Goal: Information Seeking & Learning: Check status

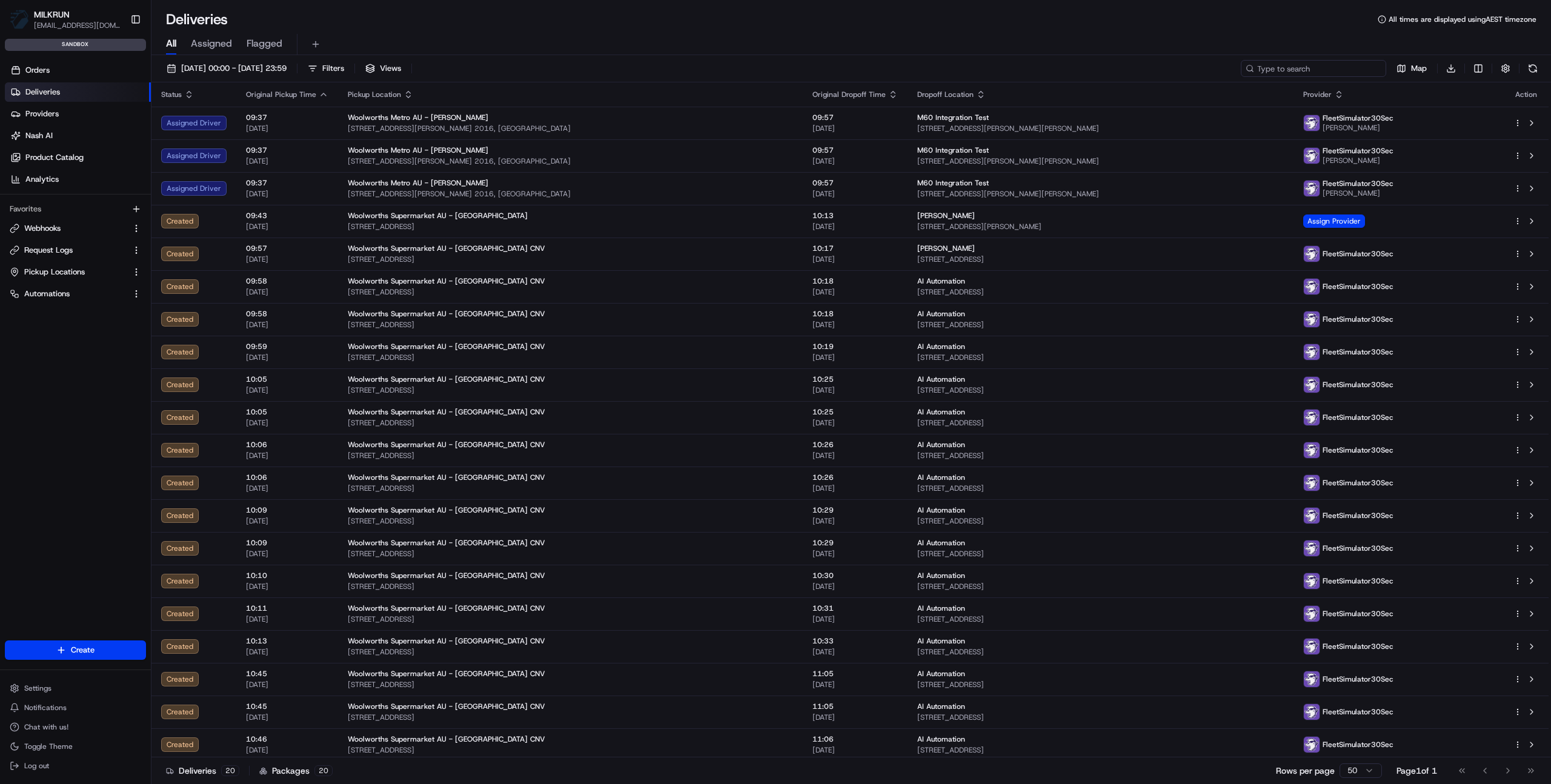
click at [1318, 69] on input at bounding box center [1314, 68] width 146 height 17
paste input "job_YkGh3cbgMVbLS9ZheHBbhR"
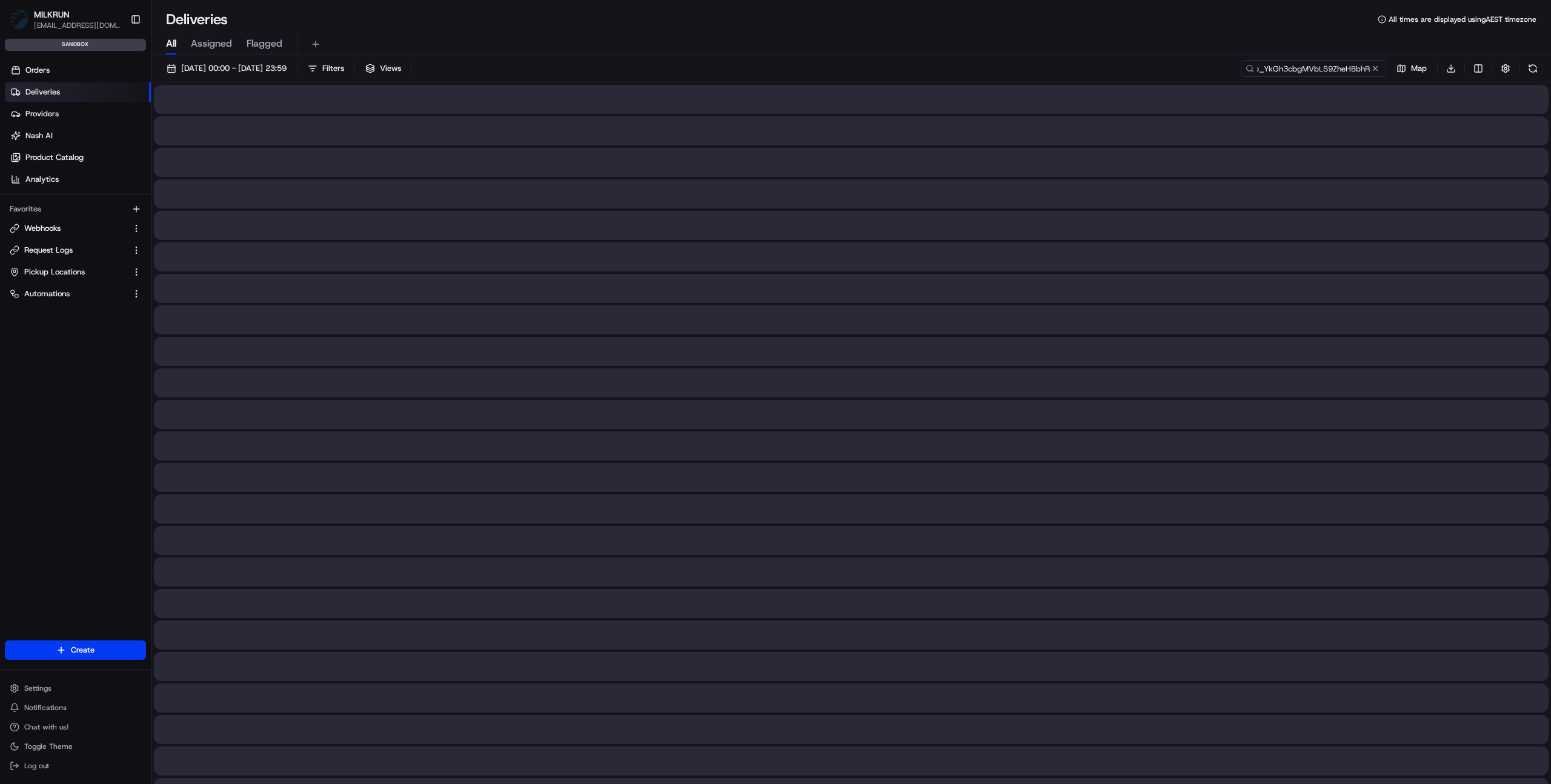
type input "job_YkGh3cbgMVbLS9ZheHBbhR"
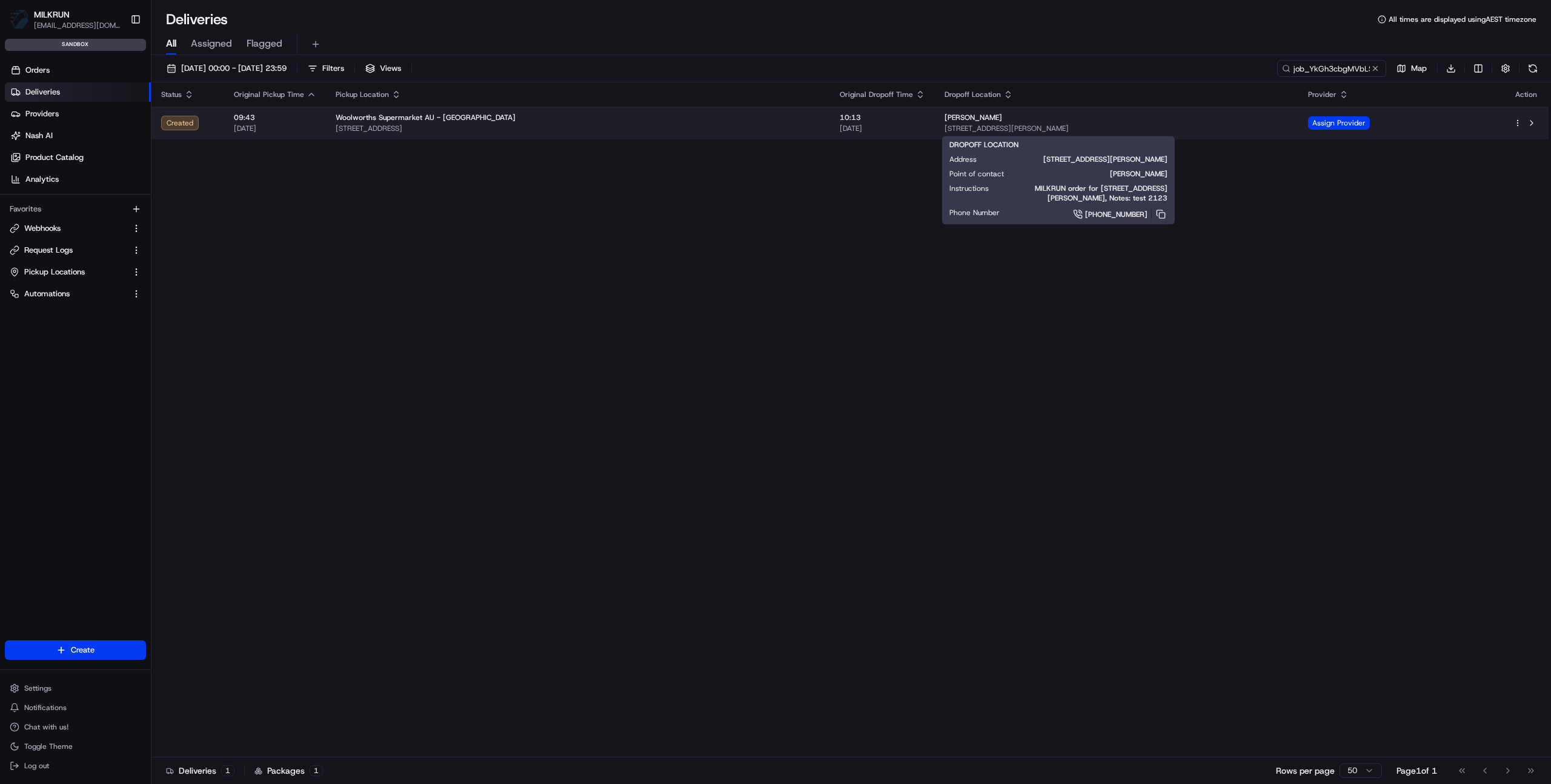
click at [1084, 124] on span "[STREET_ADDRESS][PERSON_NAME]" at bounding box center [1116, 129] width 344 height 10
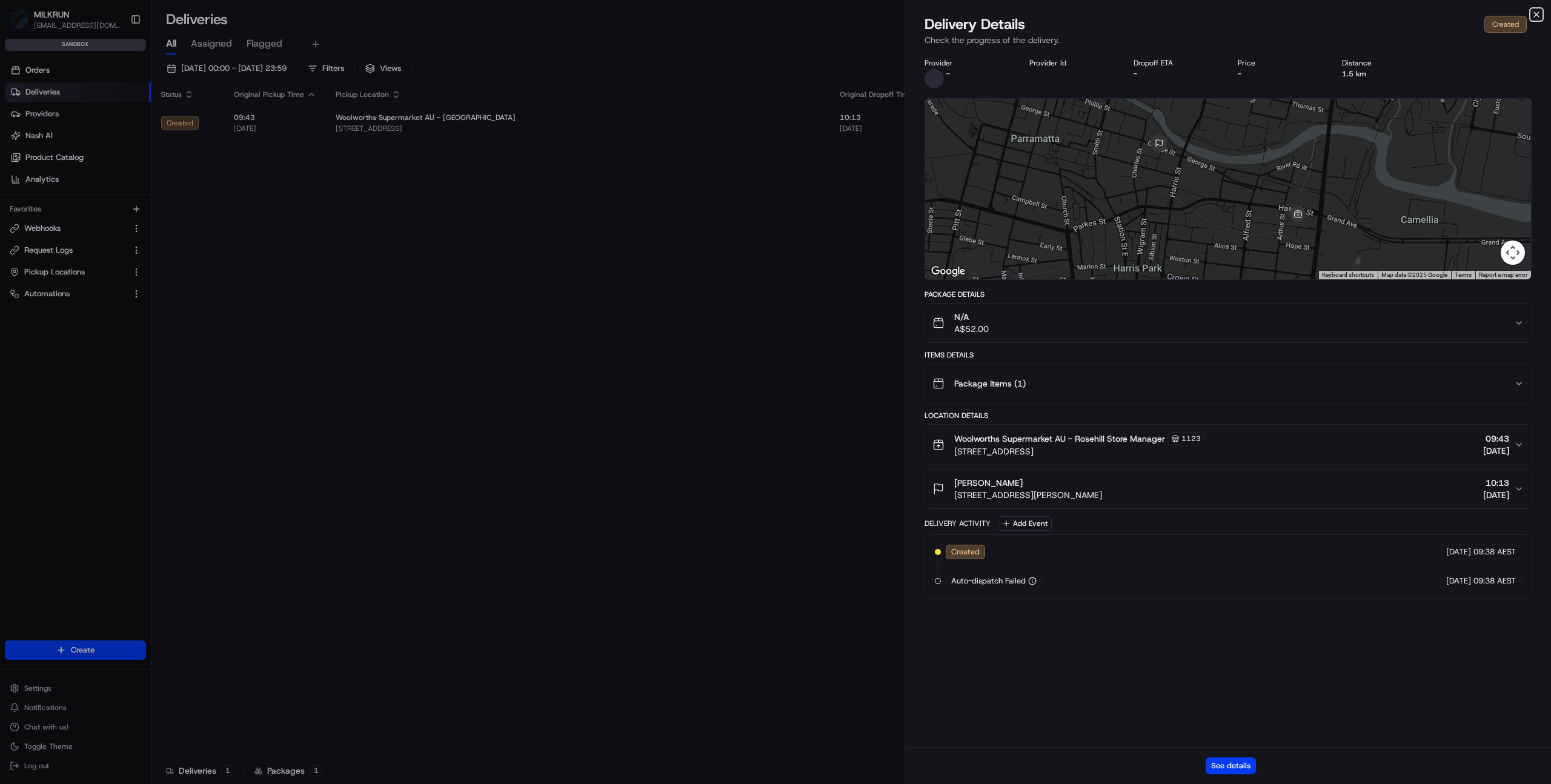
click at [1536, 15] on icon "button" at bounding box center [1536, 14] width 5 height 5
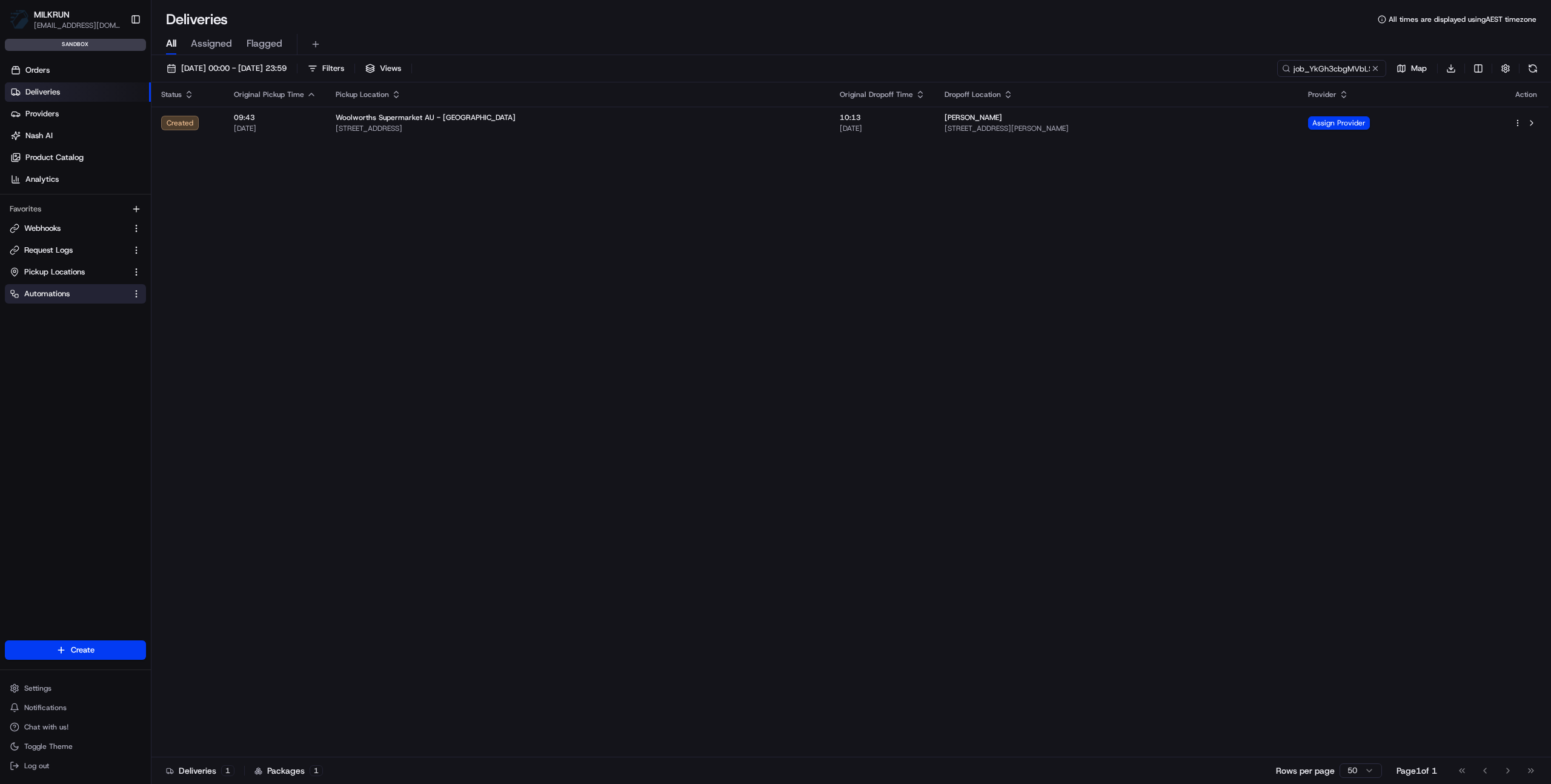
click at [59, 292] on span "Automations" at bounding box center [47, 294] width 45 height 11
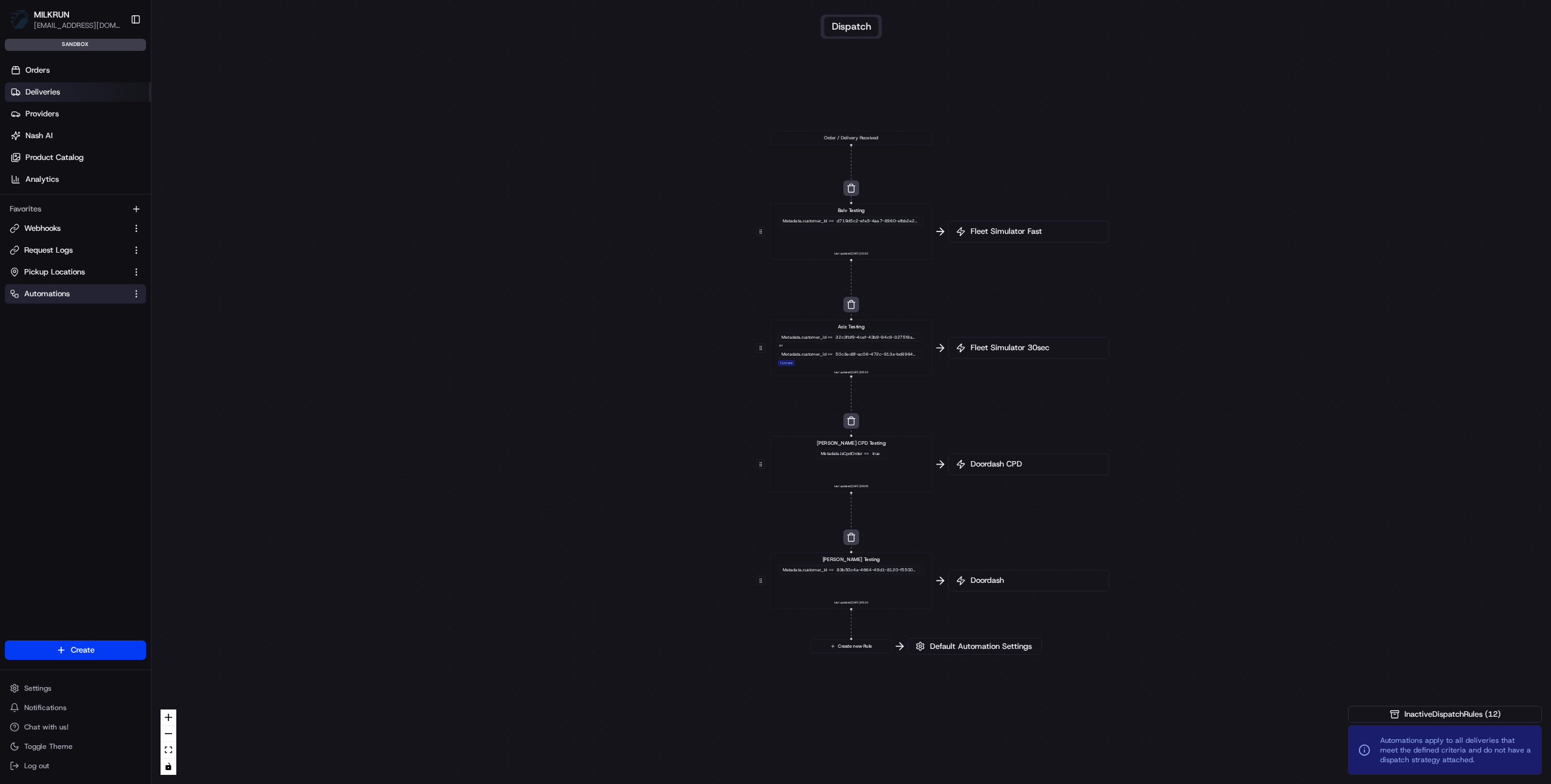
click at [54, 91] on span "Deliveries" at bounding box center [43, 92] width 35 height 11
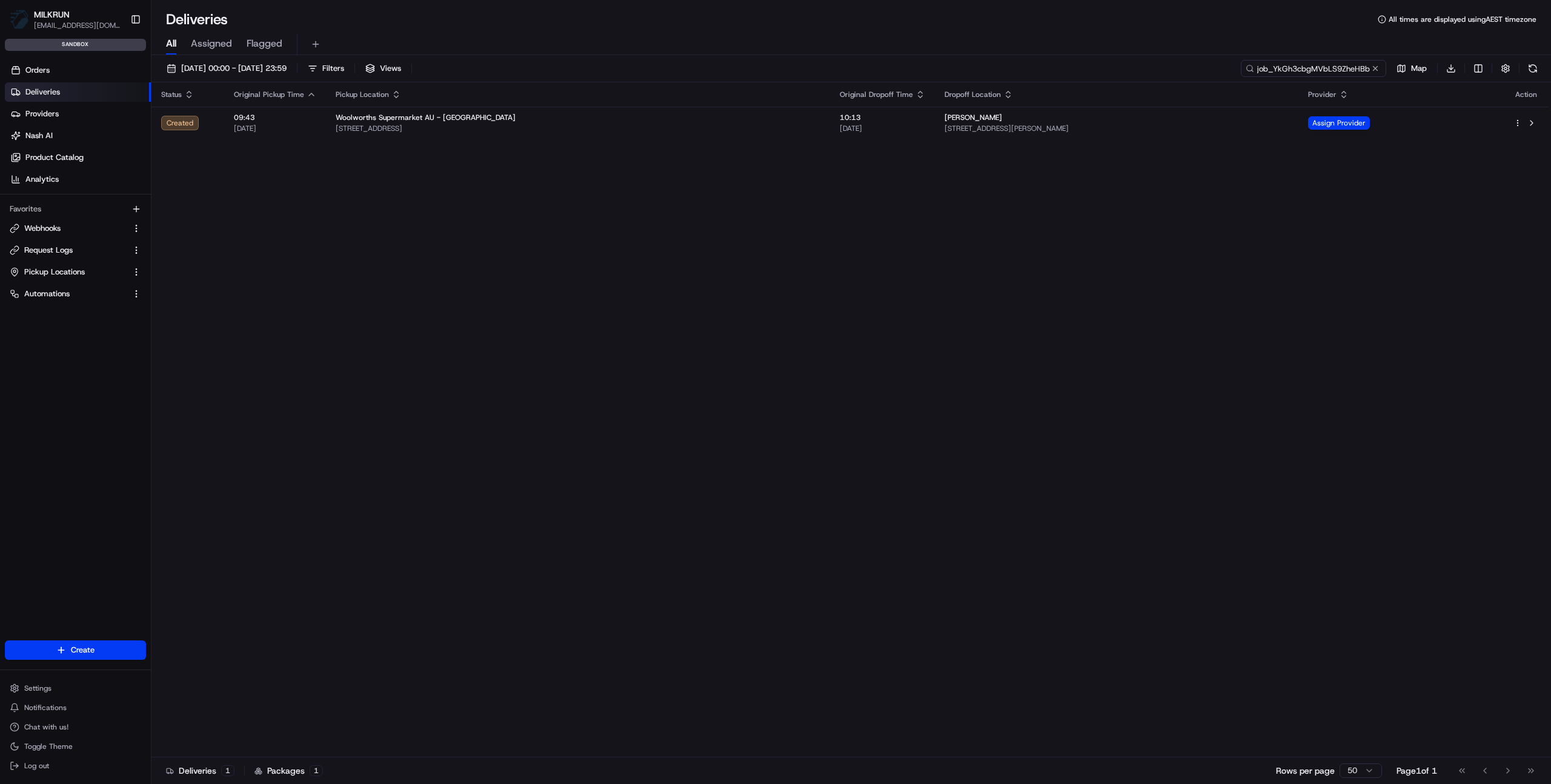
click at [1318, 72] on input "job_YkGh3cbgMVbLS9ZheHBbhR" at bounding box center [1314, 68] width 146 height 17
paste input "KvAFV7wa34QaJHpkCVGRrY"
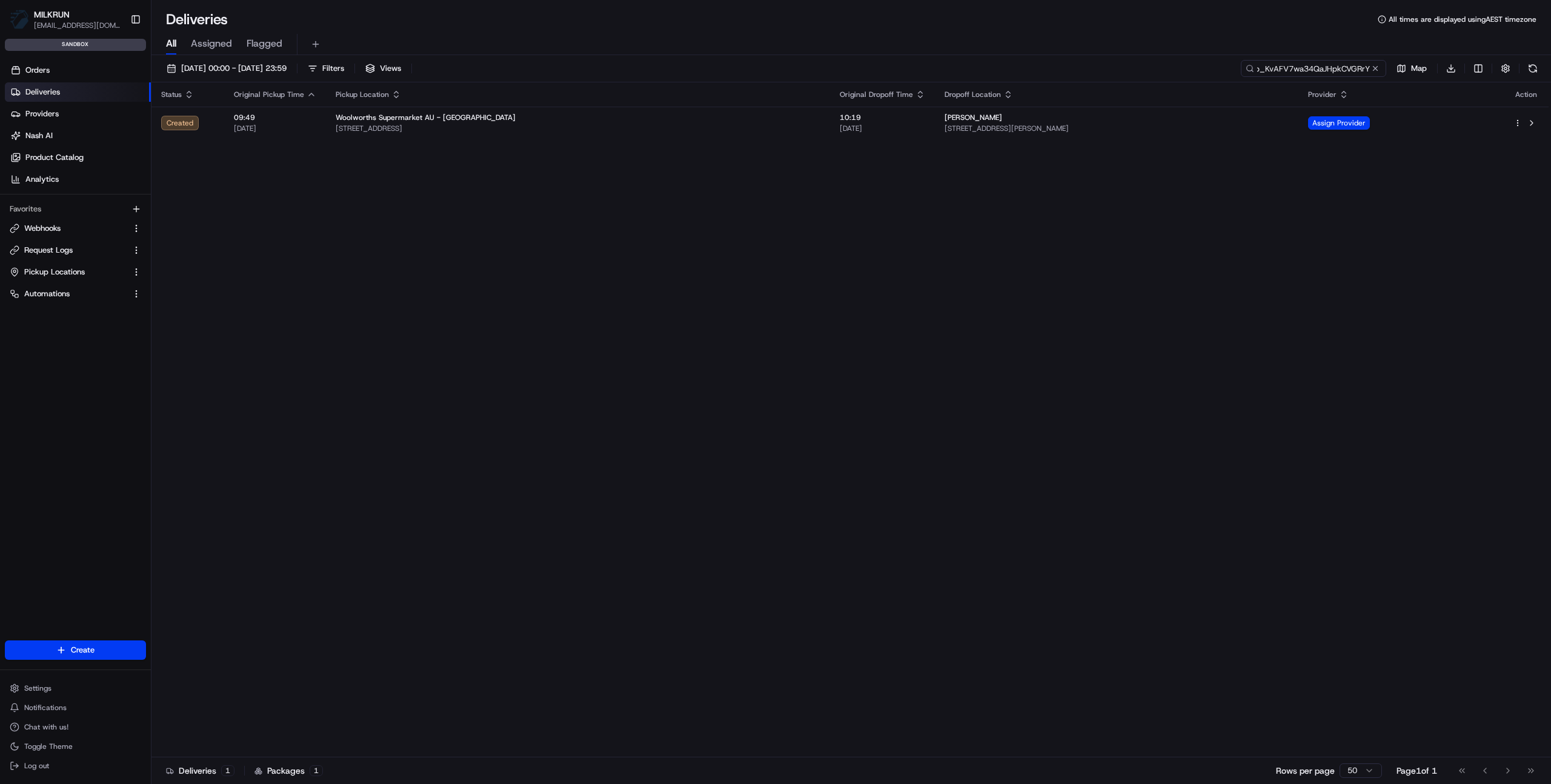
type input "job_KvAFV7wa34QaJHpkCVGRrY"
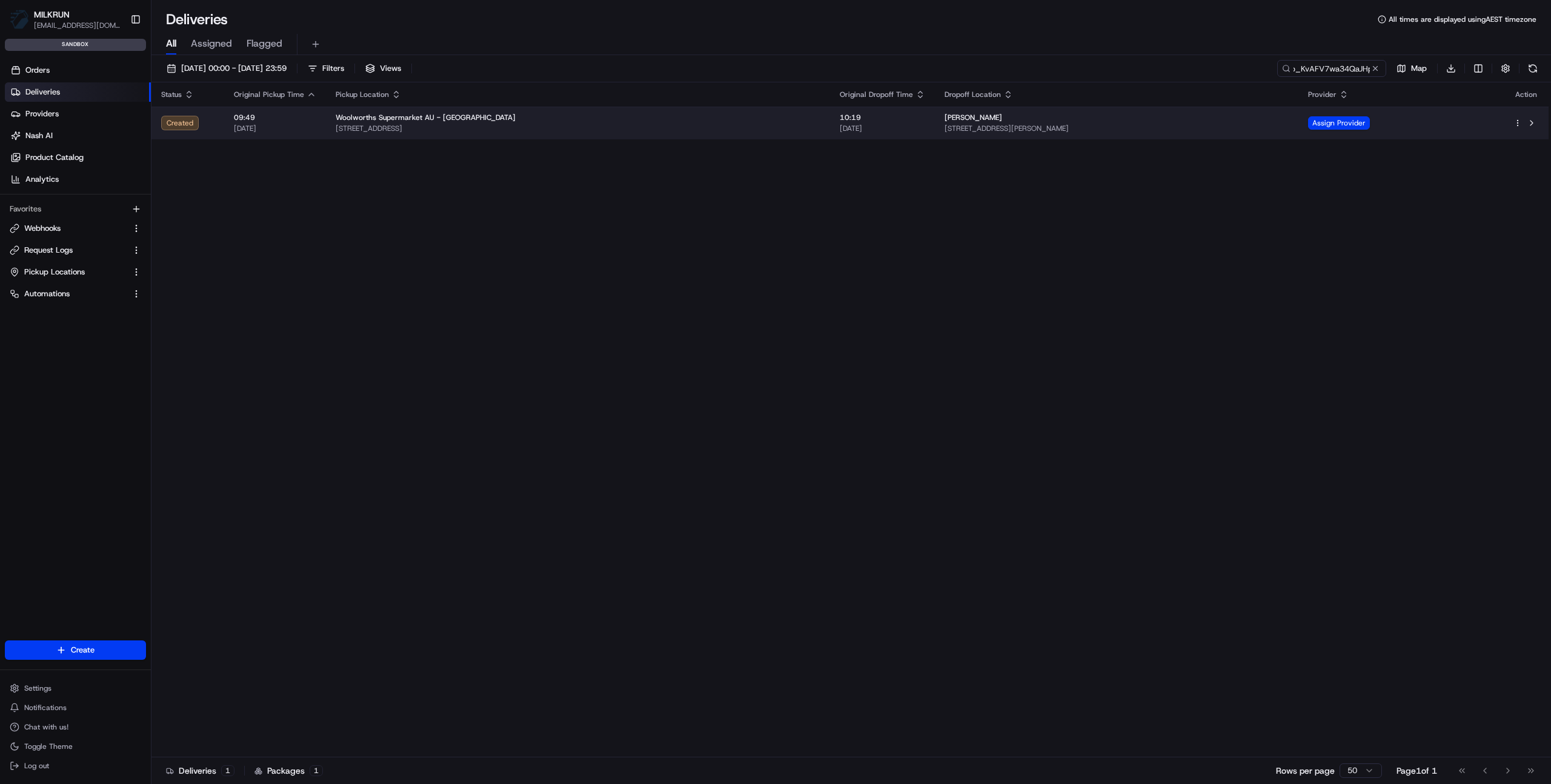
click at [1197, 125] on span "[STREET_ADDRESS][PERSON_NAME]" at bounding box center [1116, 129] width 344 height 10
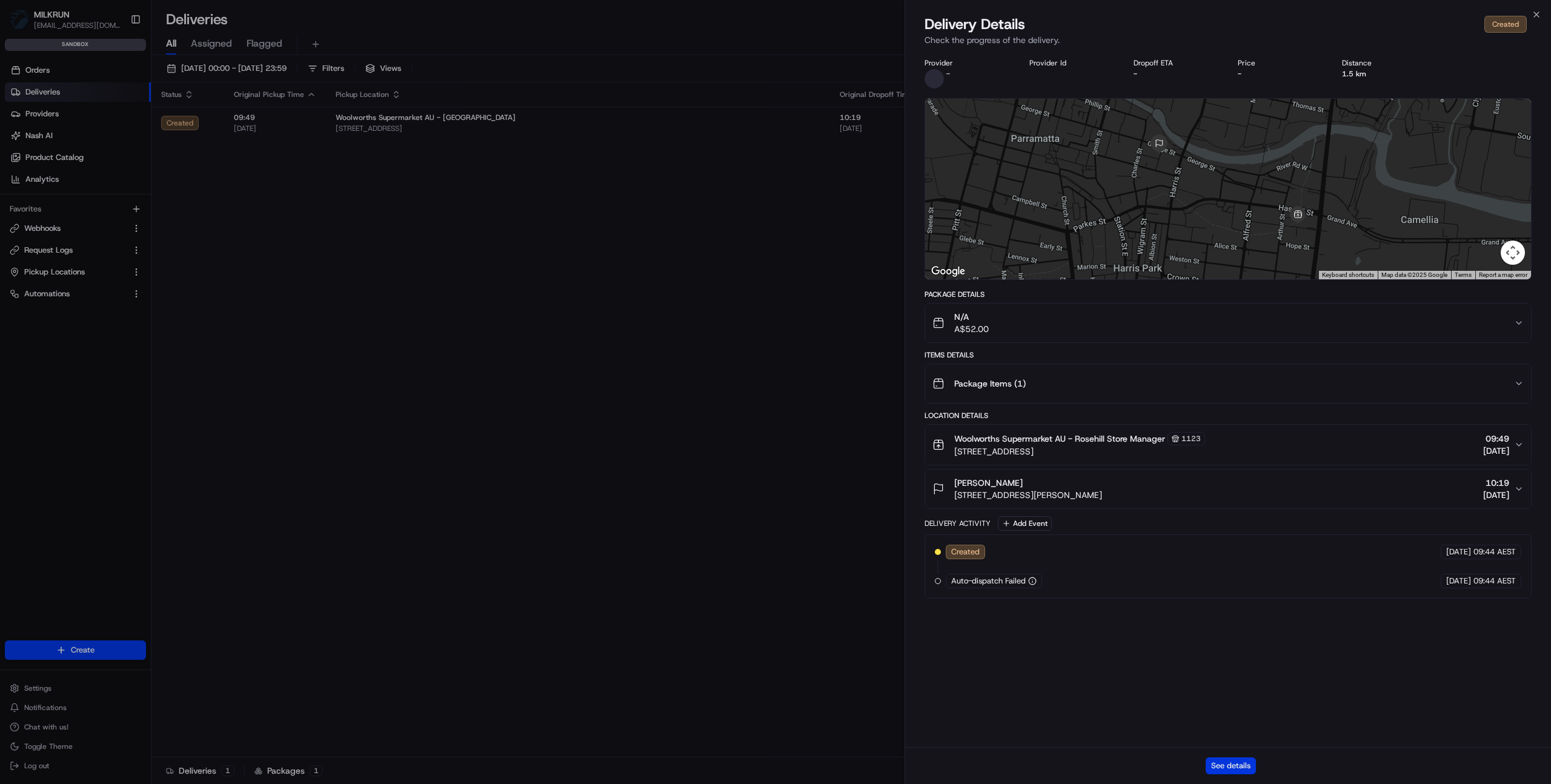
click at [1234, 765] on button "See details" at bounding box center [1231, 766] width 50 height 17
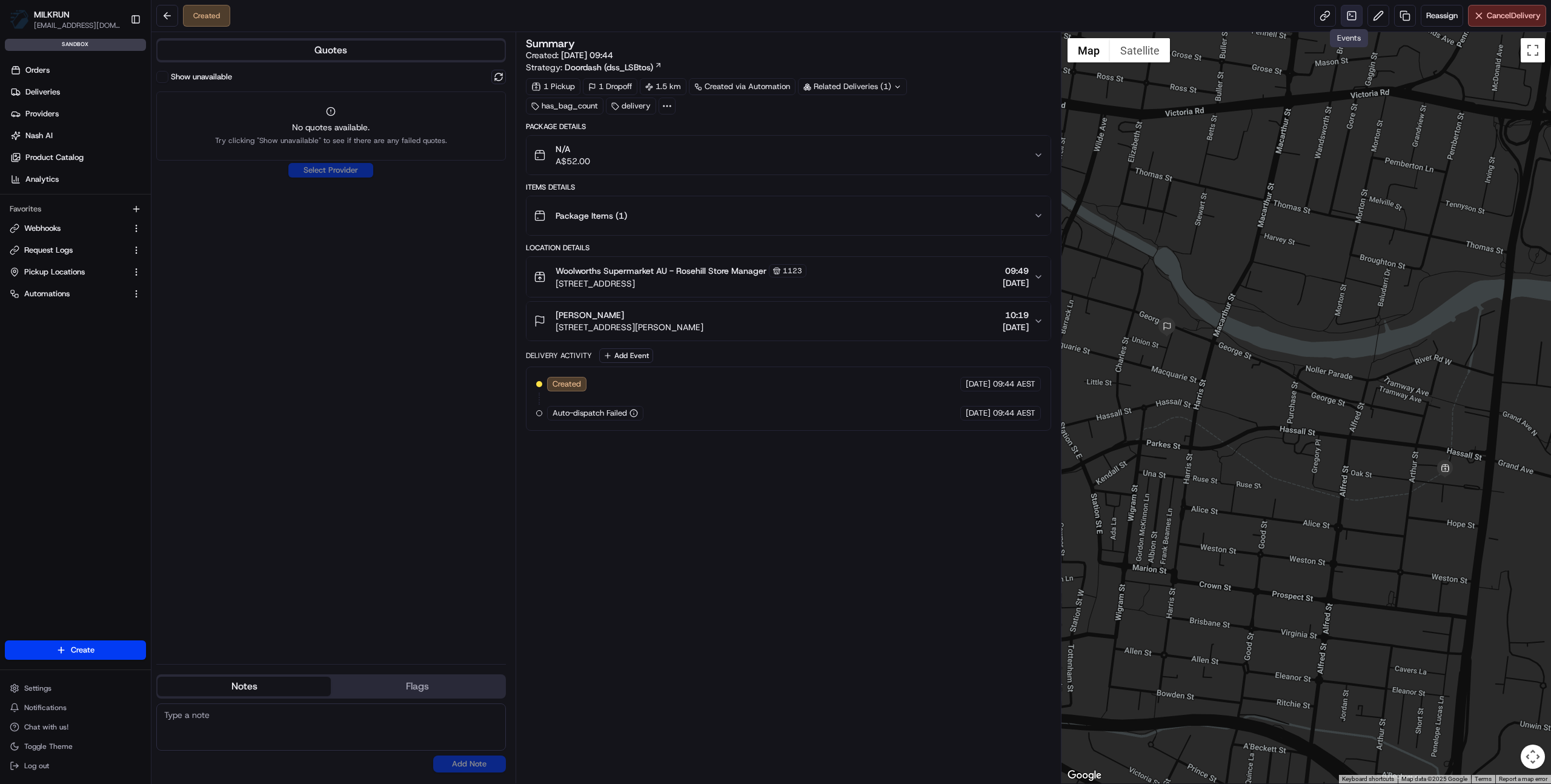
click at [1353, 16] on link at bounding box center [1352, 15] width 22 height 22
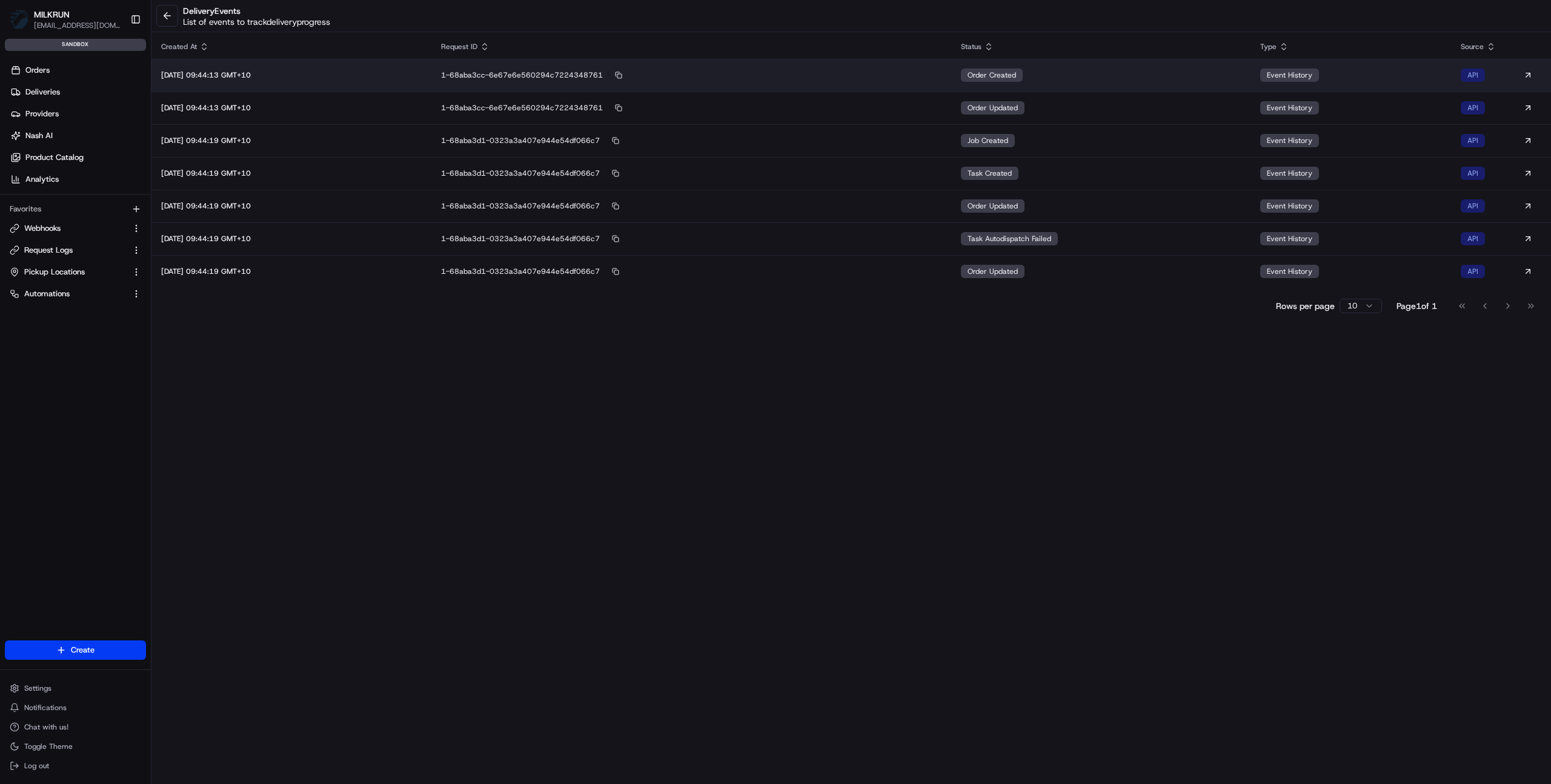
click at [320, 76] on div "2025-08-25 09:44:13 GMT+10" at bounding box center [291, 75] width 260 height 10
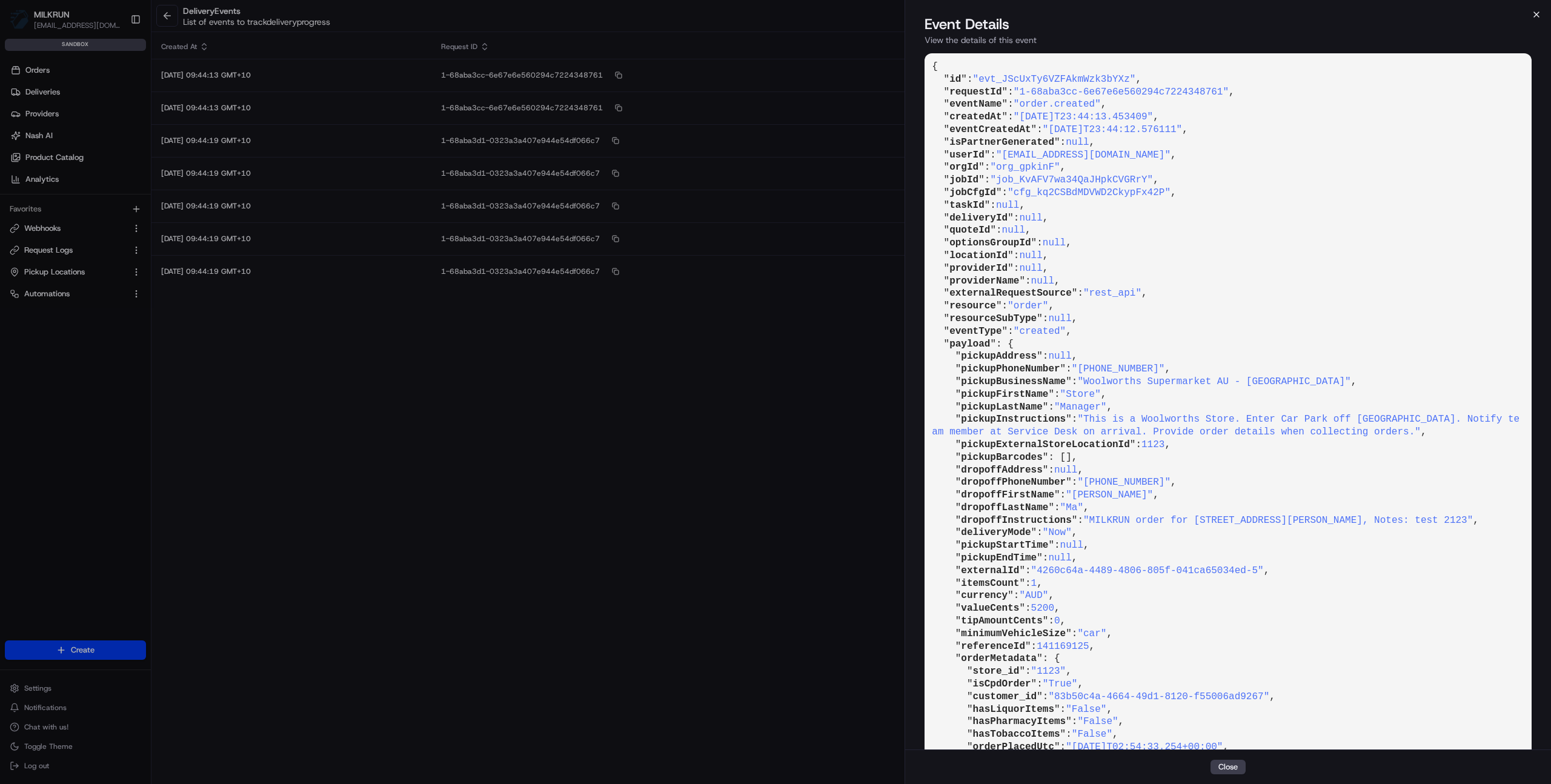
click at [1538, 19] on icon "button" at bounding box center [1537, 15] width 10 height 10
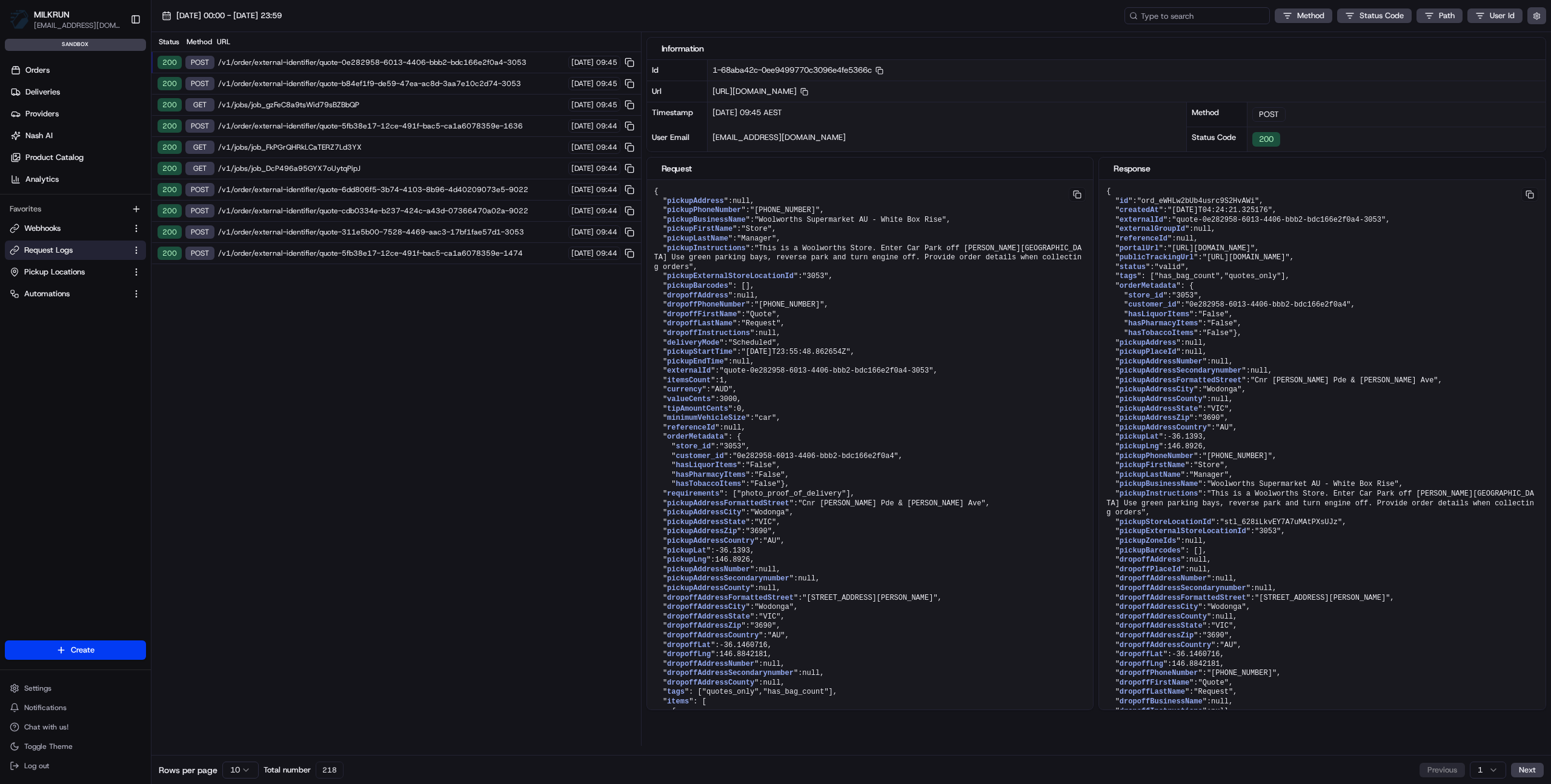
click at [1197, 15] on input at bounding box center [1197, 15] width 146 height 17
paste input "job_KvAFV7wa34QaJHpkCVGRrY"
type input "job_KvAFV7wa34QaJHpkCVGRrY"
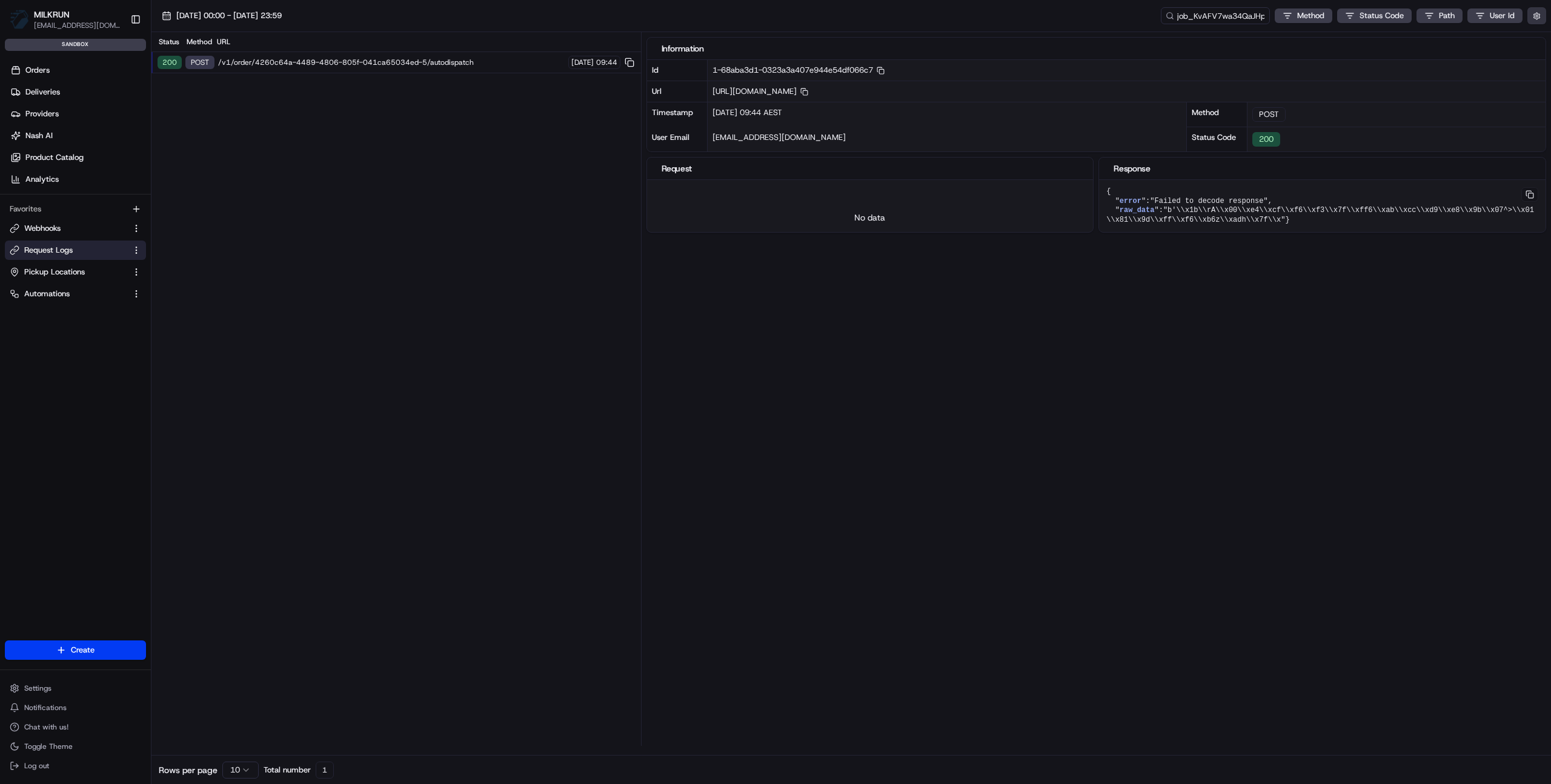
click at [1538, 16] on button "button" at bounding box center [1537, 15] width 19 height 17
click at [1483, 39] on label "Display Only Provider Logs" at bounding box center [1437, 38] width 97 height 11
click at [1534, 39] on button "Display Only Provider Logs" at bounding box center [1538, 38] width 10 height 10
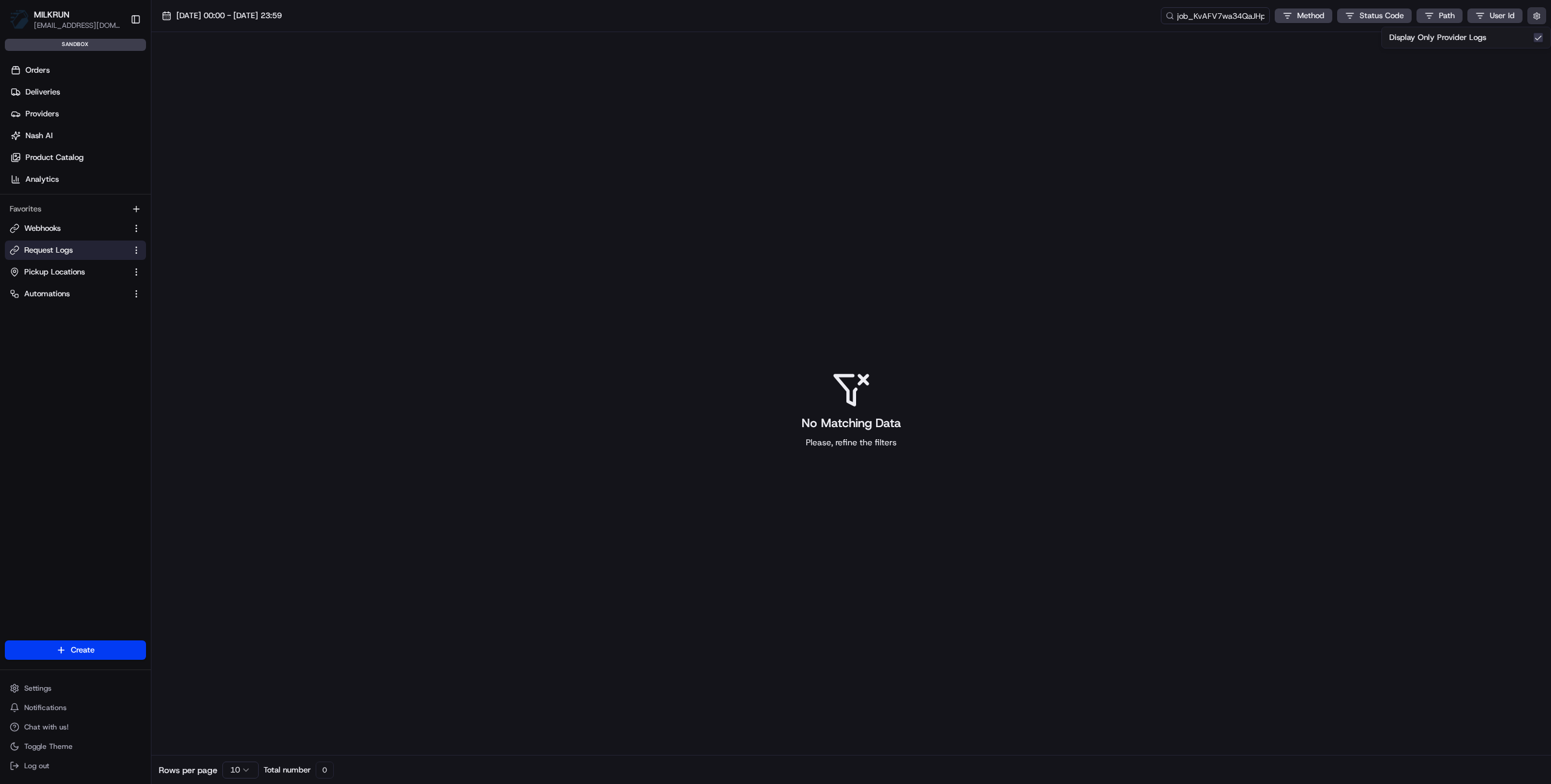
click at [1539, 17] on button "button" at bounding box center [1537, 15] width 19 height 17
click at [1538, 16] on button "button" at bounding box center [1537, 15] width 19 height 17
click at [1518, 40] on div "Display Only Provider Logs" at bounding box center [1466, 38] width 154 height 11
click at [1539, 35] on button "Display Only Provider Logs" at bounding box center [1538, 38] width 10 height 10
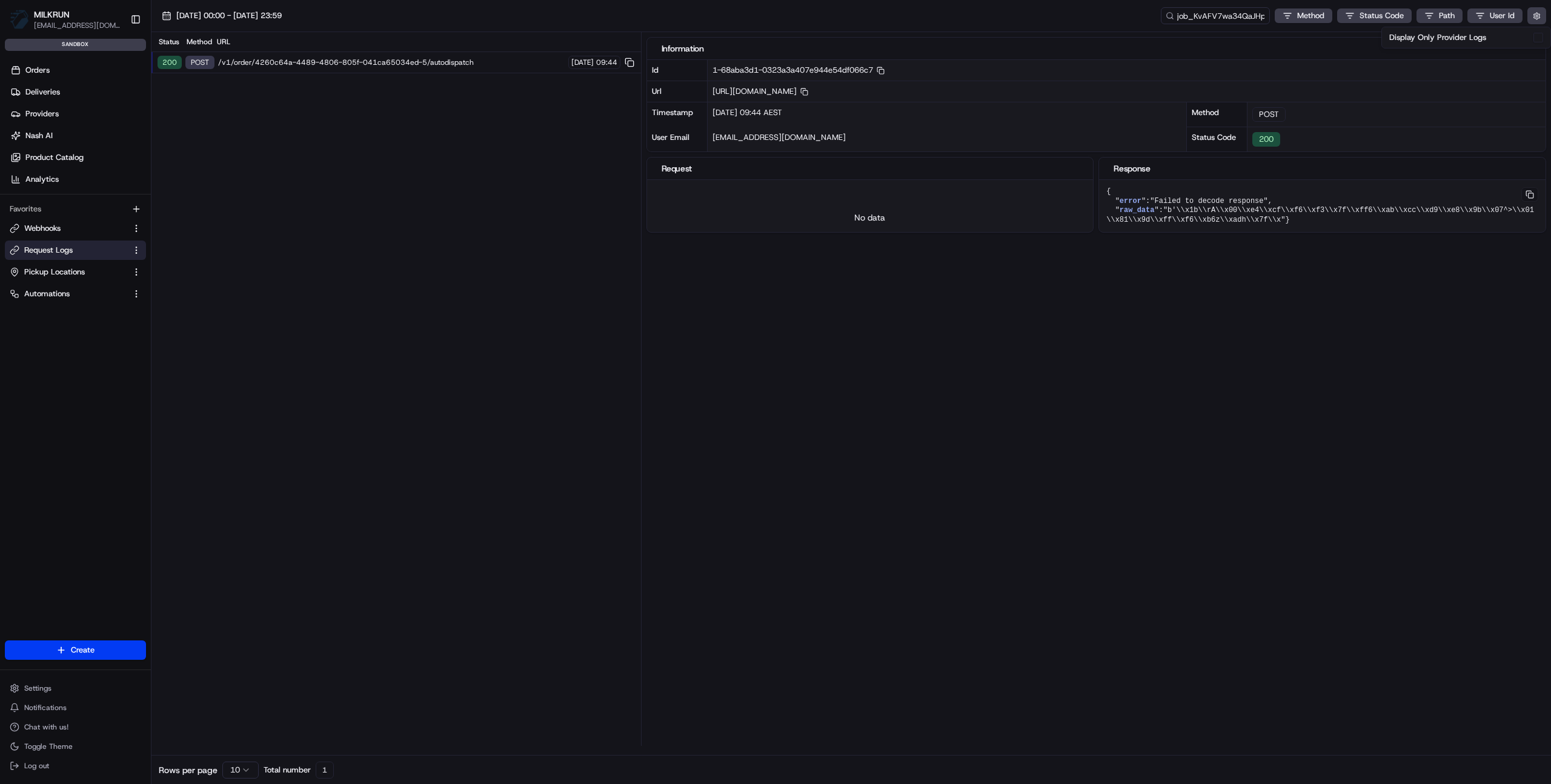
click at [1298, 309] on div "Information Id 1-68aba3d1-0323a3a407e944e54df066c7 Copy 1-68aba3d1-0323a3a407e9…" at bounding box center [1099, 389] width 905 height 714
click at [196, 40] on div "Method" at bounding box center [199, 42] width 29 height 10
click at [173, 40] on div "Status" at bounding box center [168, 42] width 24 height 10
click at [226, 40] on div "URL" at bounding box center [426, 42] width 419 height 10
click at [1204, 13] on input "job_KvAFV7wa34QaJHpkCVGRrY" at bounding box center [1197, 15] width 146 height 17
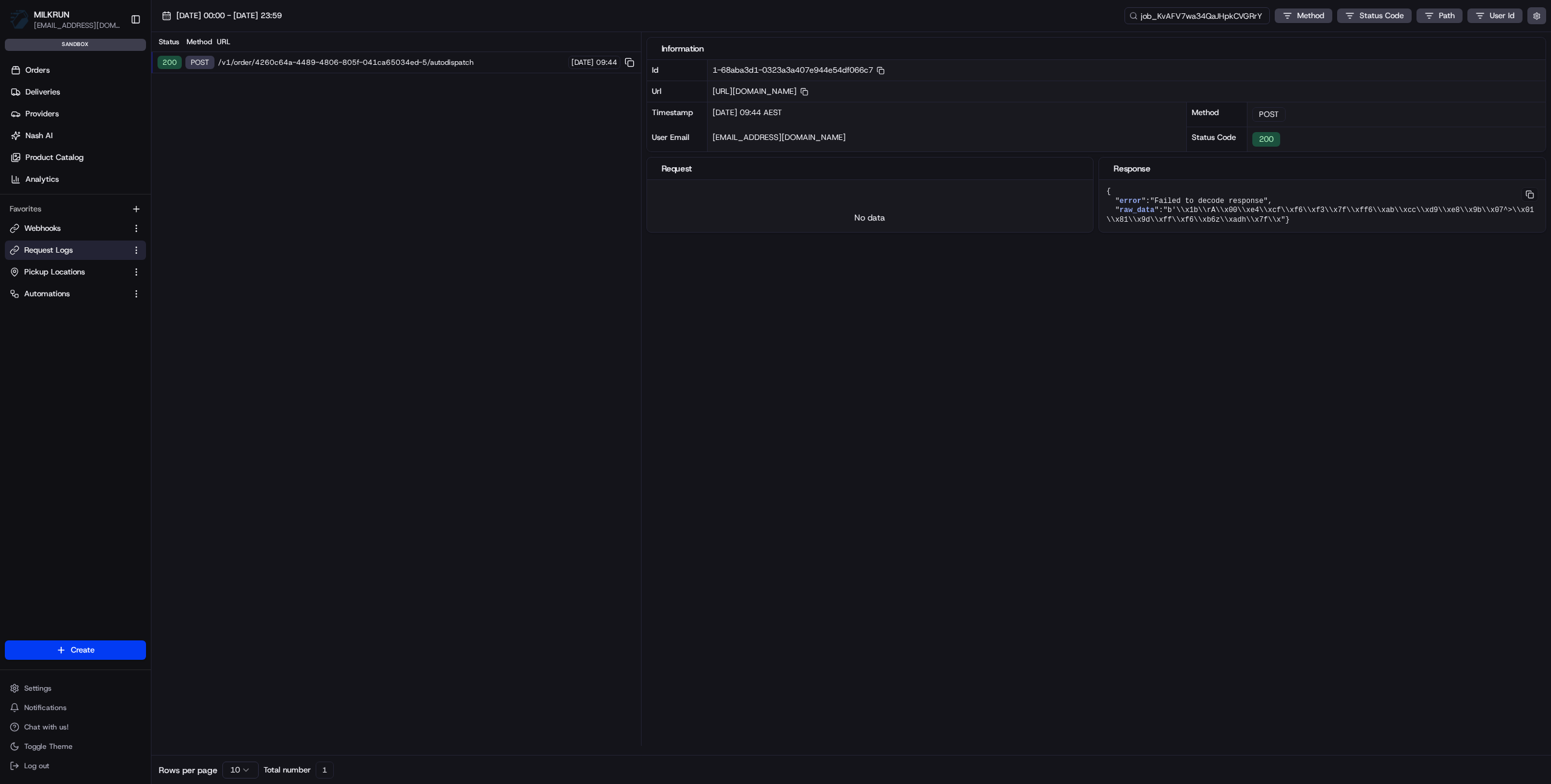
click at [1204, 13] on input "job_KvAFV7wa34QaJHpkCVGRrY" at bounding box center [1197, 15] width 146 height 17
paste input "ord"
type input "ord_KvAFV7wa34QaJHpkCVGRrY"
click at [455, 83] on span "/v1/order/external-identifier/4260c64a-4489-4806-805f-041ca65034ed-5" at bounding box center [391, 84] width 347 height 10
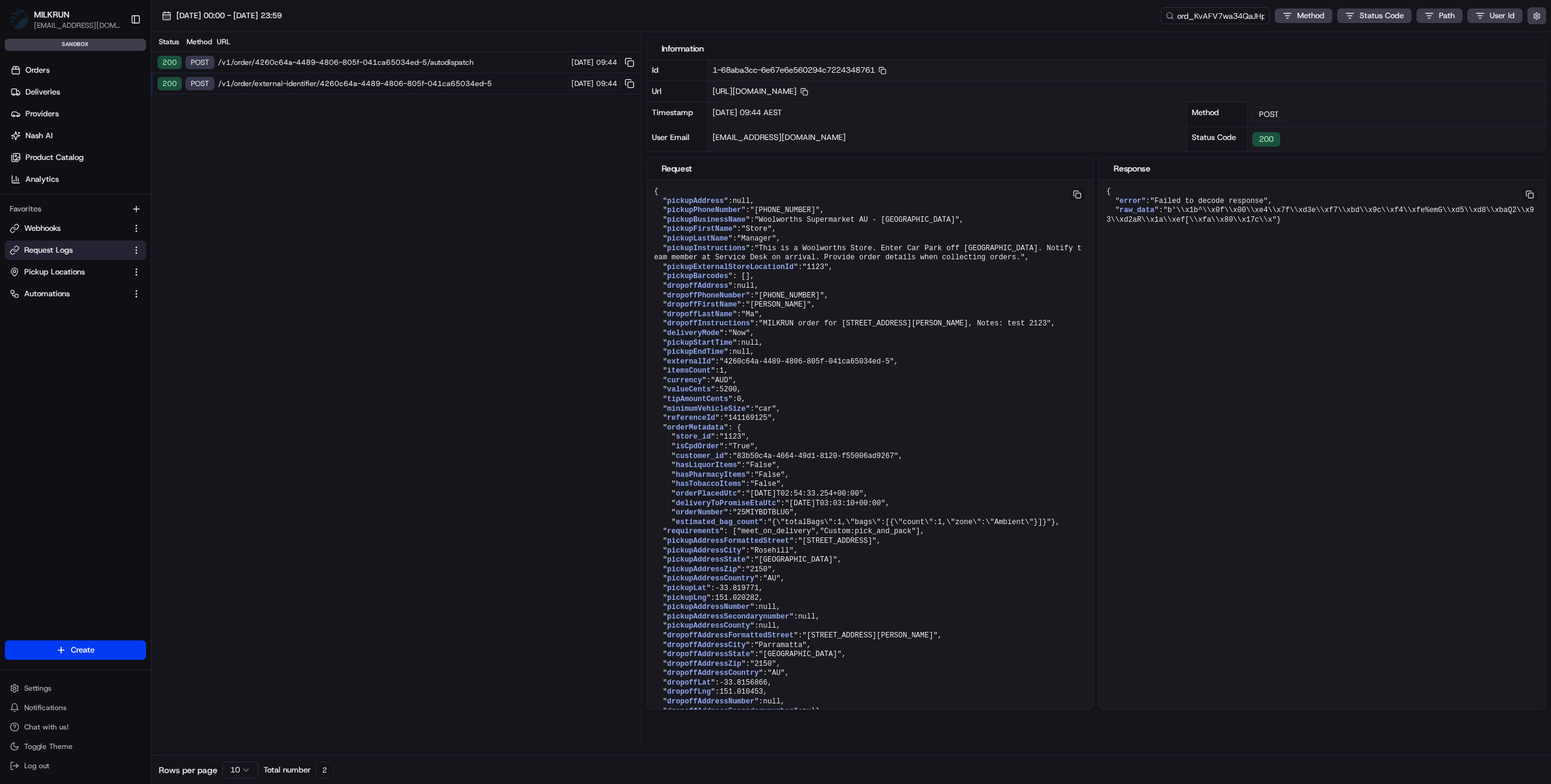
click at [1223, 20] on input "ord_KvAFV7wa34QaJHpkCVGRrY" at bounding box center [1215, 15] width 109 height 17
click at [1223, 20] on input "ord_KvAFV7wa34QaJHpkCVGRrY" at bounding box center [1197, 15] width 146 height 17
paste input "mdUa3NV9gsYJKdkgsALPYJ"
type input "ord_mdUa3NV9gsYJKdkgsALPYJ"
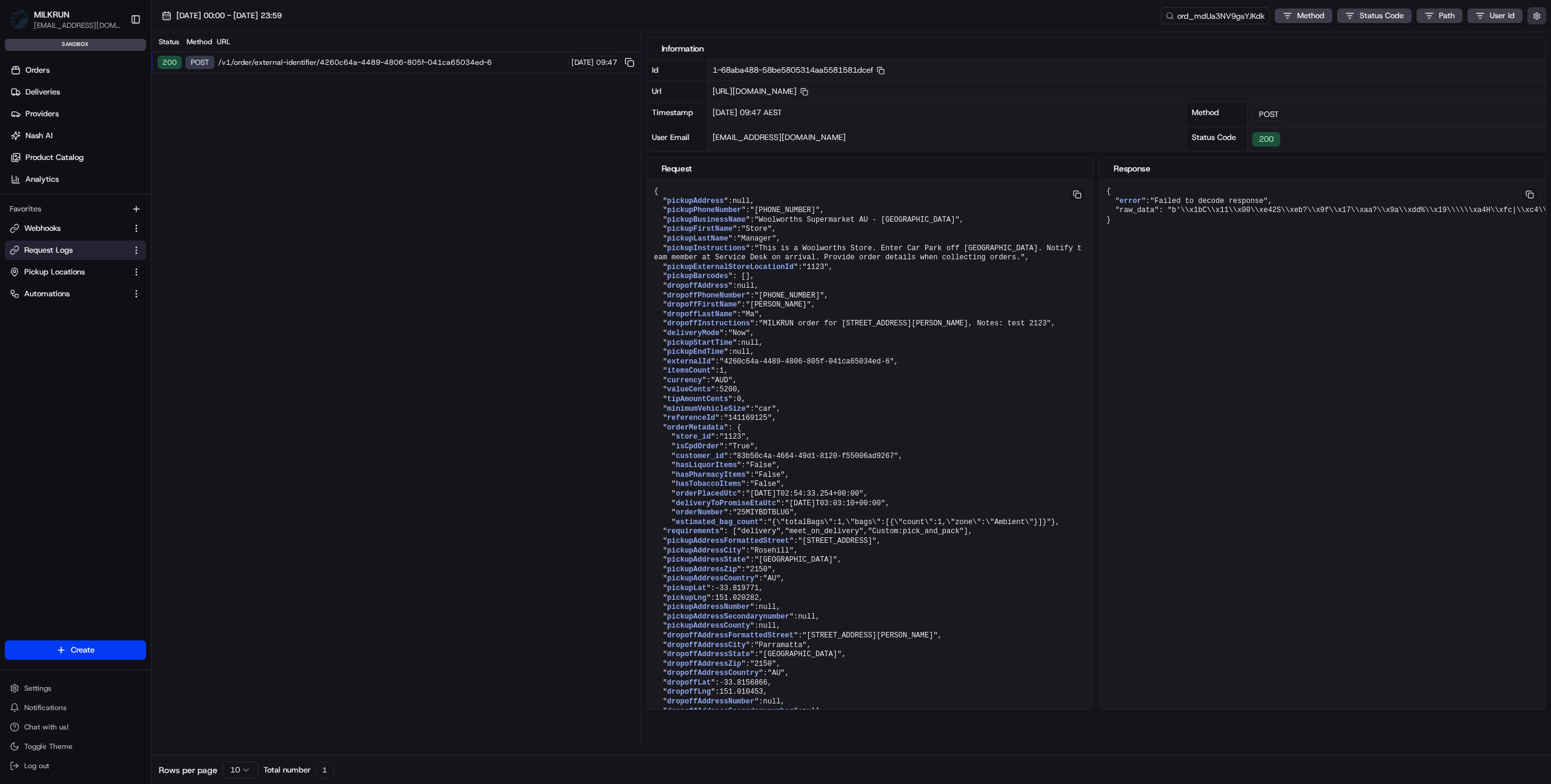
click at [1541, 20] on button "button" at bounding box center [1537, 15] width 19 height 17
click at [1485, 39] on label "Display Only Provider Logs" at bounding box center [1437, 38] width 97 height 11
click at [1534, 39] on button "Display Only Provider Logs" at bounding box center [1538, 38] width 10 height 10
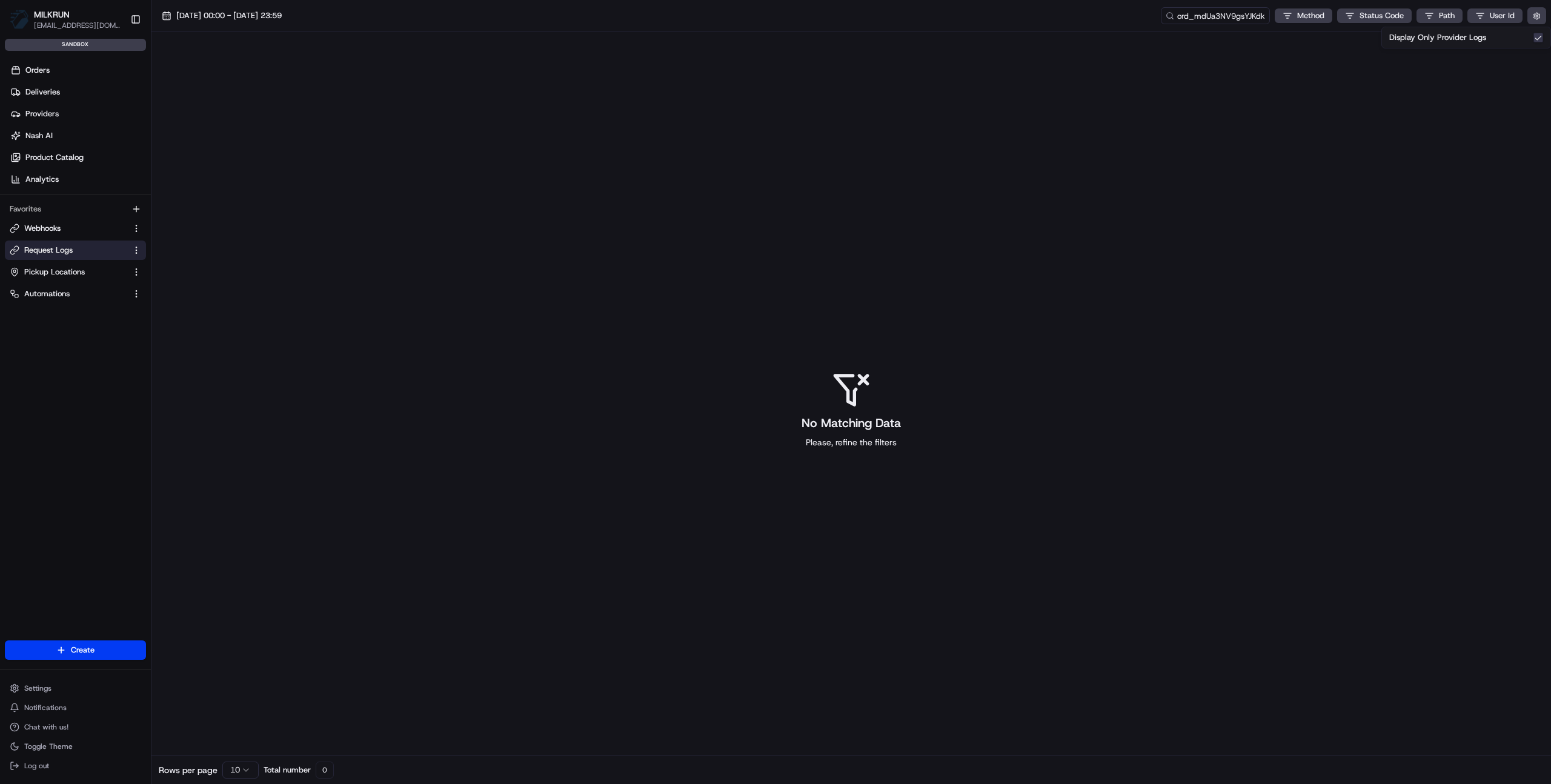
click at [1479, 38] on label "Display Only Provider Logs" at bounding box center [1437, 38] width 97 height 11
click at [1534, 38] on button "Display Only Provider Logs" at bounding box center [1538, 38] width 10 height 10
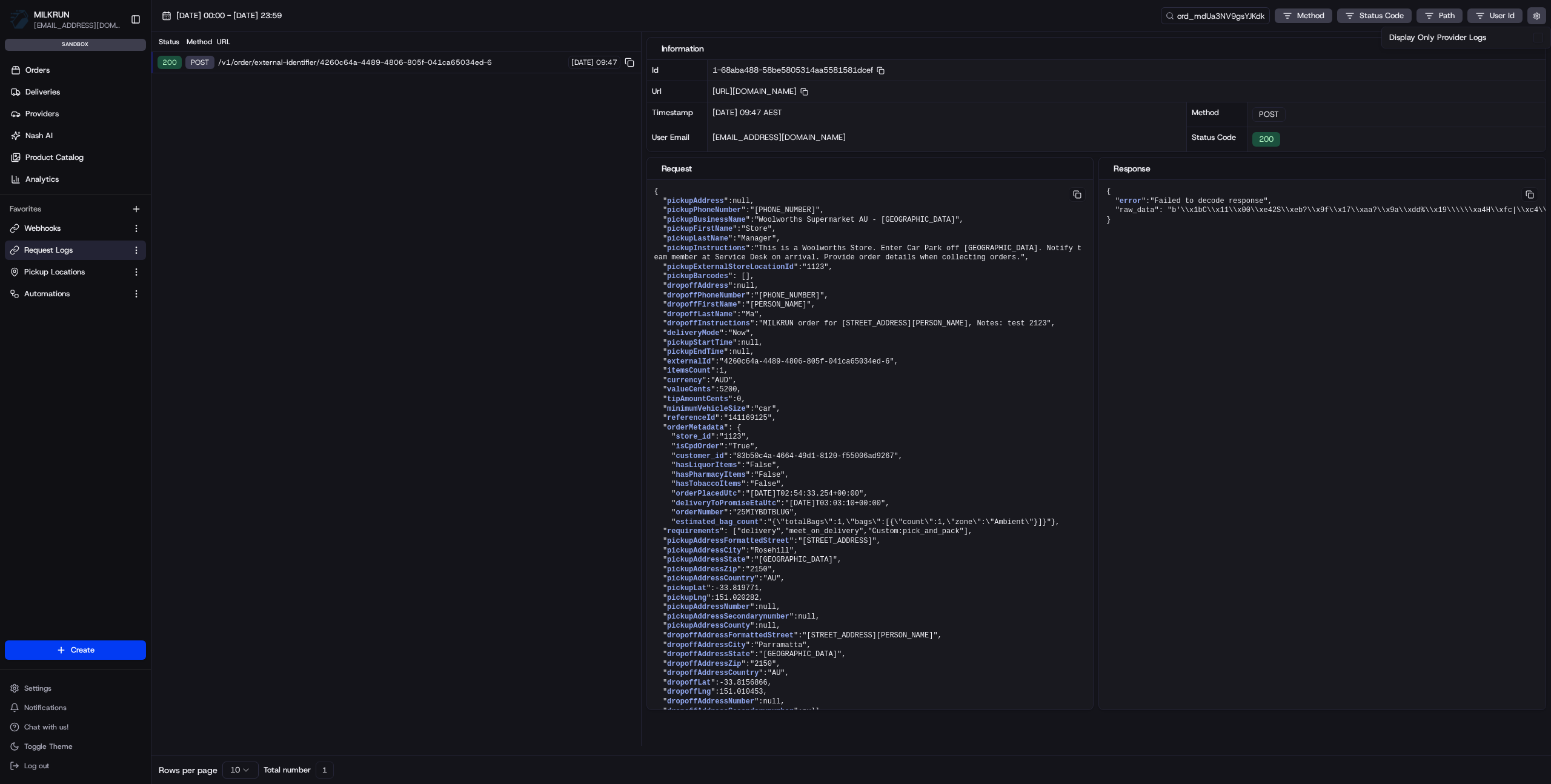
drag, startPoint x: 1115, startPoint y: 210, endPoint x: 1357, endPoint y: 245, distance: 244.5
click at [1549, 209] on div "Information Id 1-68aba488-58be5805314aa5581581dcef Copy 1-68aba488-58be5805314a…" at bounding box center [1099, 389] width 905 height 714
click at [1094, 273] on div "{ " error ": "Failed to decode response" , "raw_data": "b'\\x1bC\\x11\\x00\\xe4…" at bounding box center [870, 455] width 446 height 552
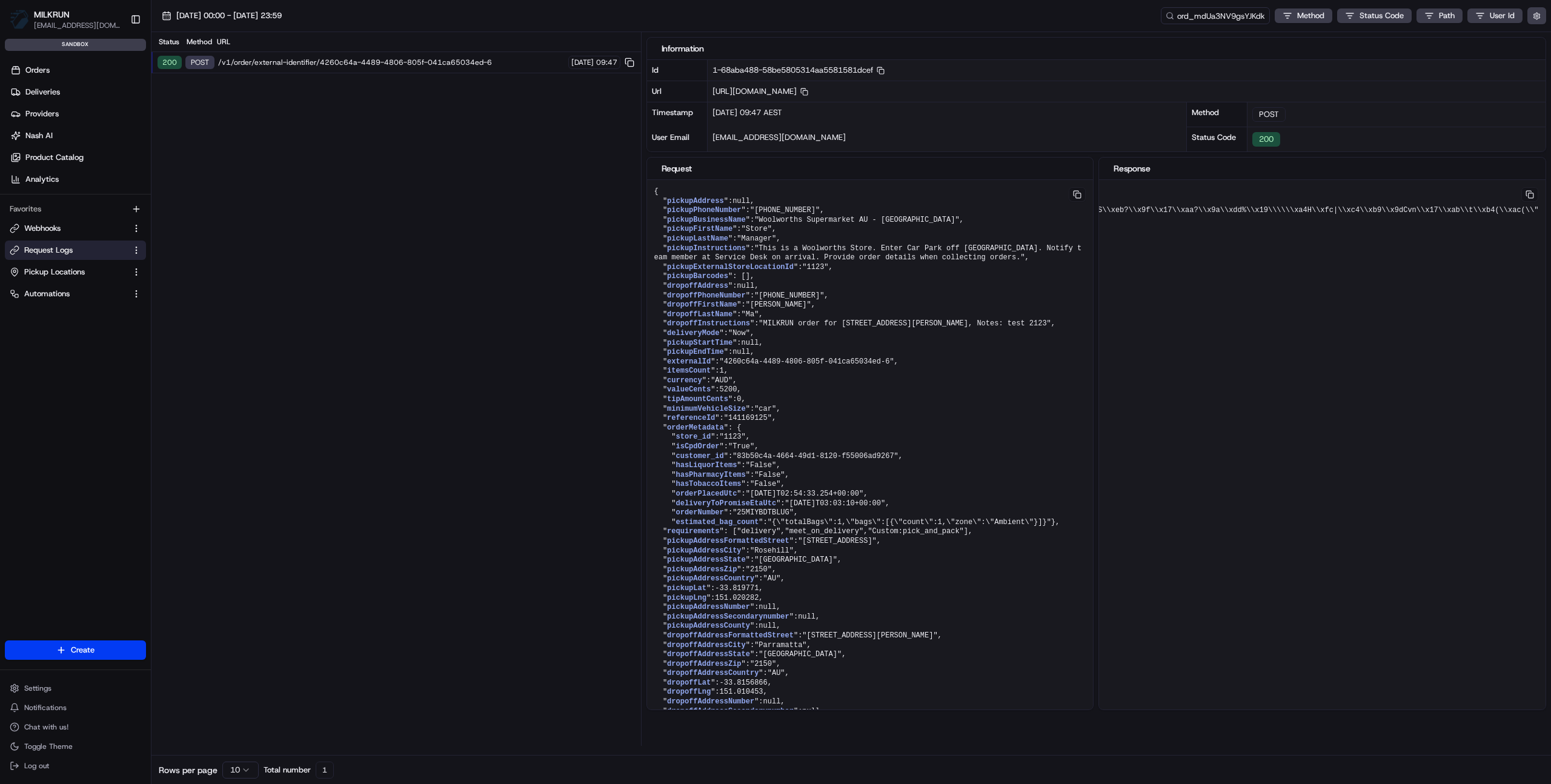
click at [1240, 14] on input "ord_mdUa3NV9gsYJKdkgsALPYJ" at bounding box center [1215, 15] width 109 height 17
click at [1240, 14] on input "ord_mdUa3NV9gsYJKdkgsALPYJ" at bounding box center [1197, 15] width 146 height 17
paste input "GGUyvHk235b2Lro4rRSiH"
type input "ord_mGGUyvHk235b2Lro4rRSiH"
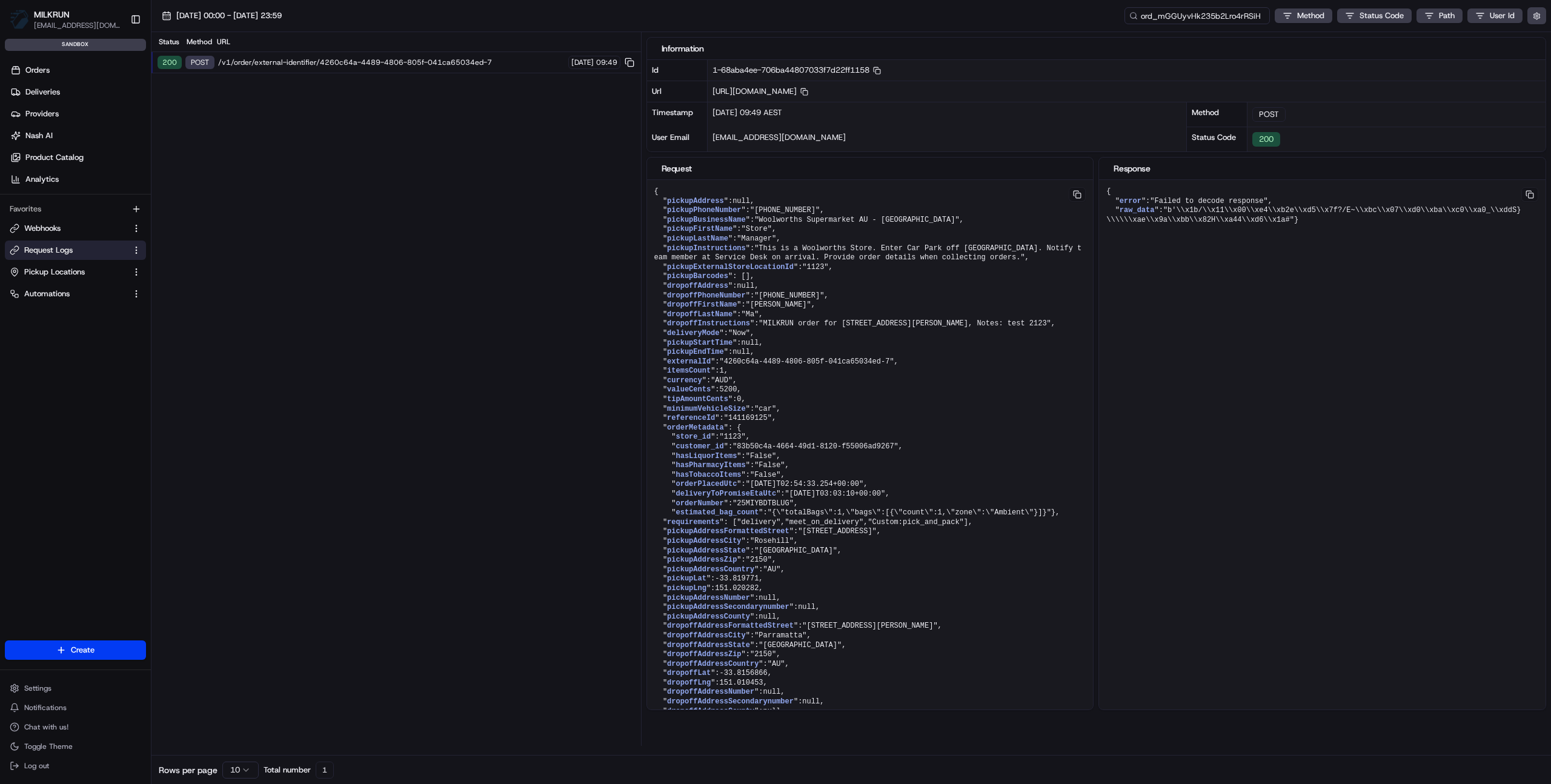
click at [1222, 15] on input "ord_mGGUyvHk235b2Lro4rRSiH" at bounding box center [1197, 15] width 146 height 17
paste input "NgbRndBL3CsrvqkZcQy7FX"
type input "ord_NgbRndBL3CsrvqkZcQy7FX"
drag, startPoint x: 1210, startPoint y: 248, endPoint x: 1183, endPoint y: 245, distance: 27.2
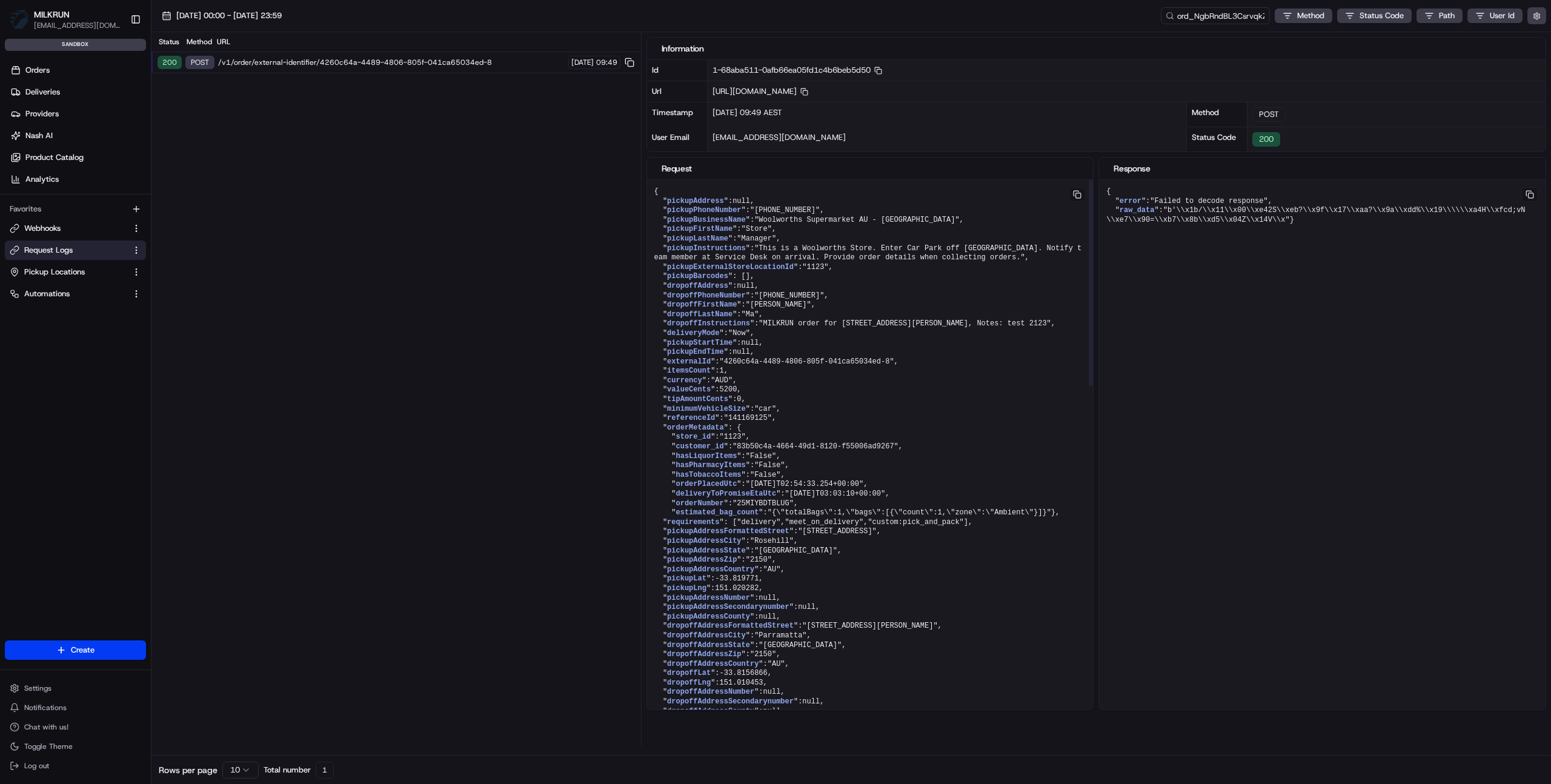
click at [1094, 246] on div "{ " error ": "Failed to decode response" , " raw_data ": "b'\\x1b/\\x11\\x00\\x…" at bounding box center [870, 455] width 446 height 552
drag, startPoint x: 1158, startPoint y: 241, endPoint x: 1117, endPoint y: 237, distance: 41.2
click at [1094, 232] on div "{ " error ": "Failed to decode response" , " raw_data ": "b'\\x1b/\\x11\\x00\\x…" at bounding box center [870, 455] width 446 height 552
copy pre "{ " error ": "Failed to decode response" , " raw_data ": "b'\\x1b/\\x11\\x00\\x…"
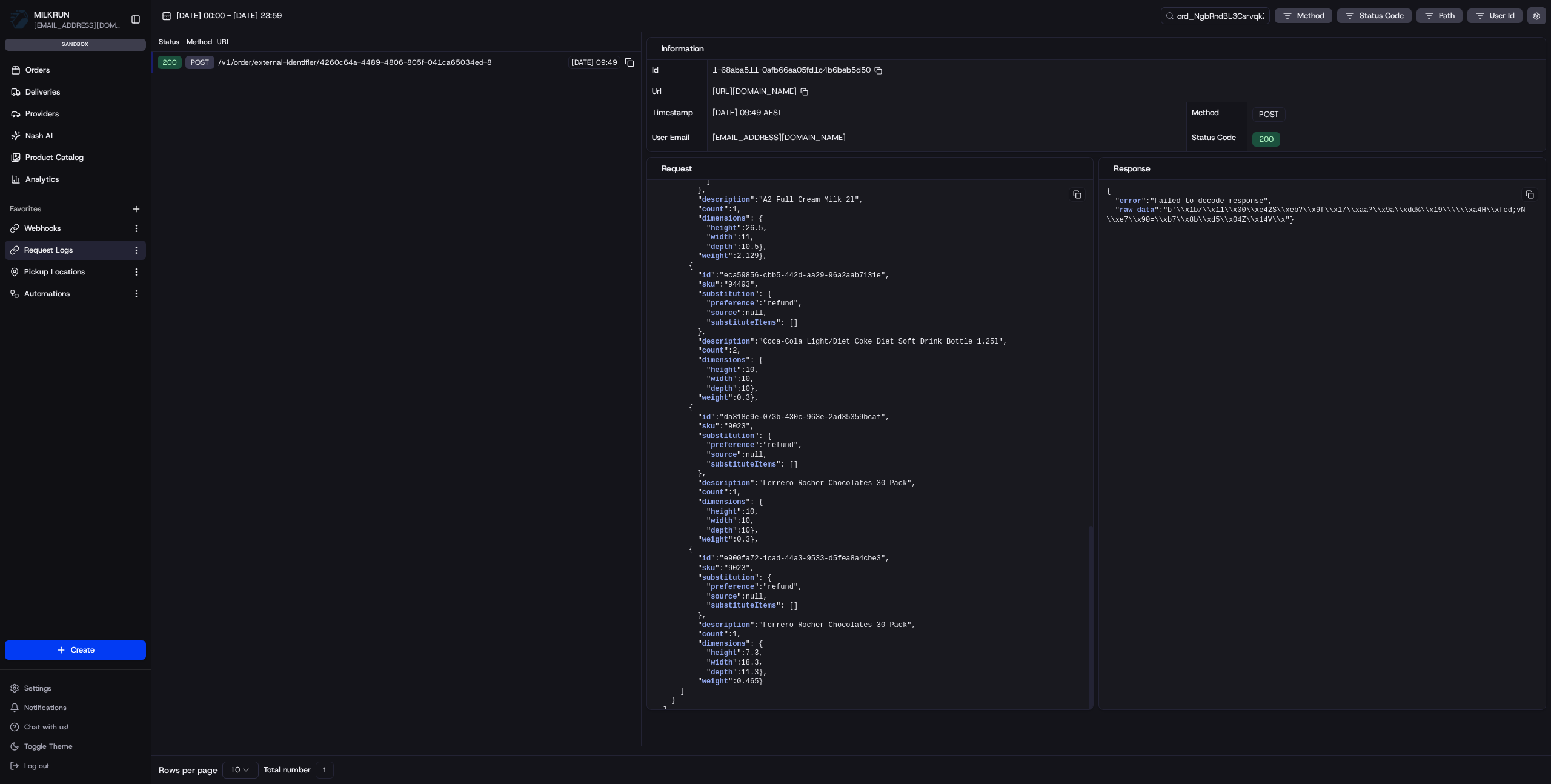
scroll to position [927, 0]
drag, startPoint x: 821, startPoint y: 725, endPoint x: 814, endPoint y: 712, distance: 14.8
click at [820, 723] on div "Information Id 1-68aba511-0afb66ea05fd1c4b6beb5d50 Copy 1-68aba511-0afb66ea05fd…" at bounding box center [1099, 389] width 905 height 714
drag, startPoint x: 767, startPoint y: 650, endPoint x: 800, endPoint y: 694, distance: 55.0
click at [797, 700] on pre "{ " pickupAddress ": null , " pickupPhoneNumber ": "+61286332913" , " pickupBus…" at bounding box center [870, 87] width 446 height 1289
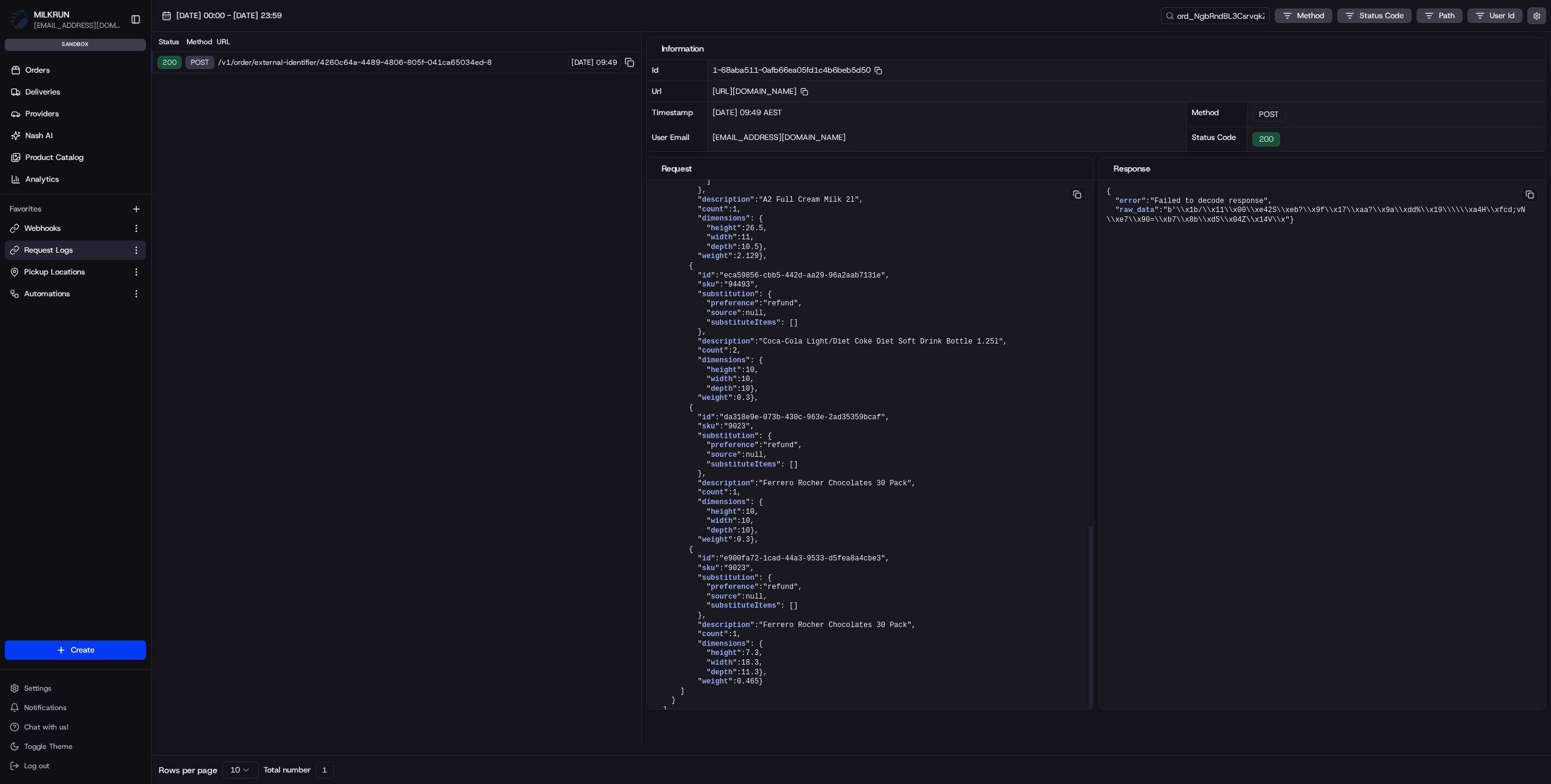
click at [799, 689] on pre "{ " pickupAddress ": null , " pickupPhoneNumber ": "+61286332913" , " pickupBus…" at bounding box center [870, 87] width 446 height 1289
click at [1094, 225] on pre "{ " error ": "Failed to decode response" , " raw_data ": "b'\\x1b/\\x11\\x00\\x…" at bounding box center [870, 87] width 446 height 1289
drag, startPoint x: 1171, startPoint y: 207, endPoint x: 1287, endPoint y: 219, distance: 116.6
copy span "b'\\x1b/\\x11\\x00\\xe42S\\xeb?\\x9f\\x17\\xaa?\\x9a\\xdd%\\x19\\\\\\xa4H\\xfcd…"
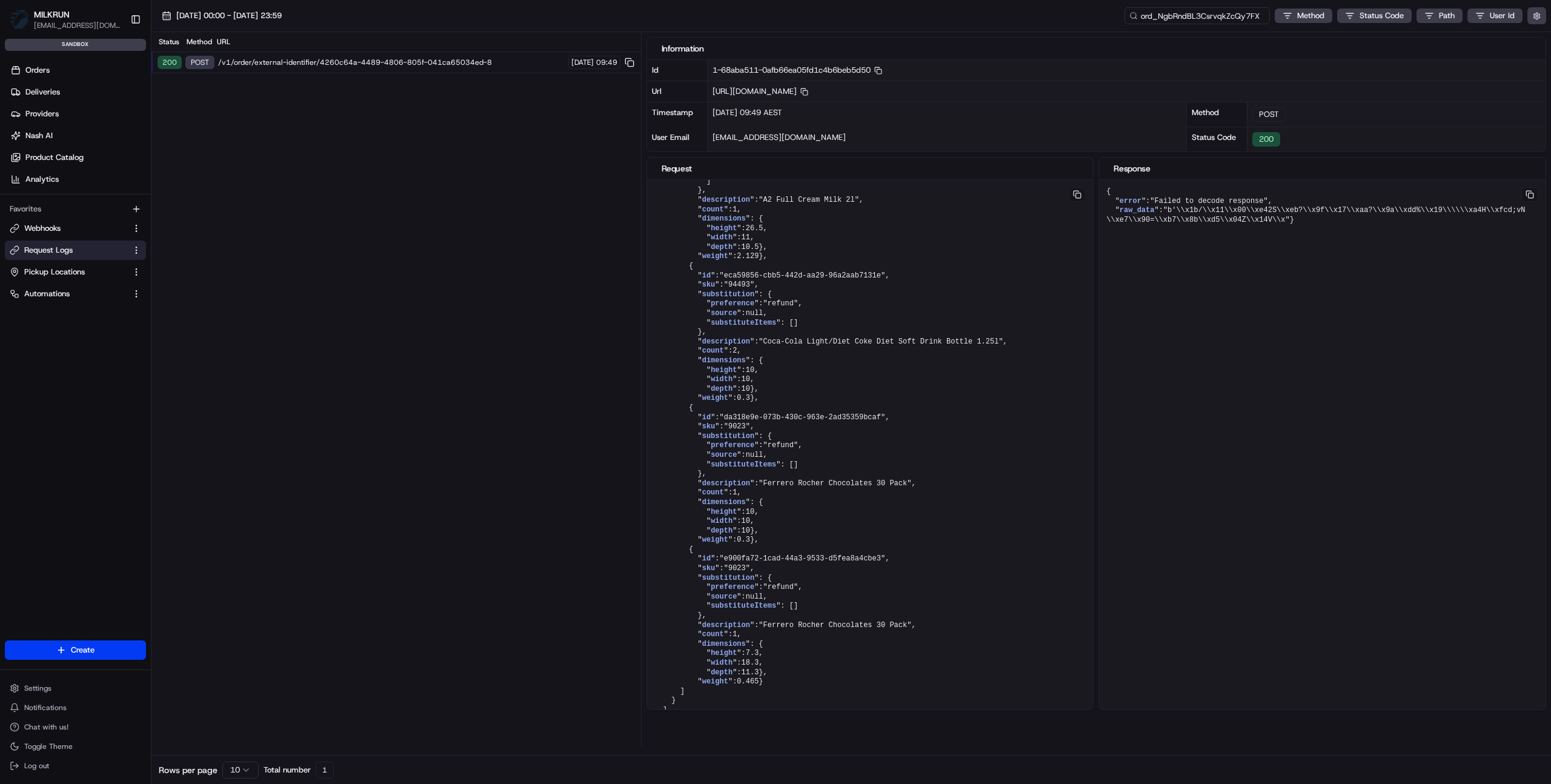
click at [1231, 16] on input "ord_NgbRndBL3CsrvqkZcQy7FX" at bounding box center [1197, 15] width 146 height 17
paste input "PKQ4mjmN4yFRFrnMaSAZhC"
type input "ord_PKQ4mjmN4yFRFrnMaSAZhC"
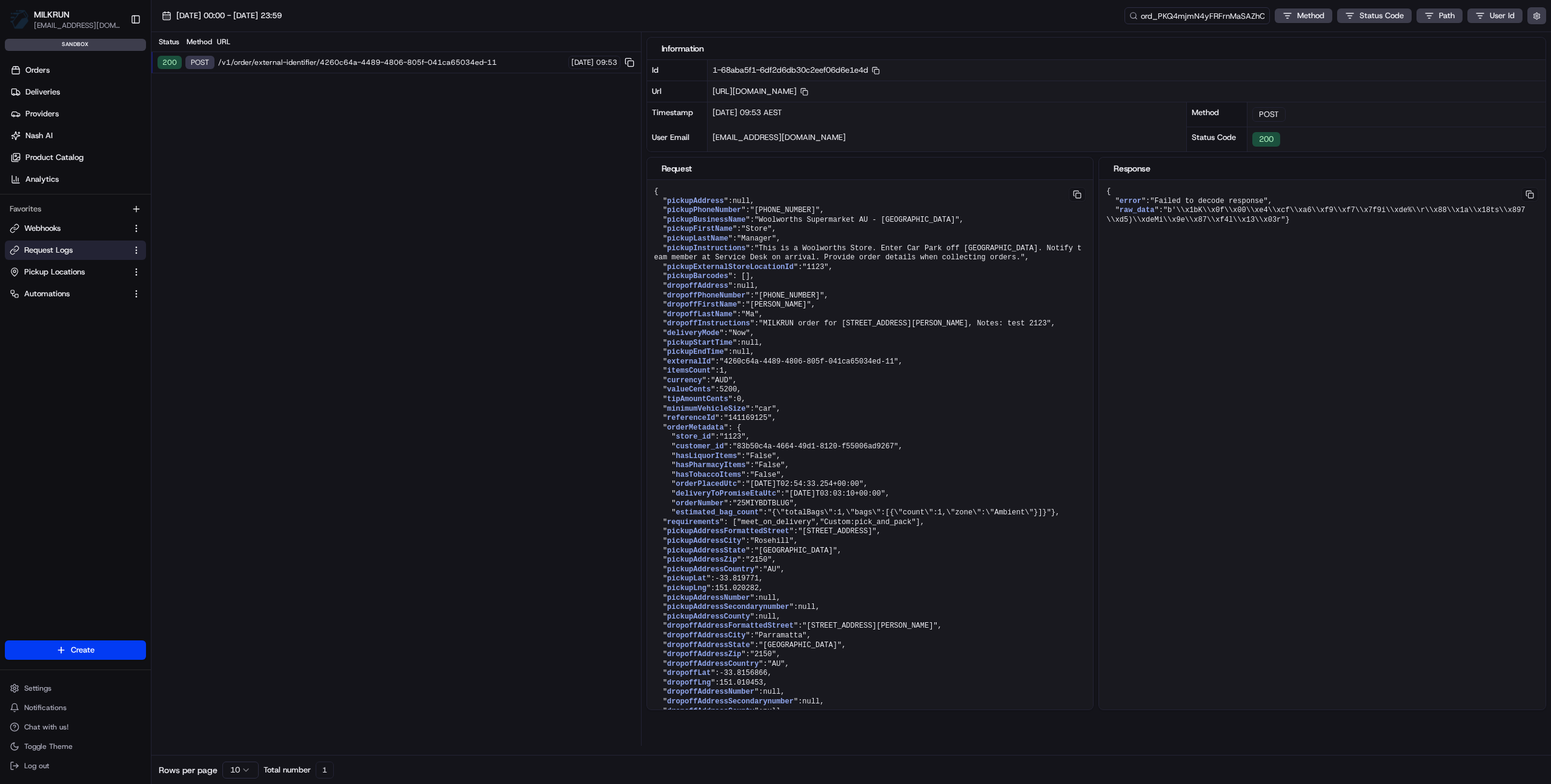
click at [1212, 17] on input "ord_PKQ4mjmN4yFRFrnMaSAZhC" at bounding box center [1197, 15] width 146 height 17
click at [432, 157] on div "Status Method URL 200 POST /v1/order/external-identifier/4260c64a-4489-4806-805…" at bounding box center [396, 389] width 490 height 714
drag, startPoint x: 1145, startPoint y: 246, endPoint x: 1117, endPoint y: 230, distance: 32.2
click at [1094, 230] on div "{ " error ": "Failed to decode response" , " raw_data ": "b'\\x1bK\\x0f\\x00\\x…" at bounding box center [870, 455] width 446 height 552
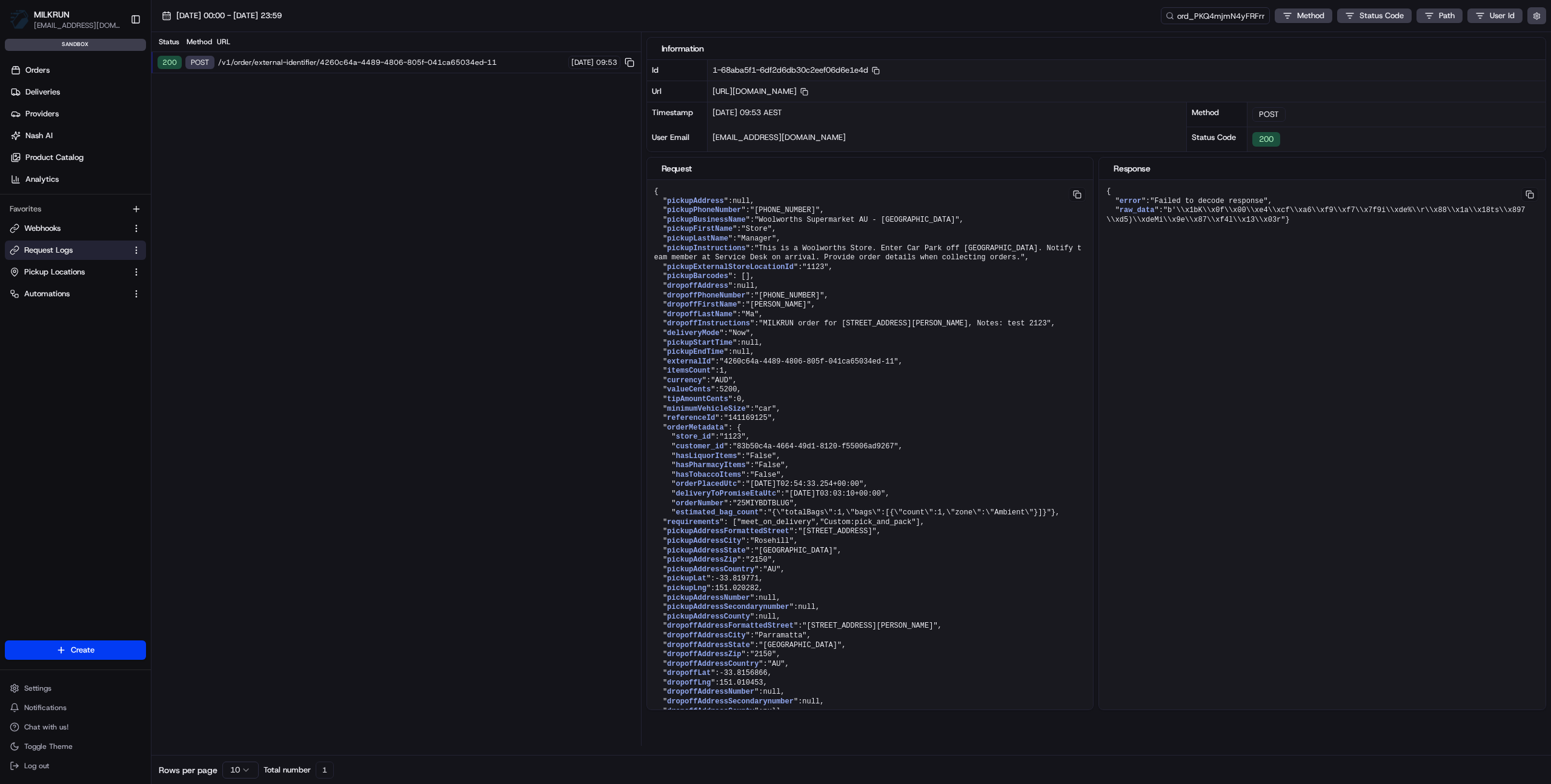
copy pre "{ " error ": "Failed to decode response" , " raw_data ": "b'\\x1bK\\x0f\\x00\\x…"
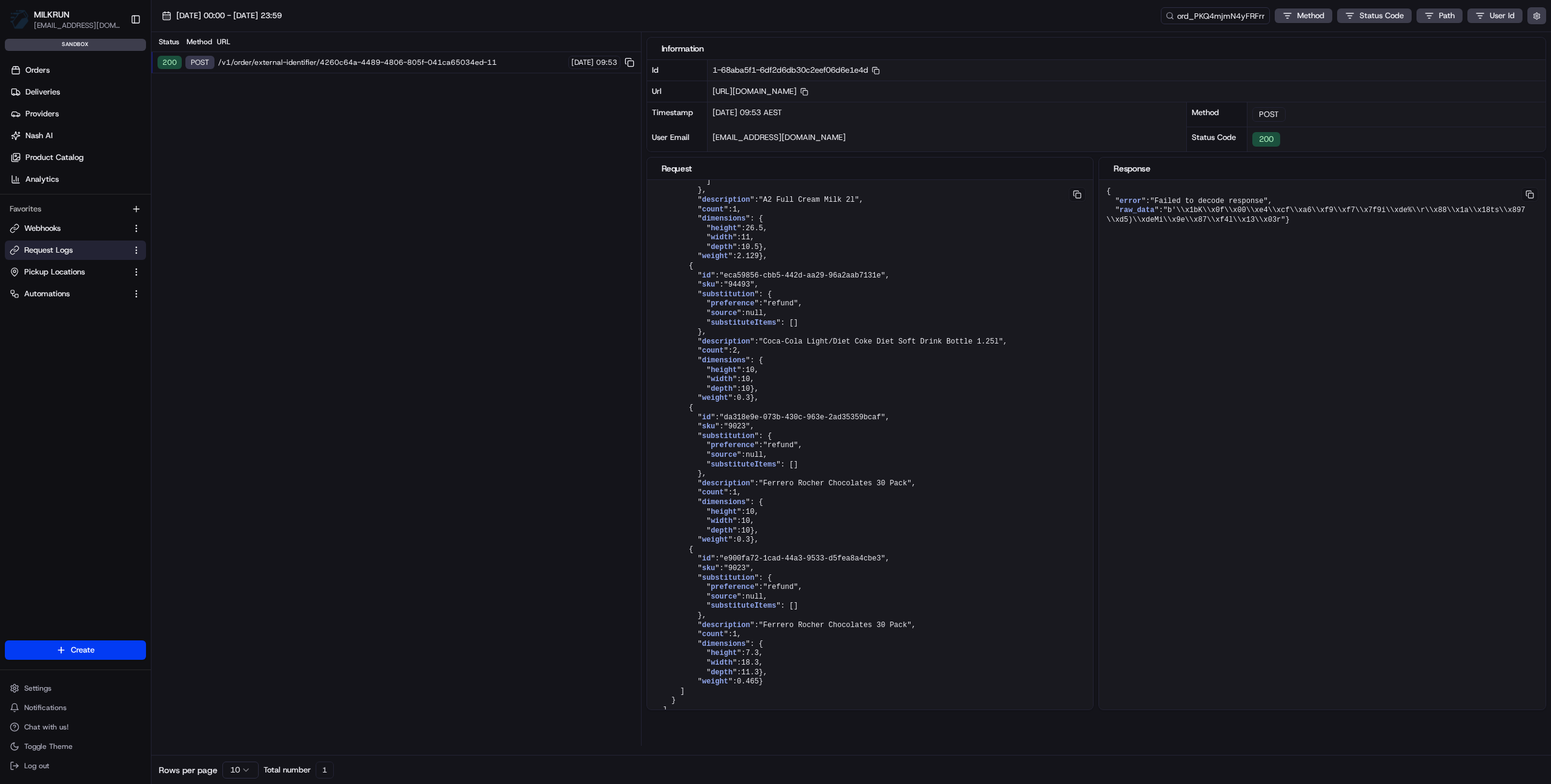
scroll to position [917, 0]
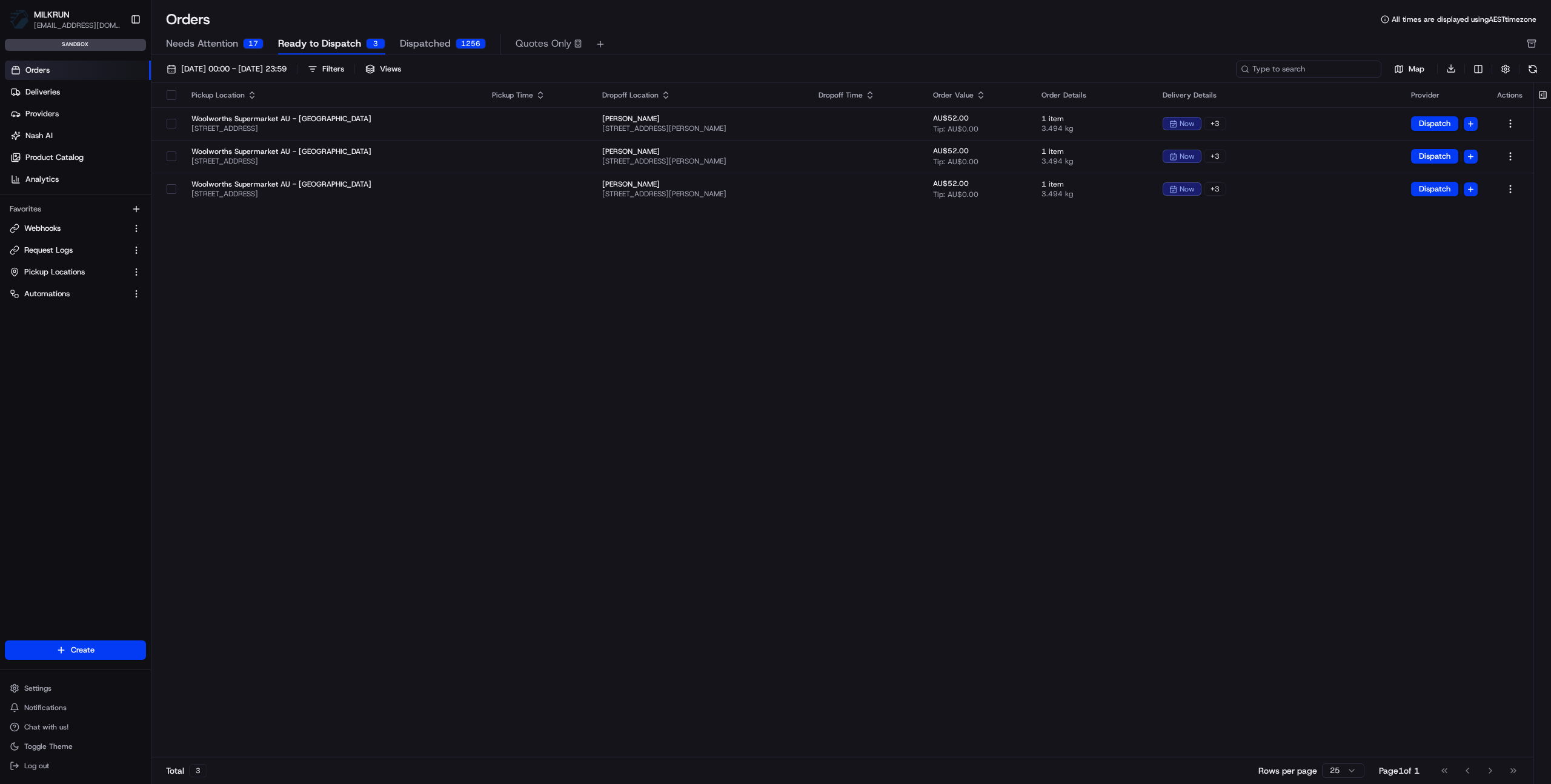
click at [1314, 70] on input at bounding box center [1309, 69] width 146 height 17
paste input "ord_PKQ4mjmN4yFRFrnMaSAZhC"
type input "ord_PKQ4mjmN4yFRFrnMaSAZhC"
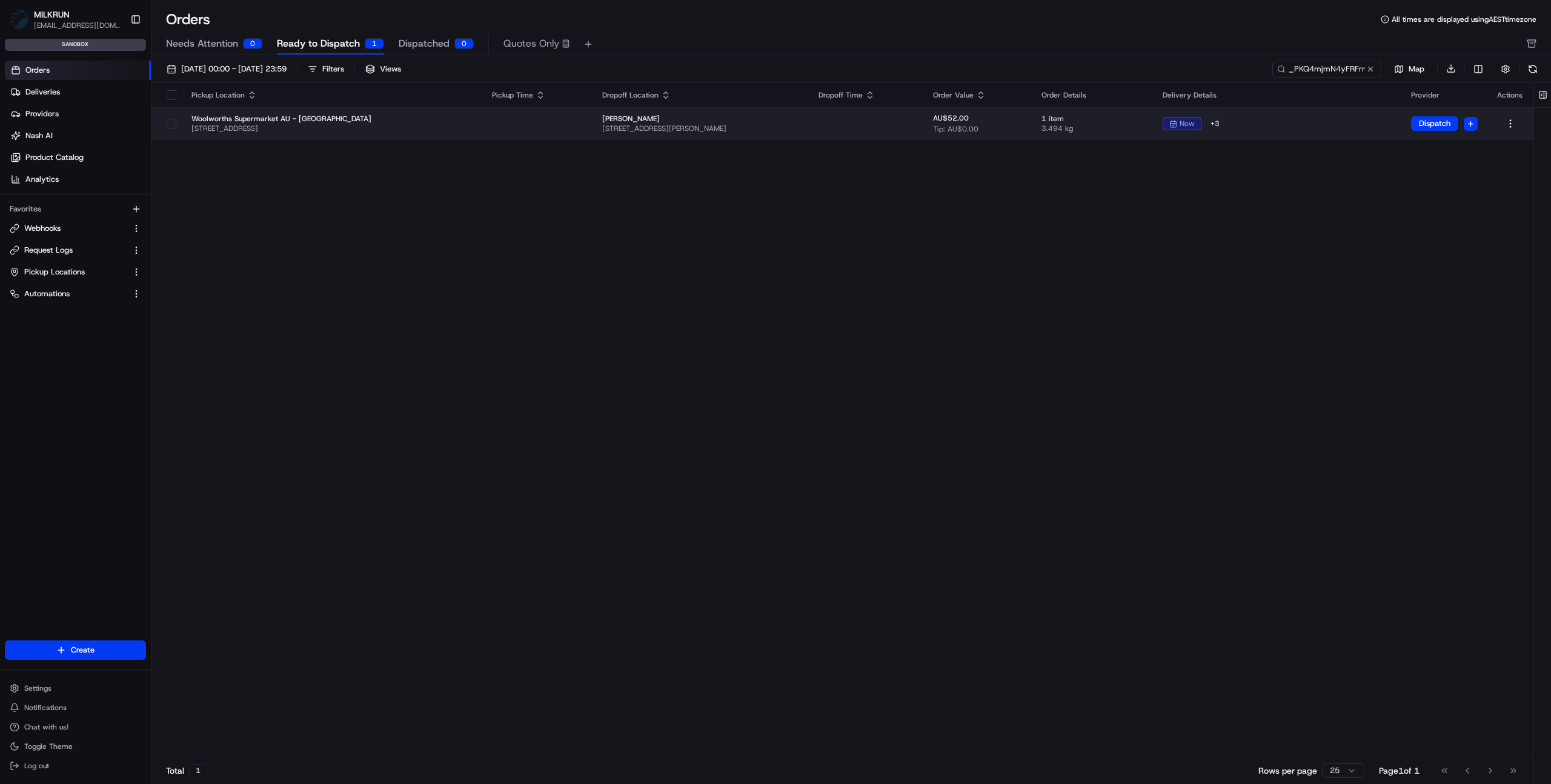
click at [790, 119] on span "Tony Ma" at bounding box center [701, 119] width 198 height 10
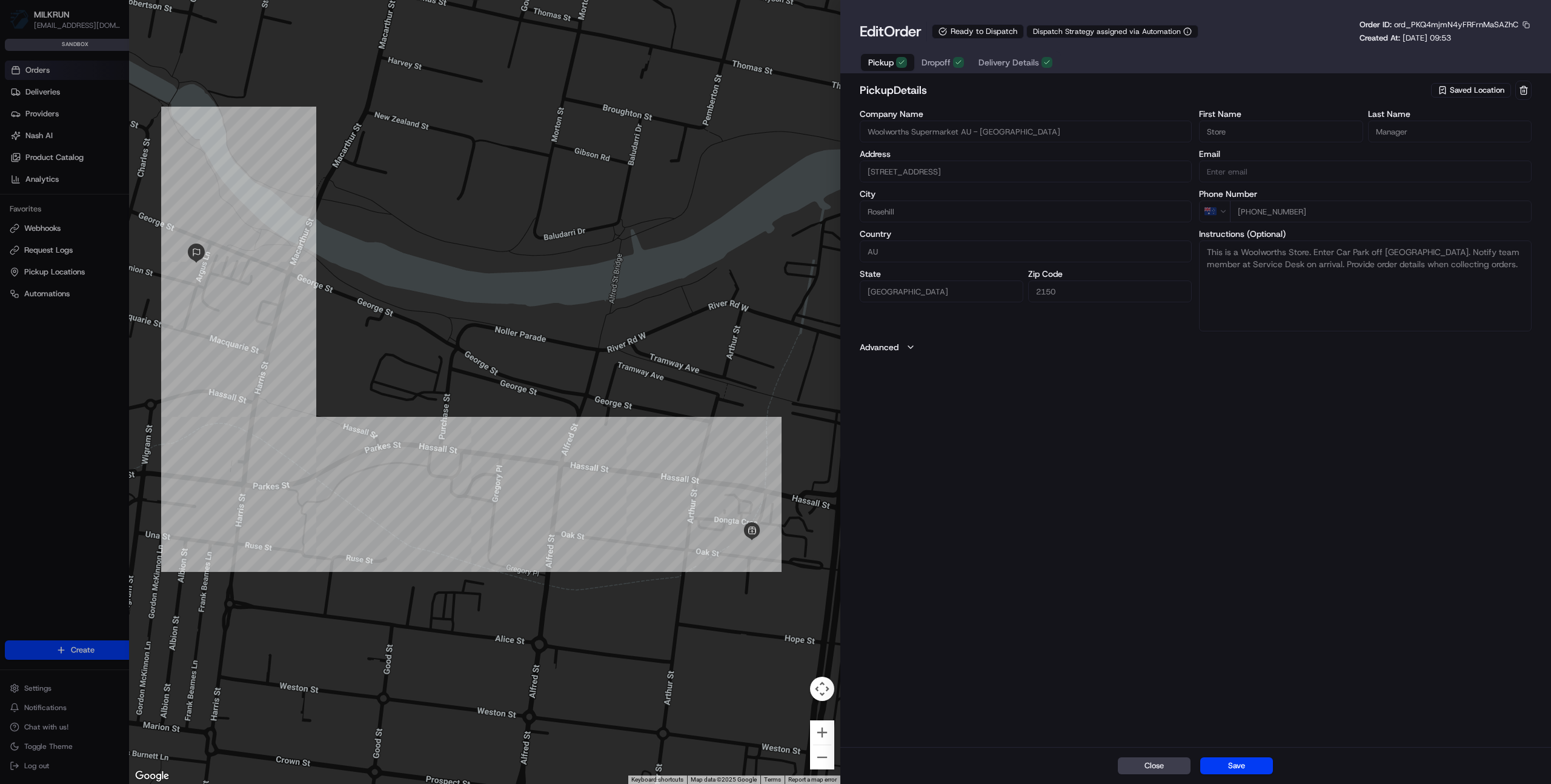
type input "+1"
click at [47, 95] on div at bounding box center [775, 392] width 1551 height 784
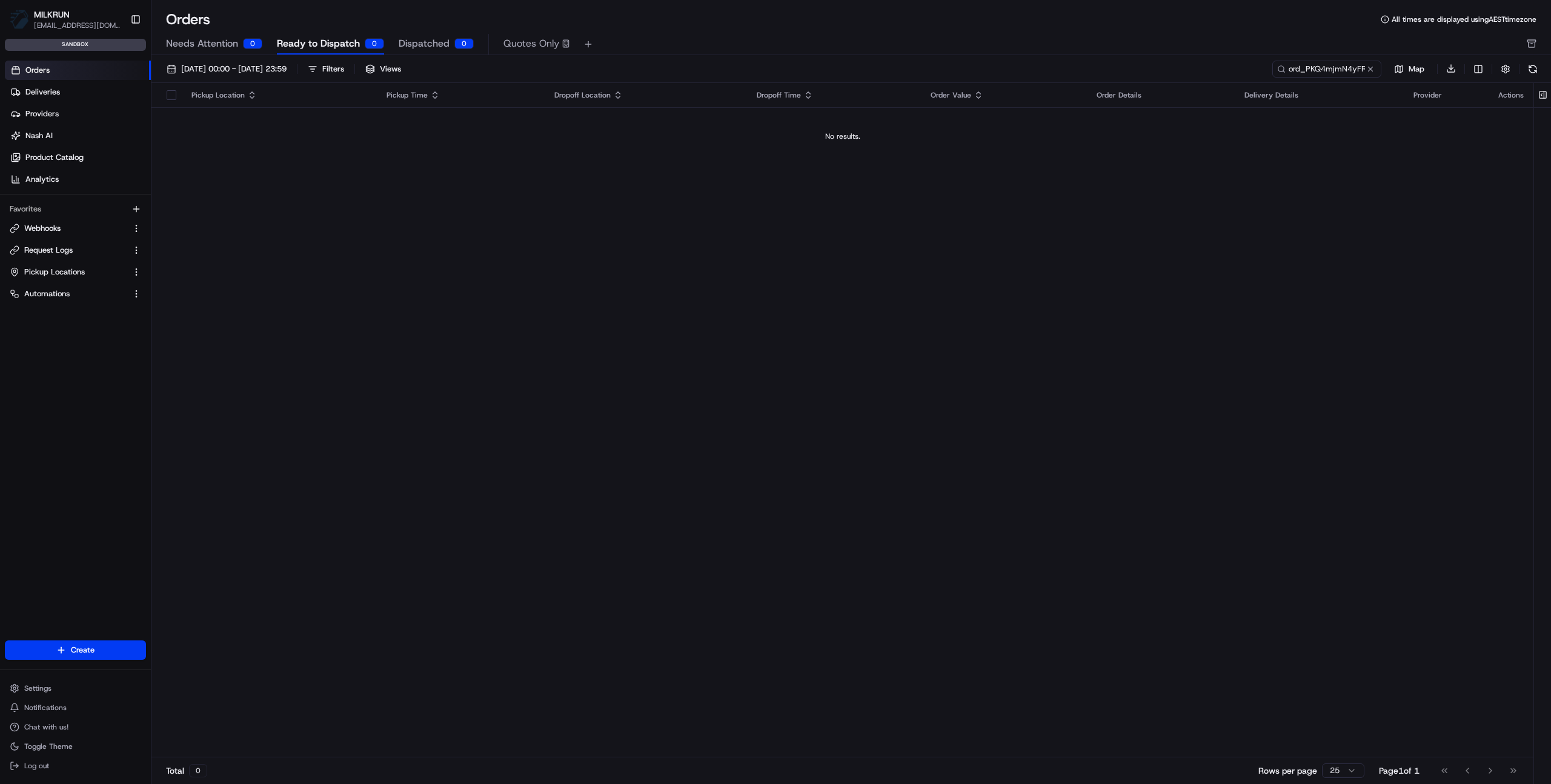
click at [45, 89] on span "Deliveries" at bounding box center [43, 92] width 35 height 11
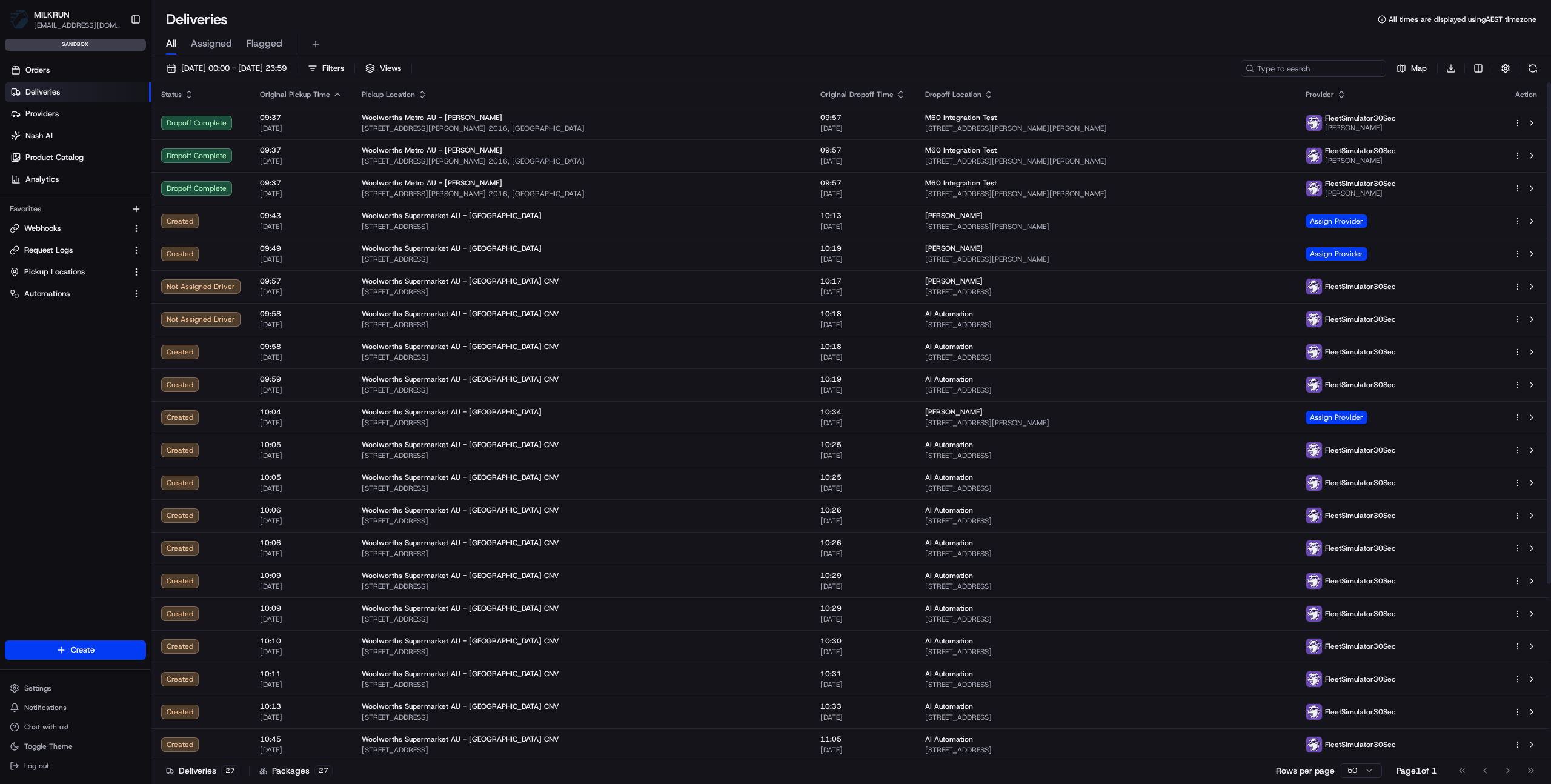
click at [1302, 72] on input at bounding box center [1314, 68] width 146 height 17
paste input "job_PKQ4mjmN4yFRFrnMaSAZhC"
type input "job_PKQ4mjmN4yFRFrnMaSAZhC"
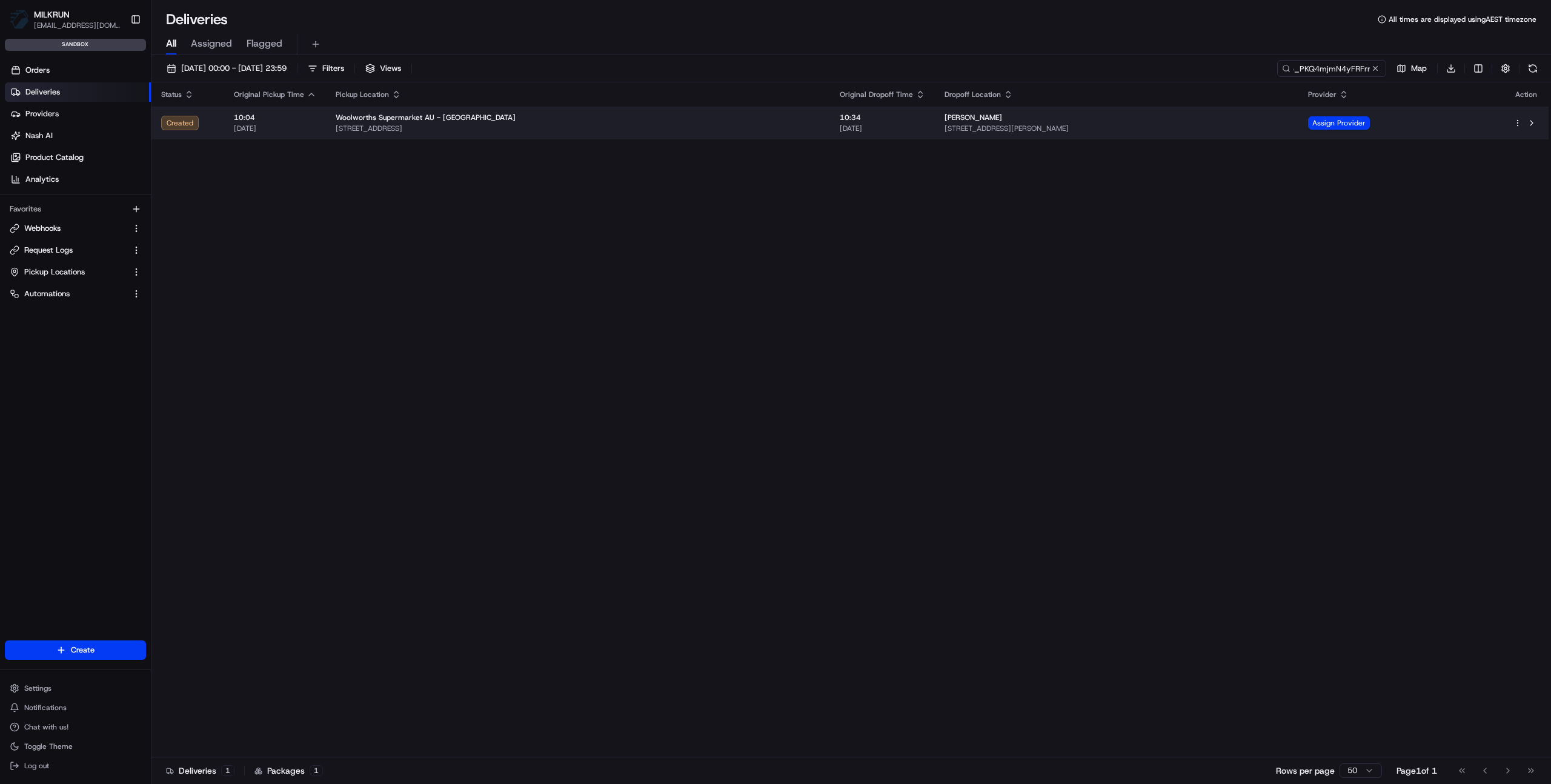
click at [701, 120] on div "Woolworths Supermarket AU - [GEOGRAPHIC_DATA]" at bounding box center [578, 118] width 485 height 10
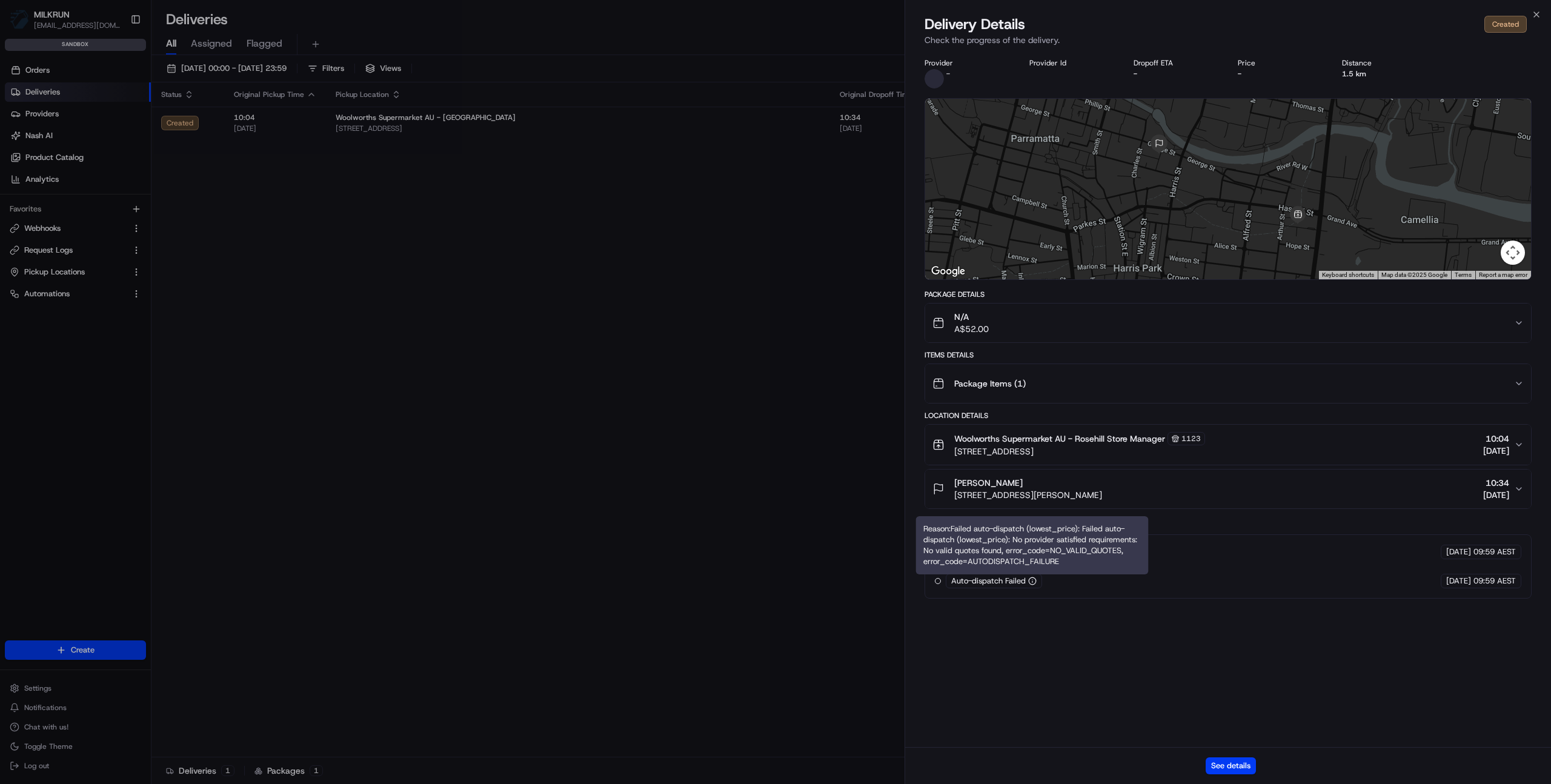
drag, startPoint x: 1057, startPoint y: 566, endPoint x: 1073, endPoint y: 567, distance: 16.0
click at [1073, 567] on div "Reason: Failed auto-dispatch (lowest_price): Failed auto-dispatch (lowest_price…" at bounding box center [1033, 545] width 233 height 58
click at [1073, 563] on div "Reason: Failed auto-dispatch (lowest_price): Failed auto-dispatch (lowest_price…" at bounding box center [1033, 545] width 233 height 58
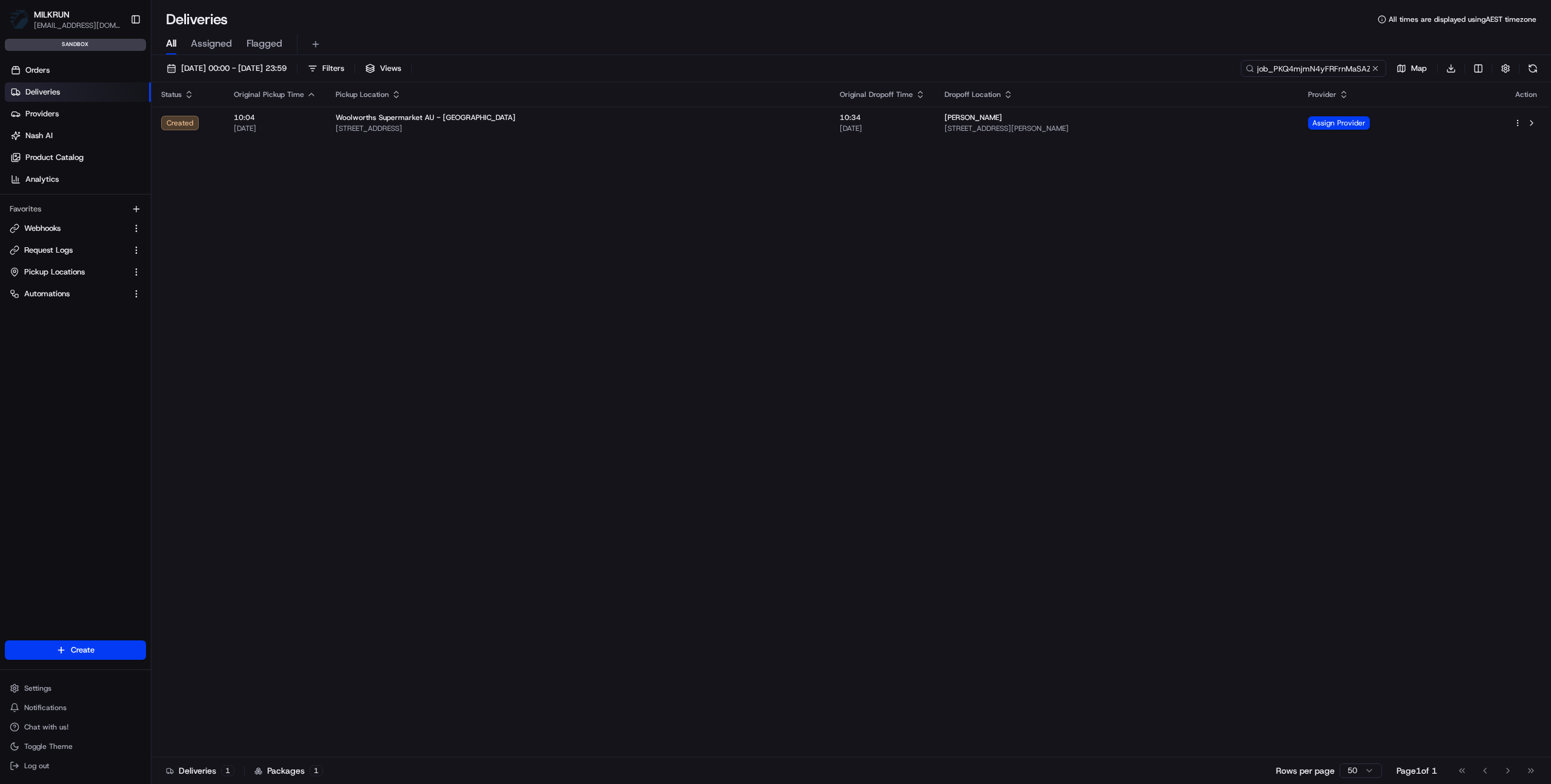
click at [1353, 68] on input "job_PKQ4mjmN4yFRFrnMaSAZhC" at bounding box center [1314, 68] width 146 height 17
click at [1353, 67] on input "job_PKQ4mjmN4yFRFrnMaSAZhC" at bounding box center [1314, 68] width 146 height 17
click at [1285, 70] on input "job_PKQ4mjmN4yFRFrnMaSAZhC" at bounding box center [1314, 68] width 146 height 17
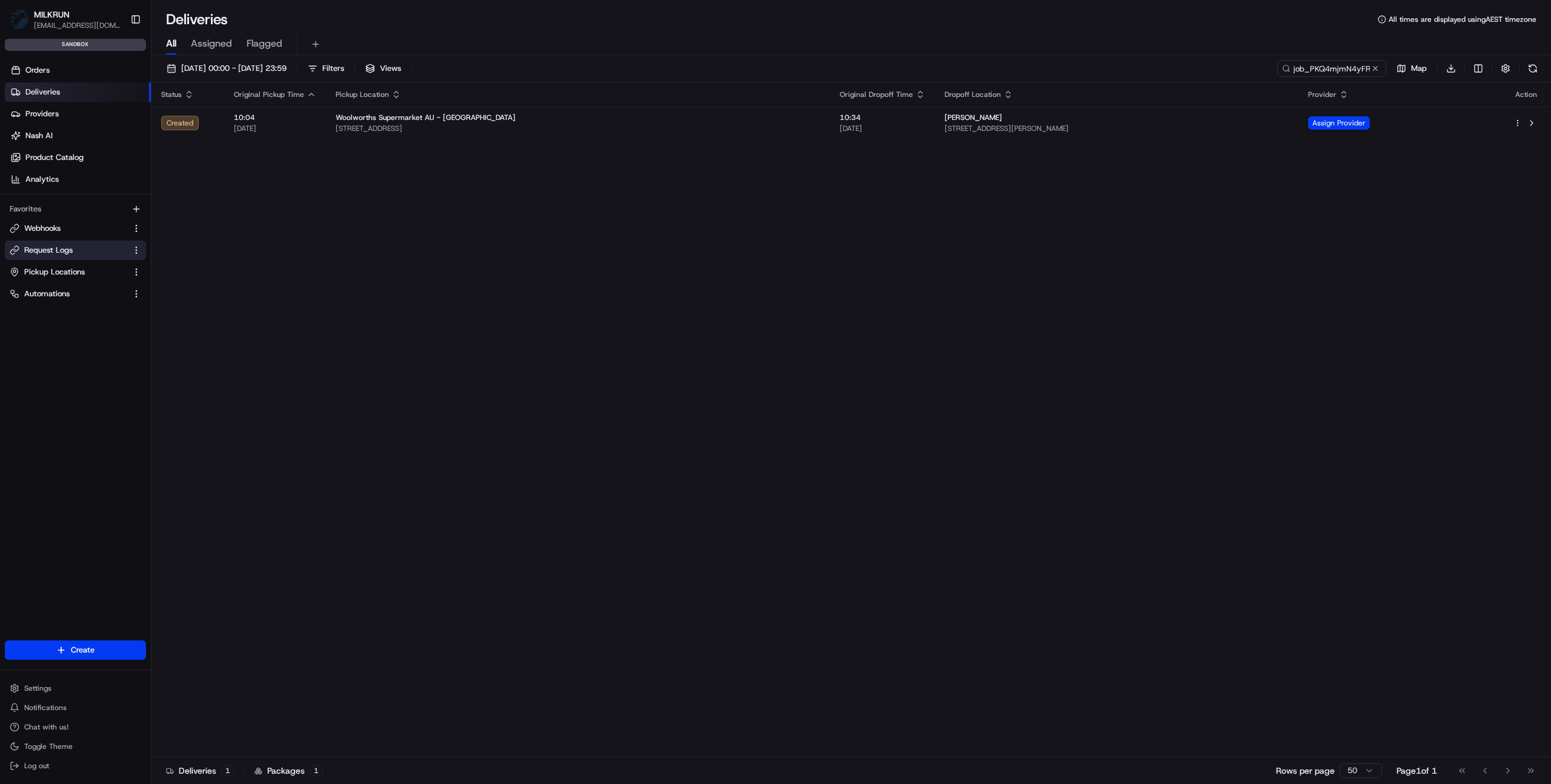
drag, startPoint x: 43, startPoint y: 249, endPoint x: 63, endPoint y: 245, distance: 20.4
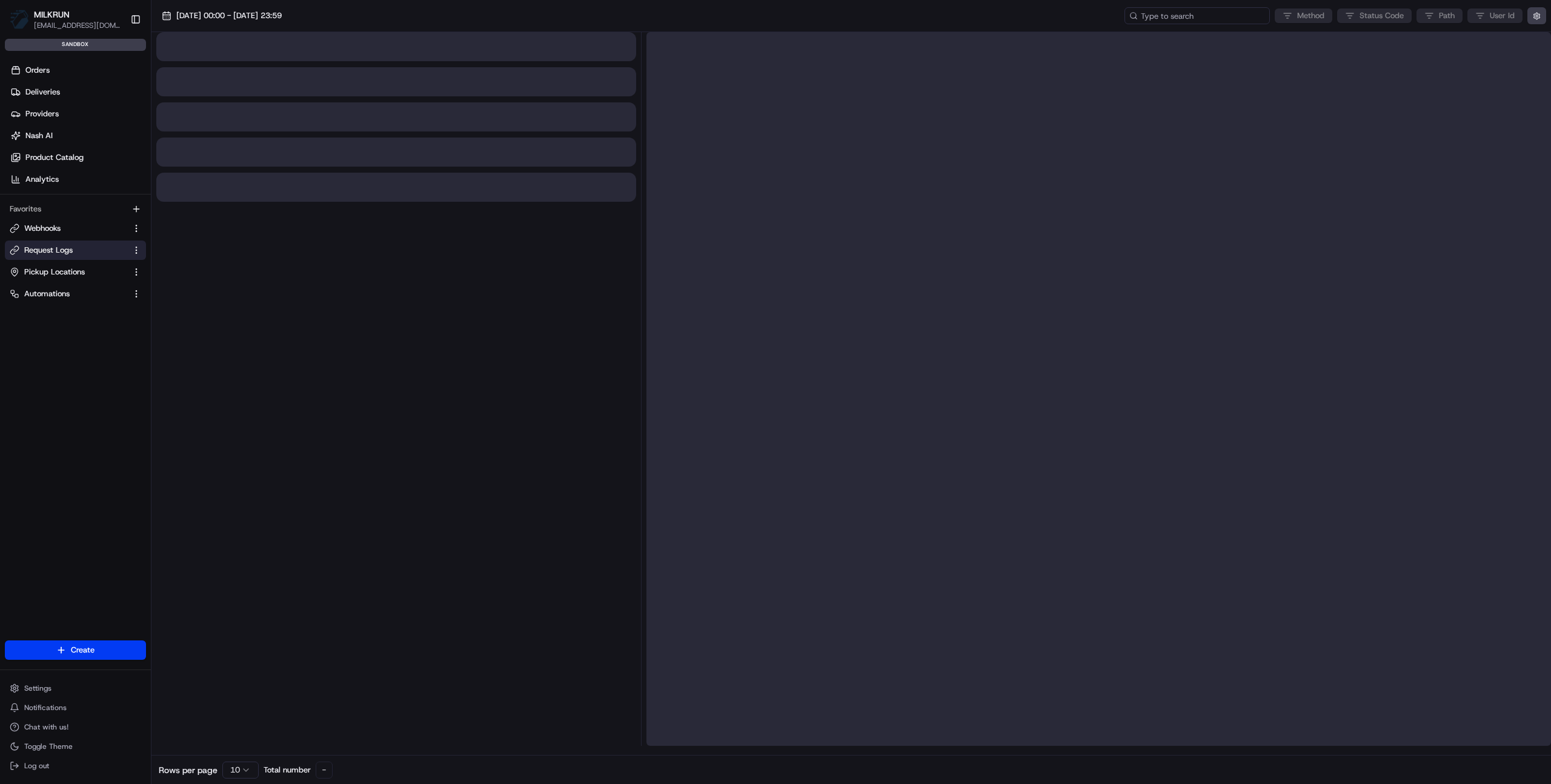
click at [1207, 16] on input at bounding box center [1197, 15] width 146 height 17
paste input "job_PKQ4mjmN4yFRFrnMaSAZhC"
type input "job_PKQ4mjmN4yFRFrnMaSAZhC"
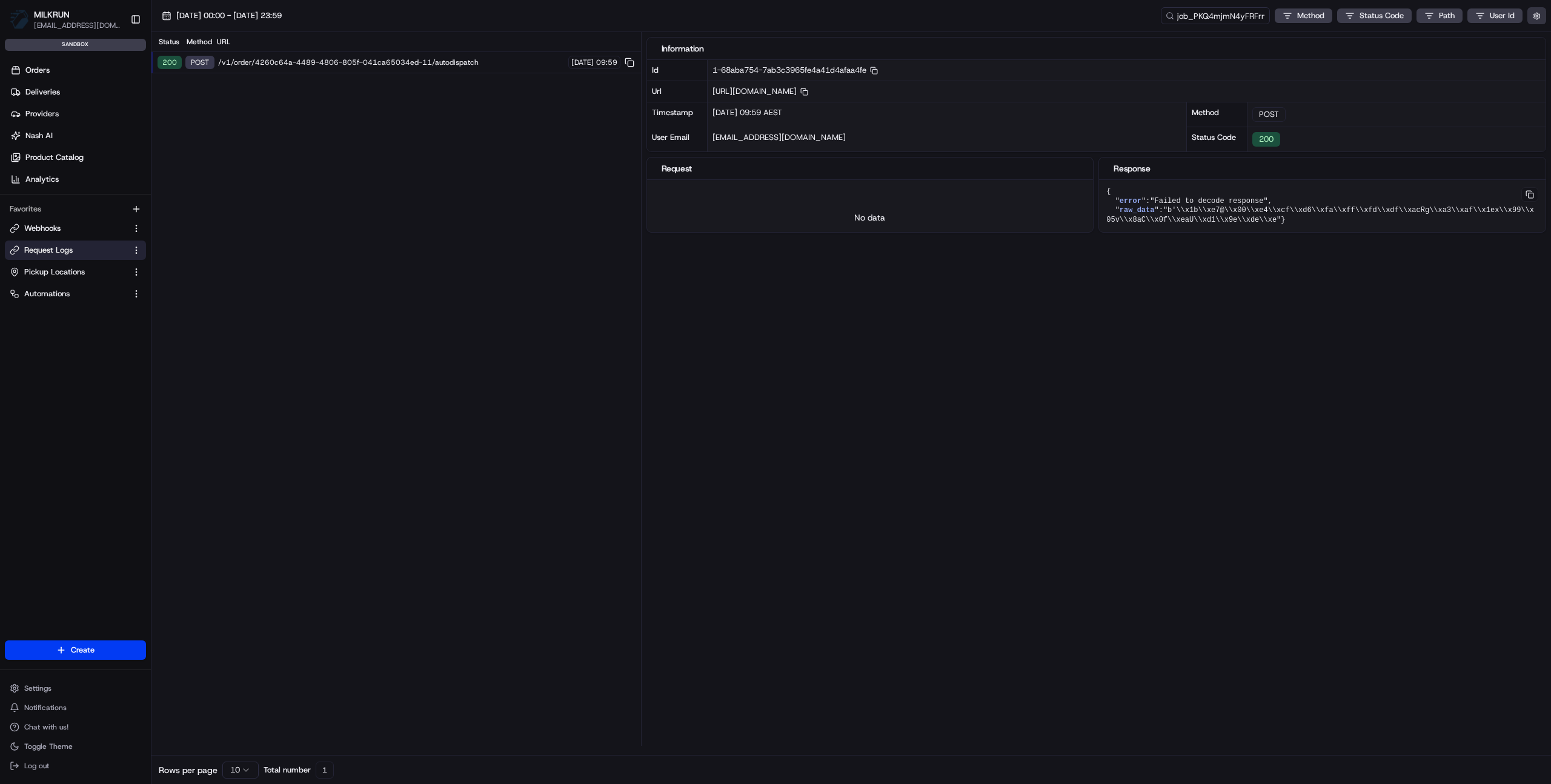
click at [1539, 15] on button "button" at bounding box center [1537, 15] width 19 height 17
click at [1497, 35] on div "Display Only Provider Logs" at bounding box center [1466, 38] width 154 height 11
click at [1462, 38] on label "Display Only Provider Logs" at bounding box center [1437, 38] width 97 height 11
click at [1534, 38] on button "Display Only Provider Logs" at bounding box center [1538, 38] width 10 height 10
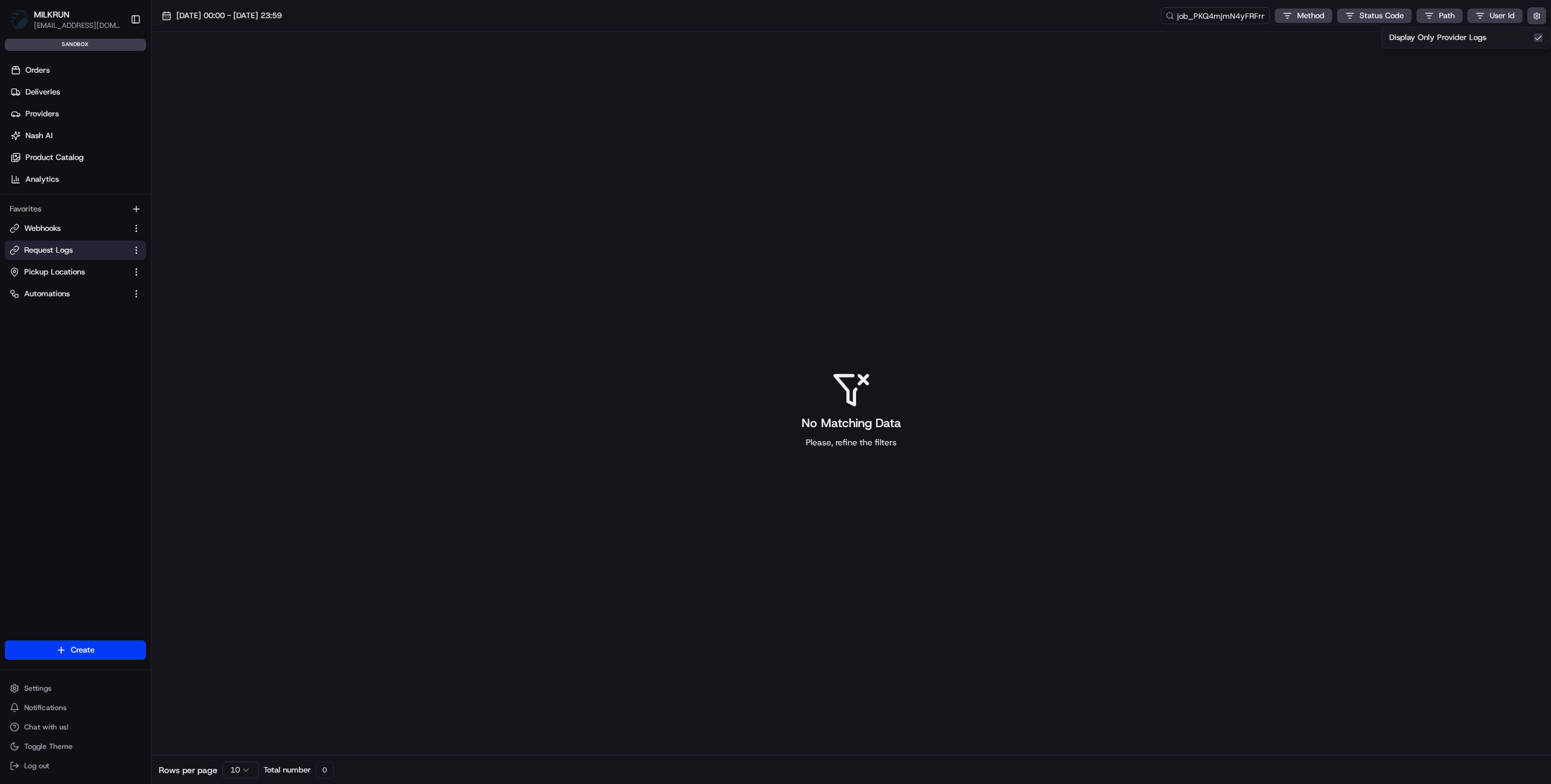
click at [1462, 38] on label "Display Only Provider Logs" at bounding box center [1437, 38] width 97 height 11
click at [1534, 38] on button "Display Only Provider Logs" at bounding box center [1538, 38] width 10 height 10
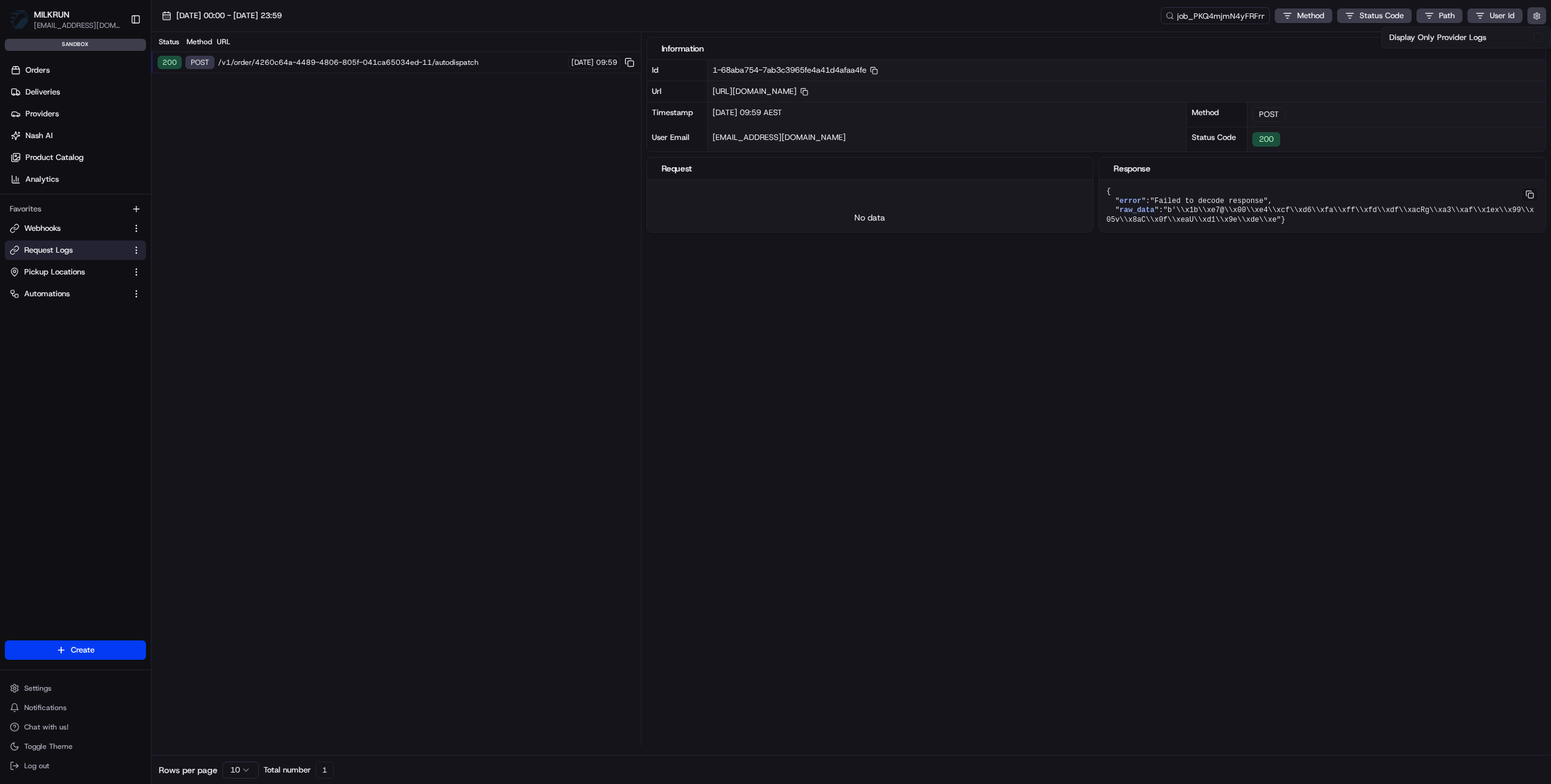
click at [484, 262] on div "Status Method URL 200 POST /v1/order/4260c64a-4489-4806-805f-041ca65034ed-11/au…" at bounding box center [396, 389] width 490 height 714
click at [97, 295] on link "Automations" at bounding box center [68, 294] width 117 height 11
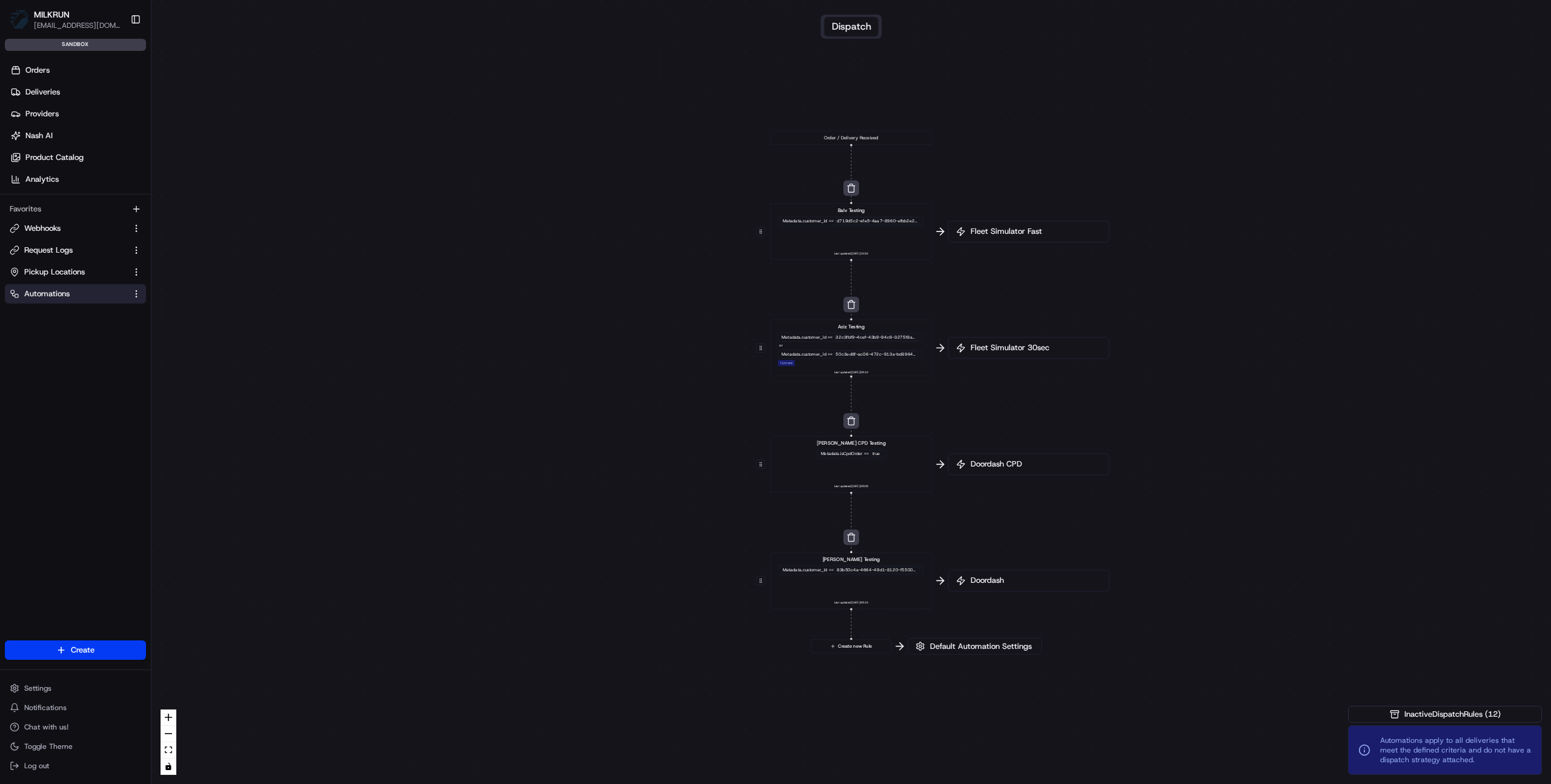
click at [1001, 583] on span "Doordash" at bounding box center [1034, 581] width 133 height 11
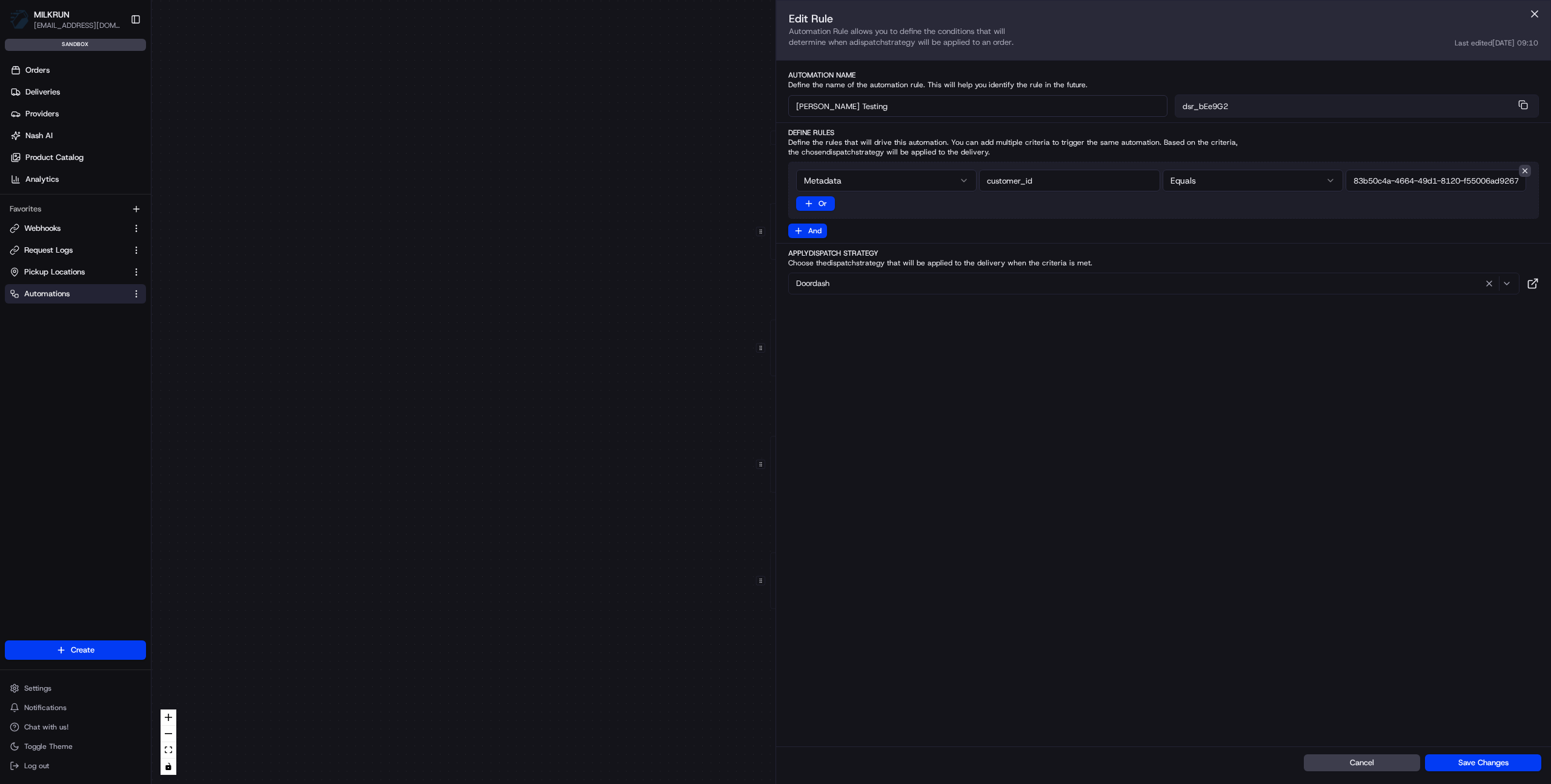
click at [993, 287] on div "Doordash" at bounding box center [1154, 283] width 726 height 15
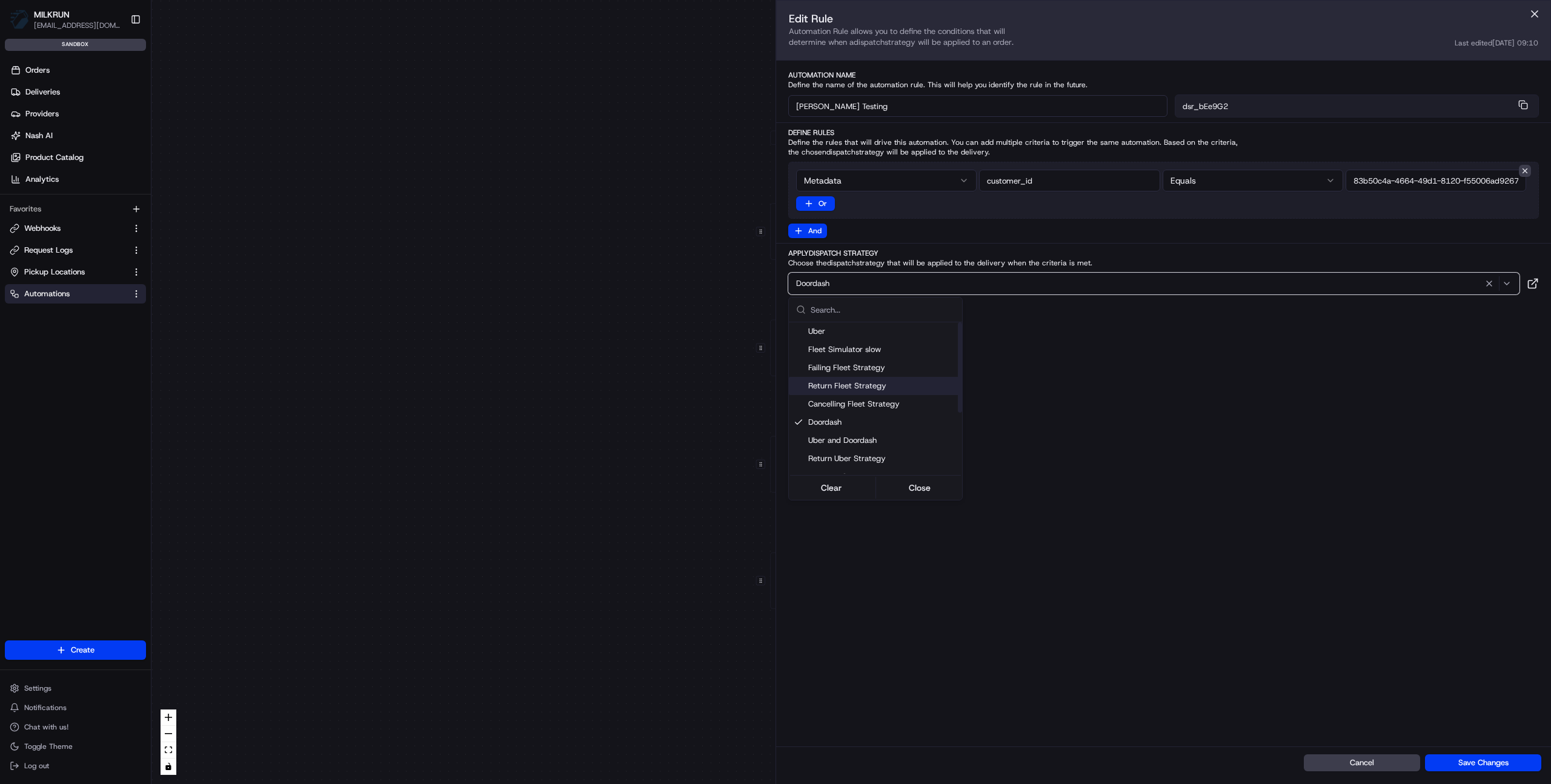
scroll to position [103, 0]
click at [884, 462] on span "Doordash CPD" at bounding box center [883, 465] width 149 height 11
click at [925, 487] on button "Close" at bounding box center [920, 487] width 83 height 17
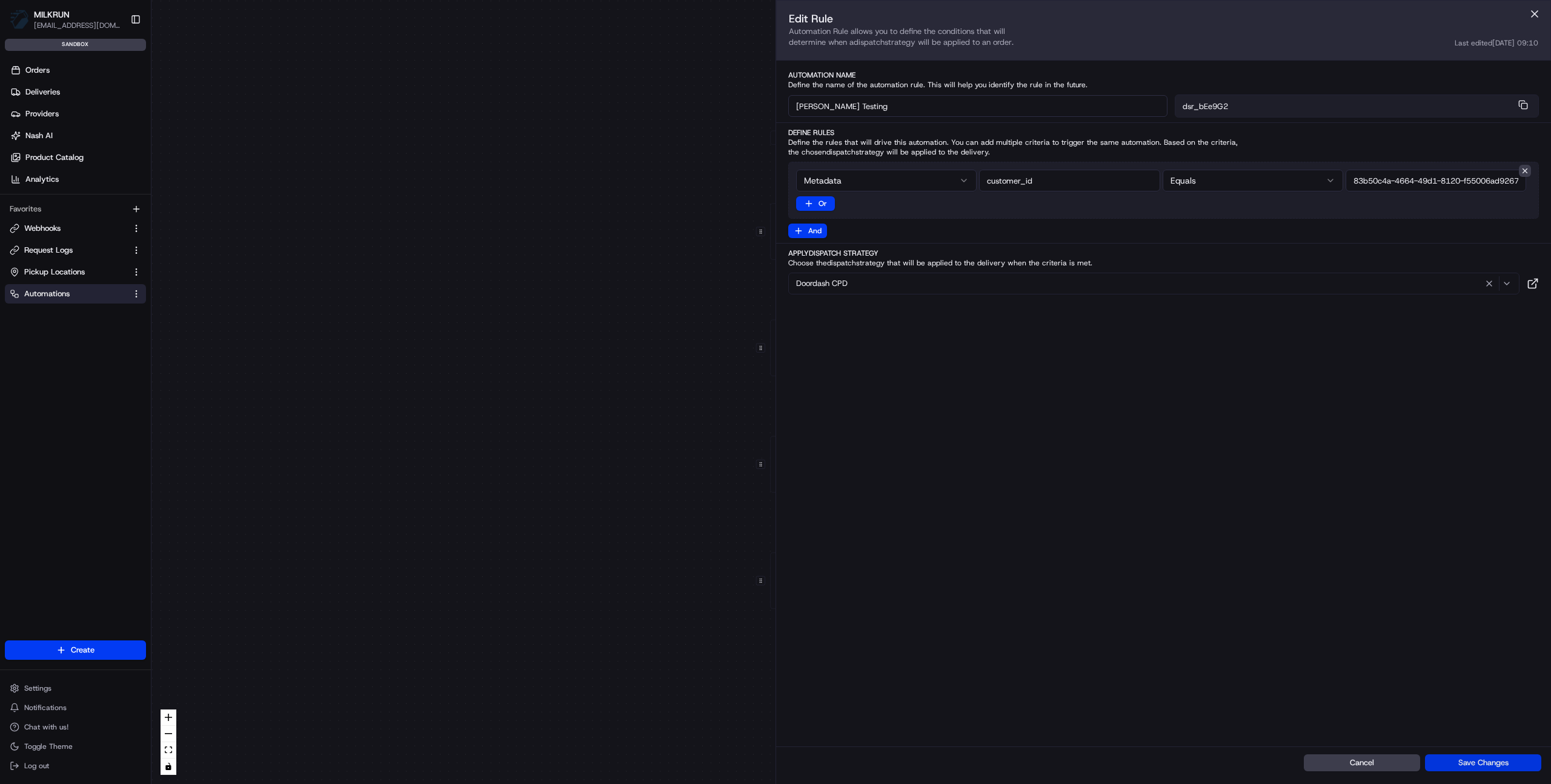
click at [1472, 762] on button "Save Changes" at bounding box center [1483, 762] width 116 height 17
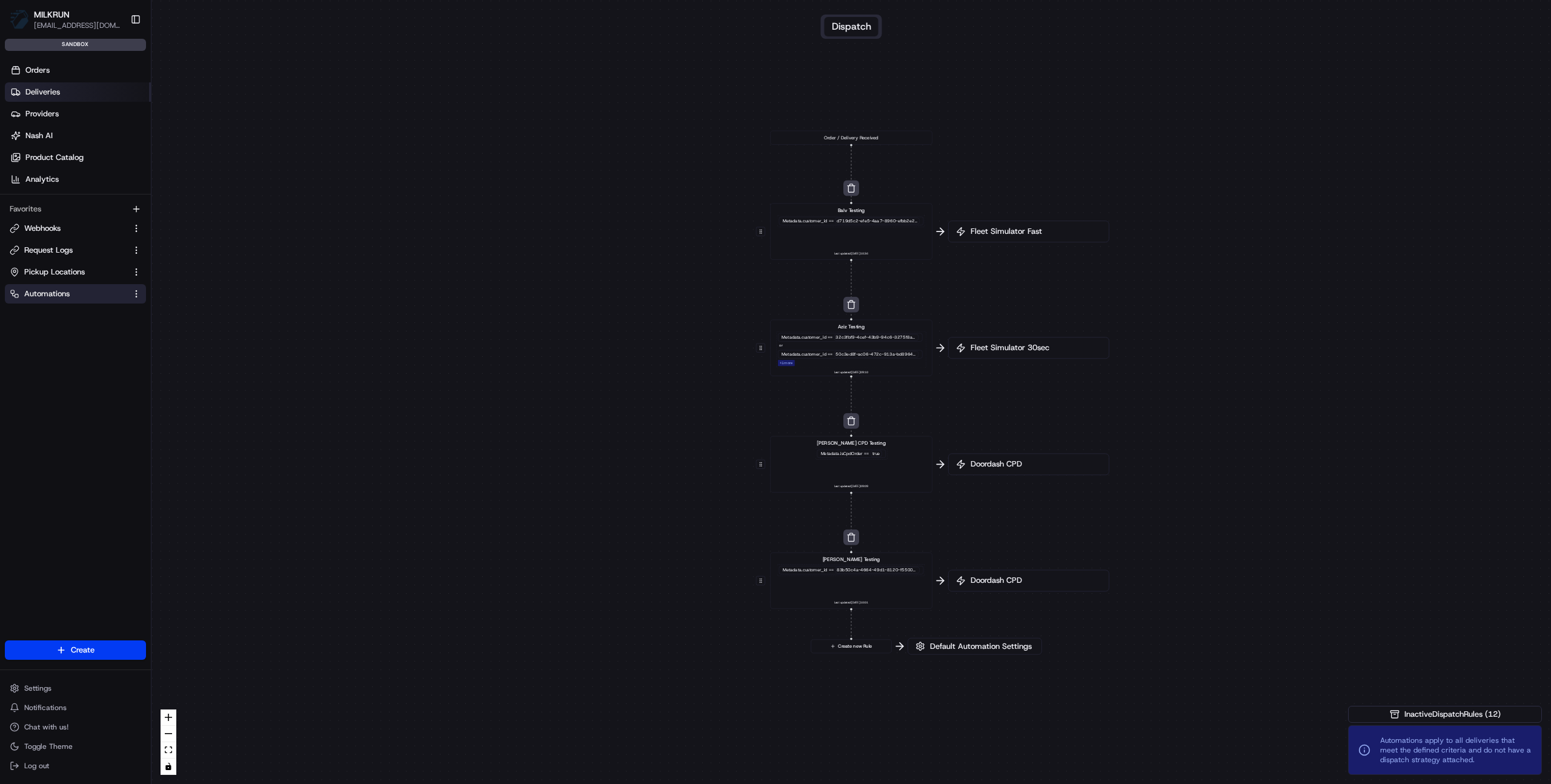
click at [51, 87] on span "Deliveries" at bounding box center [43, 92] width 35 height 11
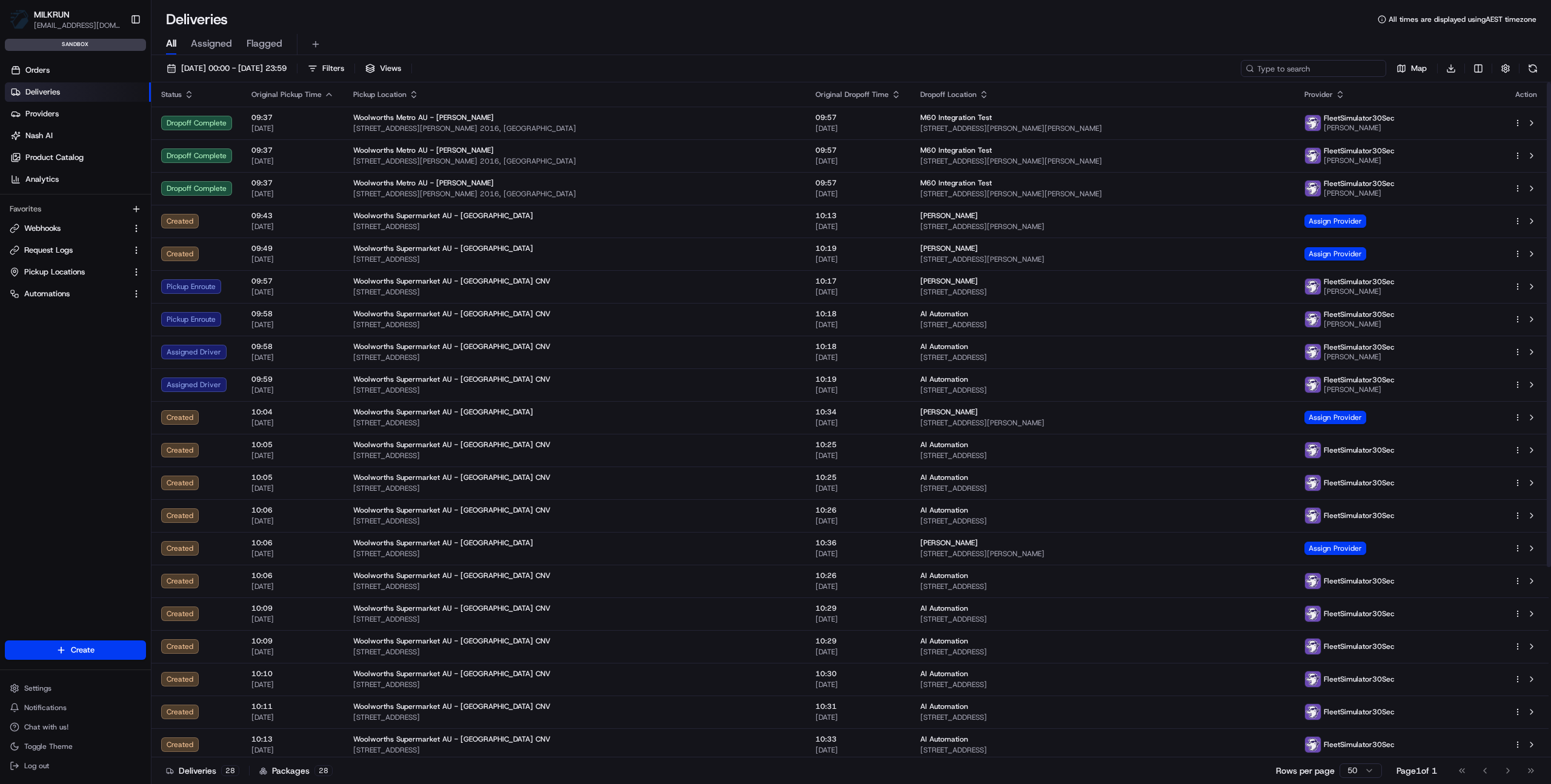
click at [1307, 71] on input at bounding box center [1314, 68] width 146 height 17
paste input "job_M2PhgNs8UgM4Q6uFuTgSug"
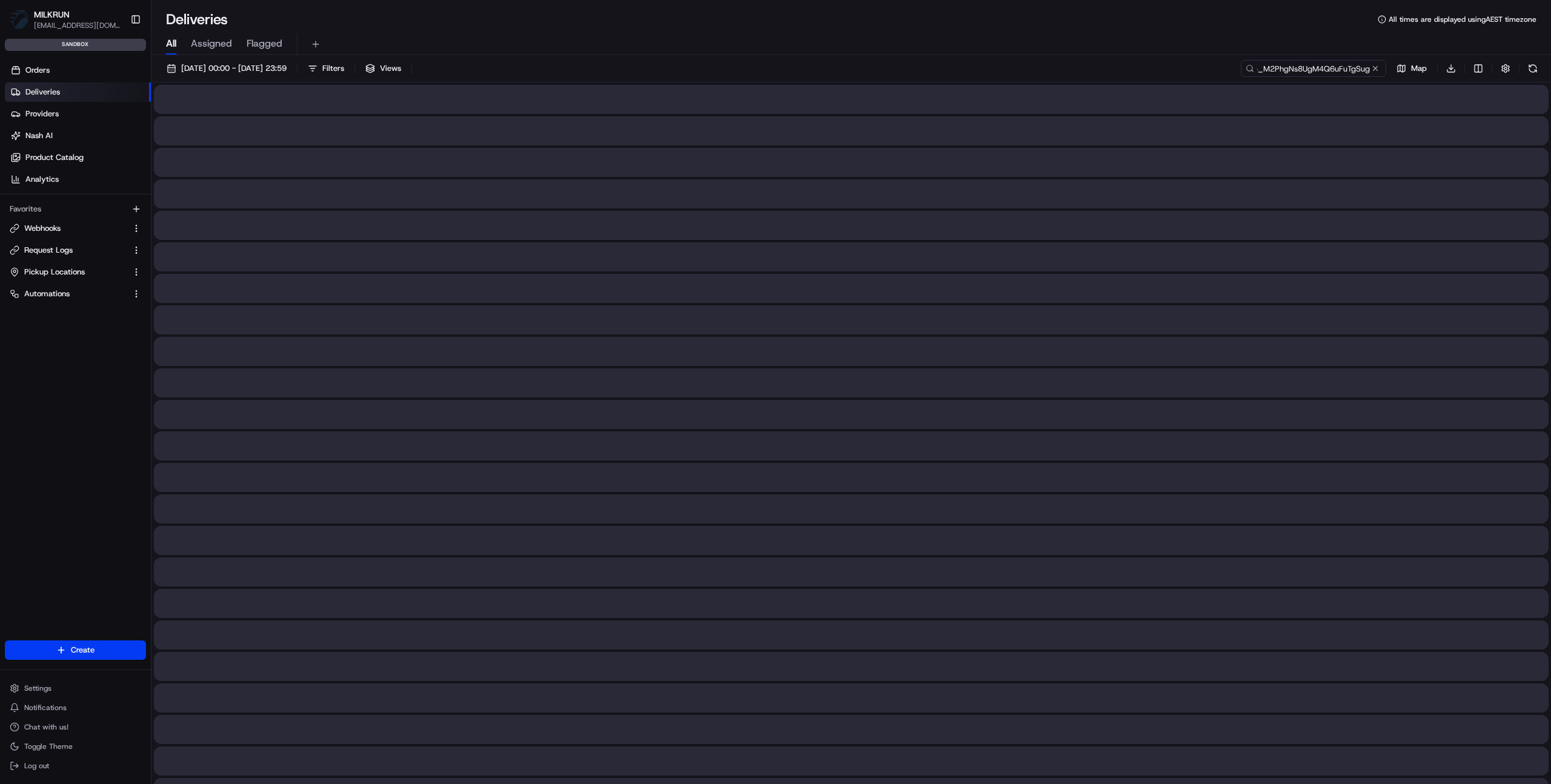
type input "job_M2PhgNs8UgM4Q6uFuTgSug"
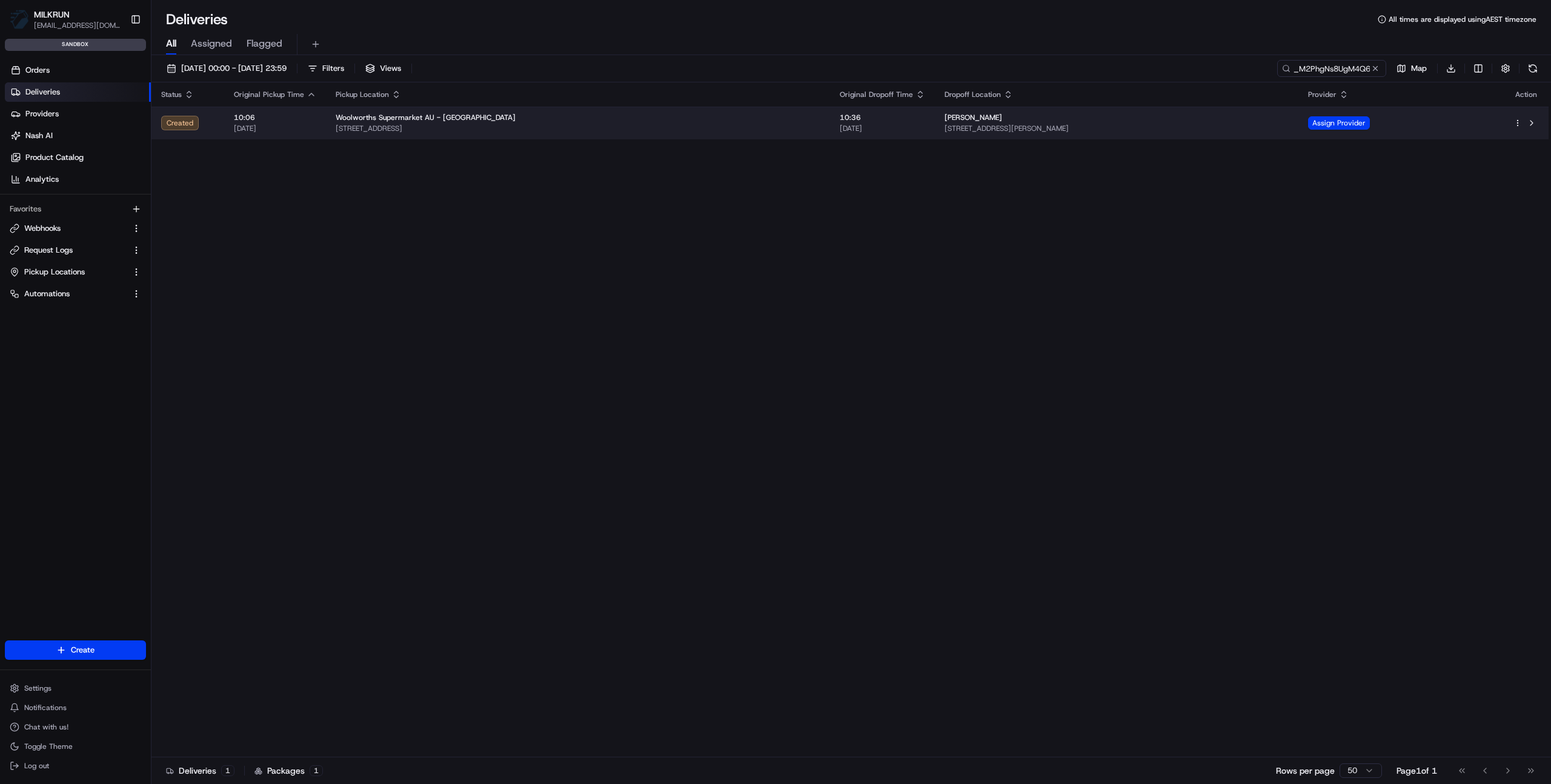
click at [944, 123] on div "Tony Ma 109 George Street, Parramatta, NSW 2150, AU" at bounding box center [1116, 123] width 344 height 21
click at [979, 125] on span "[STREET_ADDRESS][PERSON_NAME]" at bounding box center [1116, 129] width 344 height 10
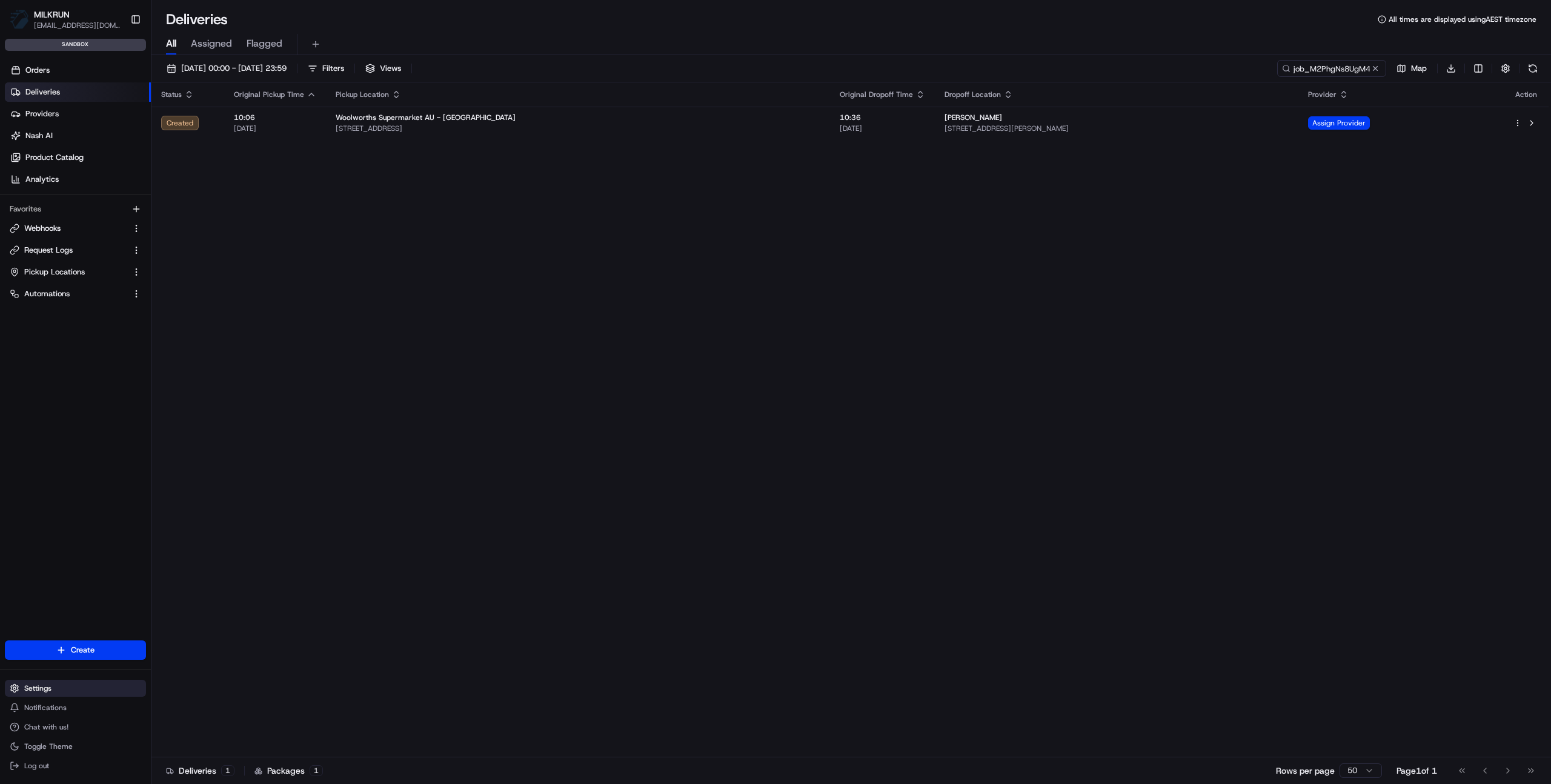
click at [78, 682] on button "Settings" at bounding box center [75, 688] width 141 height 17
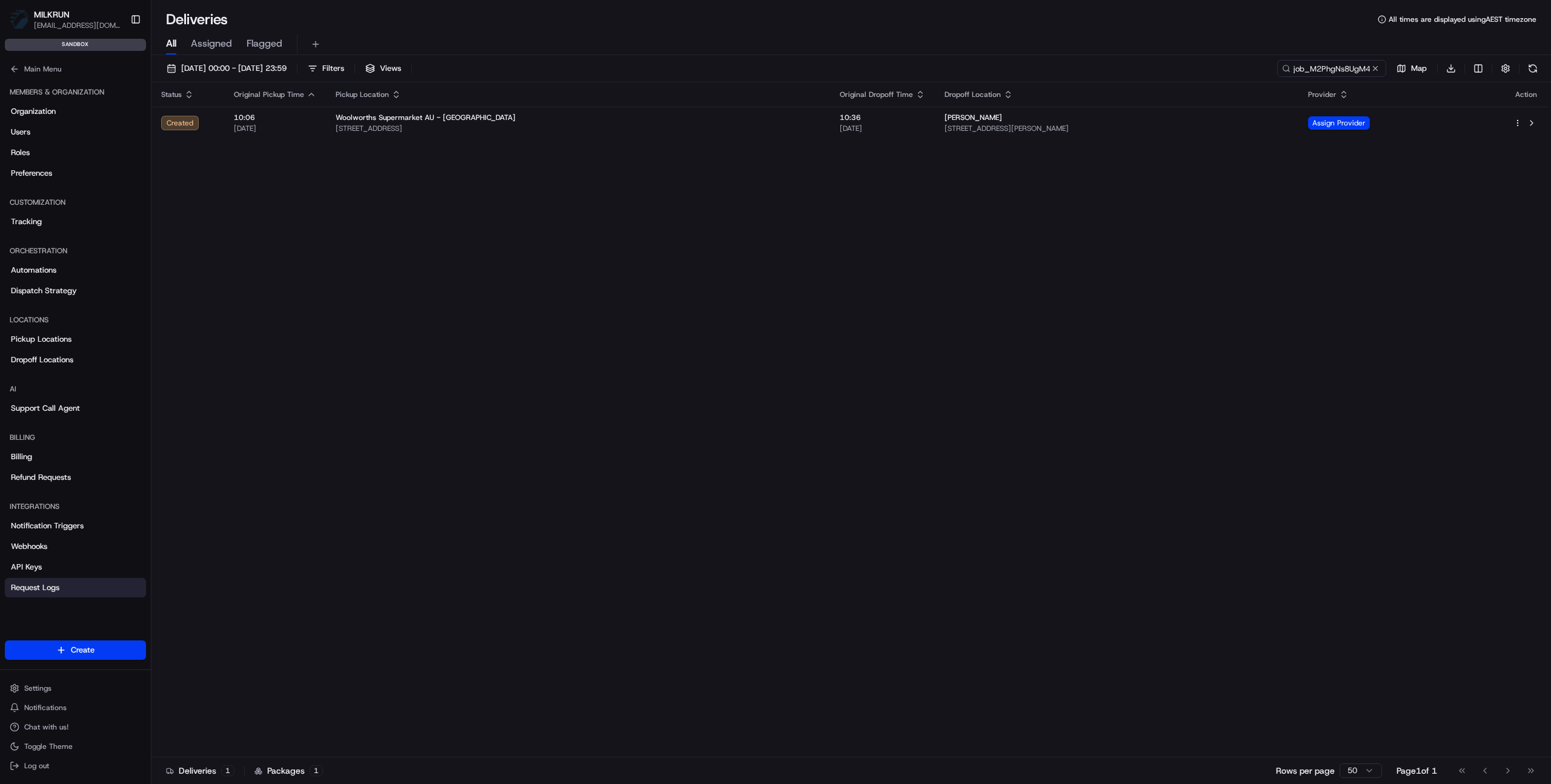
click at [40, 590] on span "Request Logs" at bounding box center [36, 588] width 49 height 11
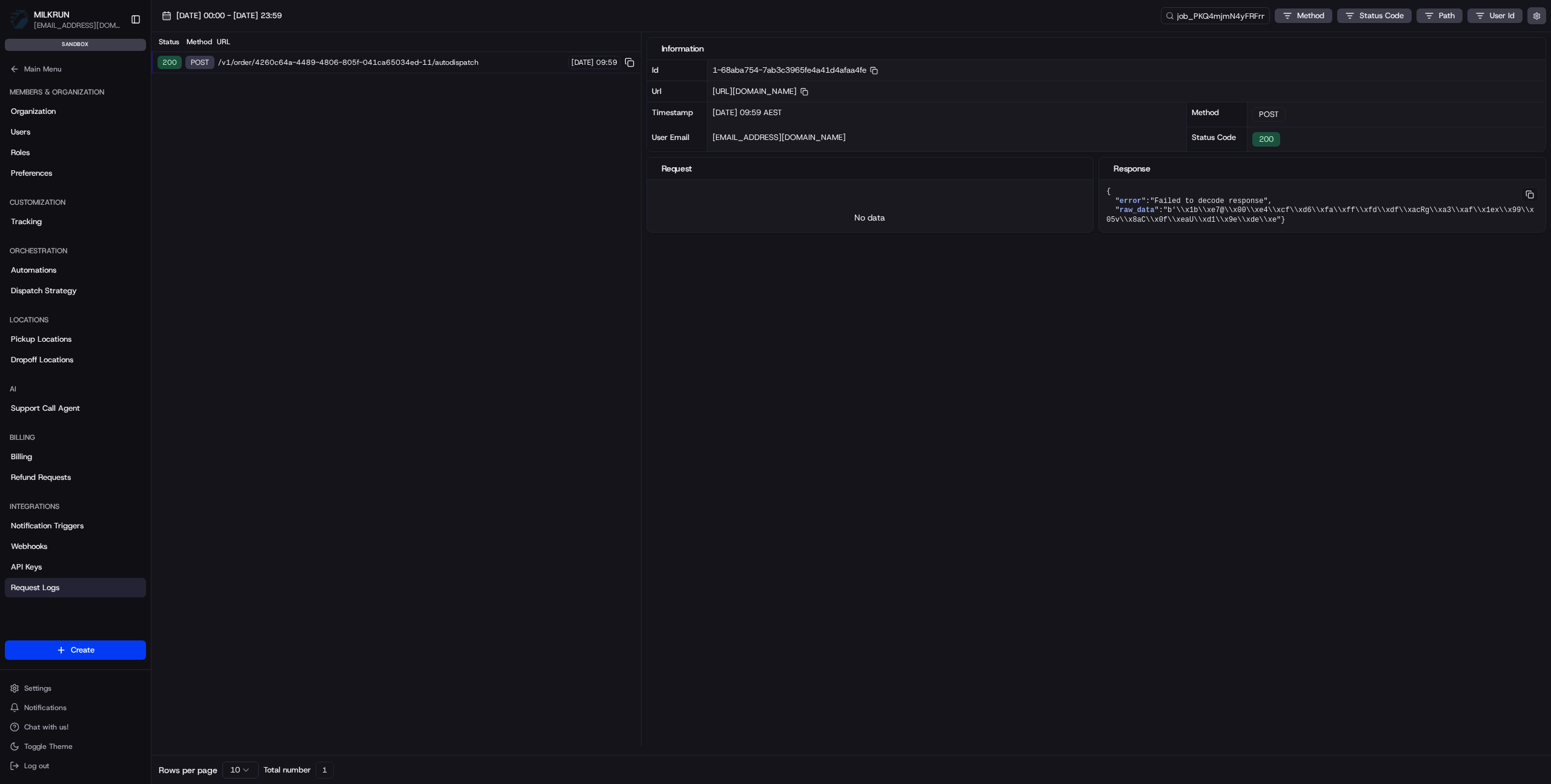
click at [35, 590] on span "Request Logs" at bounding box center [36, 588] width 49 height 11
click at [37, 589] on span "Request Logs" at bounding box center [36, 588] width 49 height 11
click at [42, 562] on link "API Keys" at bounding box center [75, 567] width 141 height 19
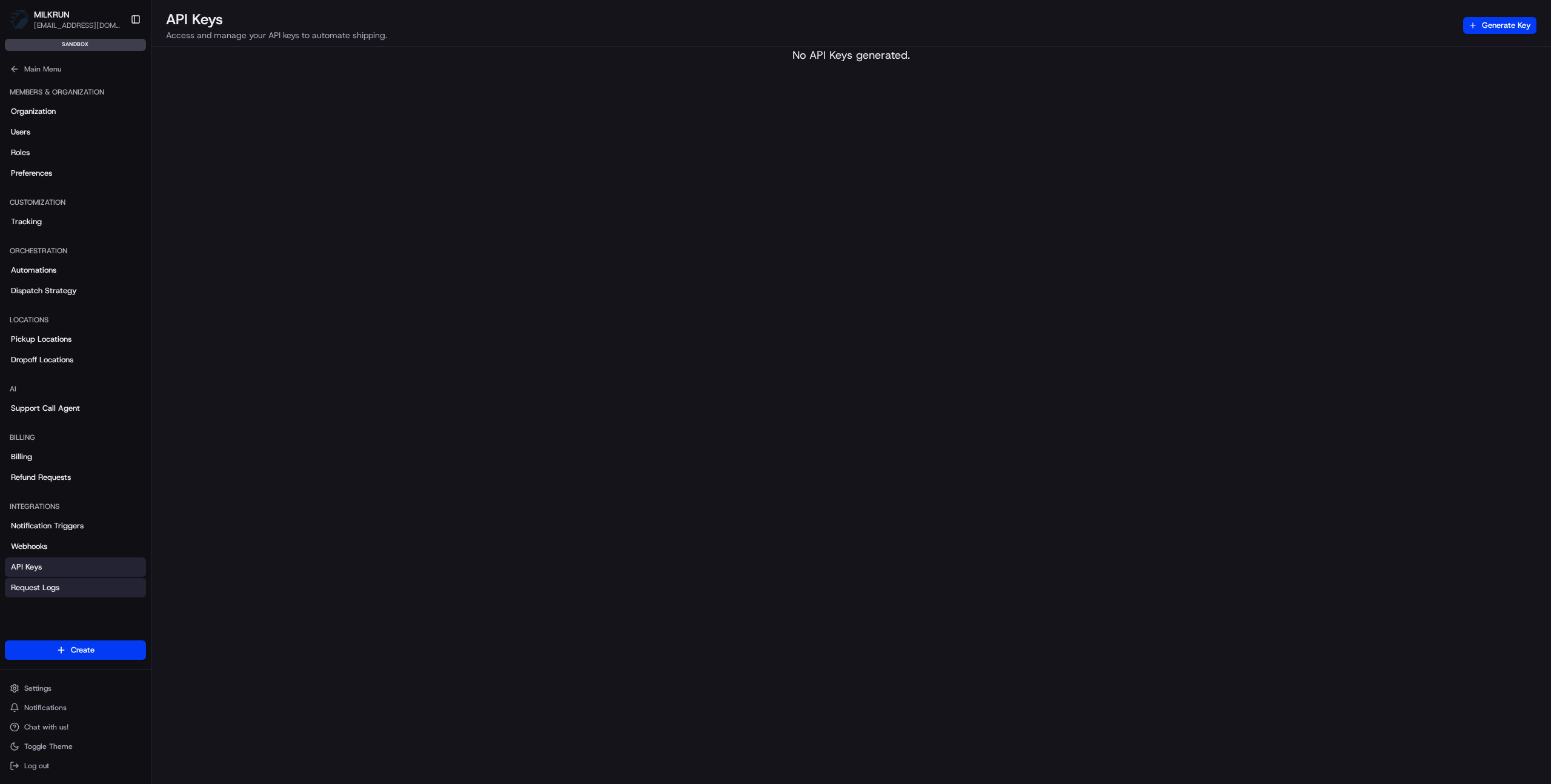
click at [43, 586] on span "Request Logs" at bounding box center [36, 588] width 49 height 11
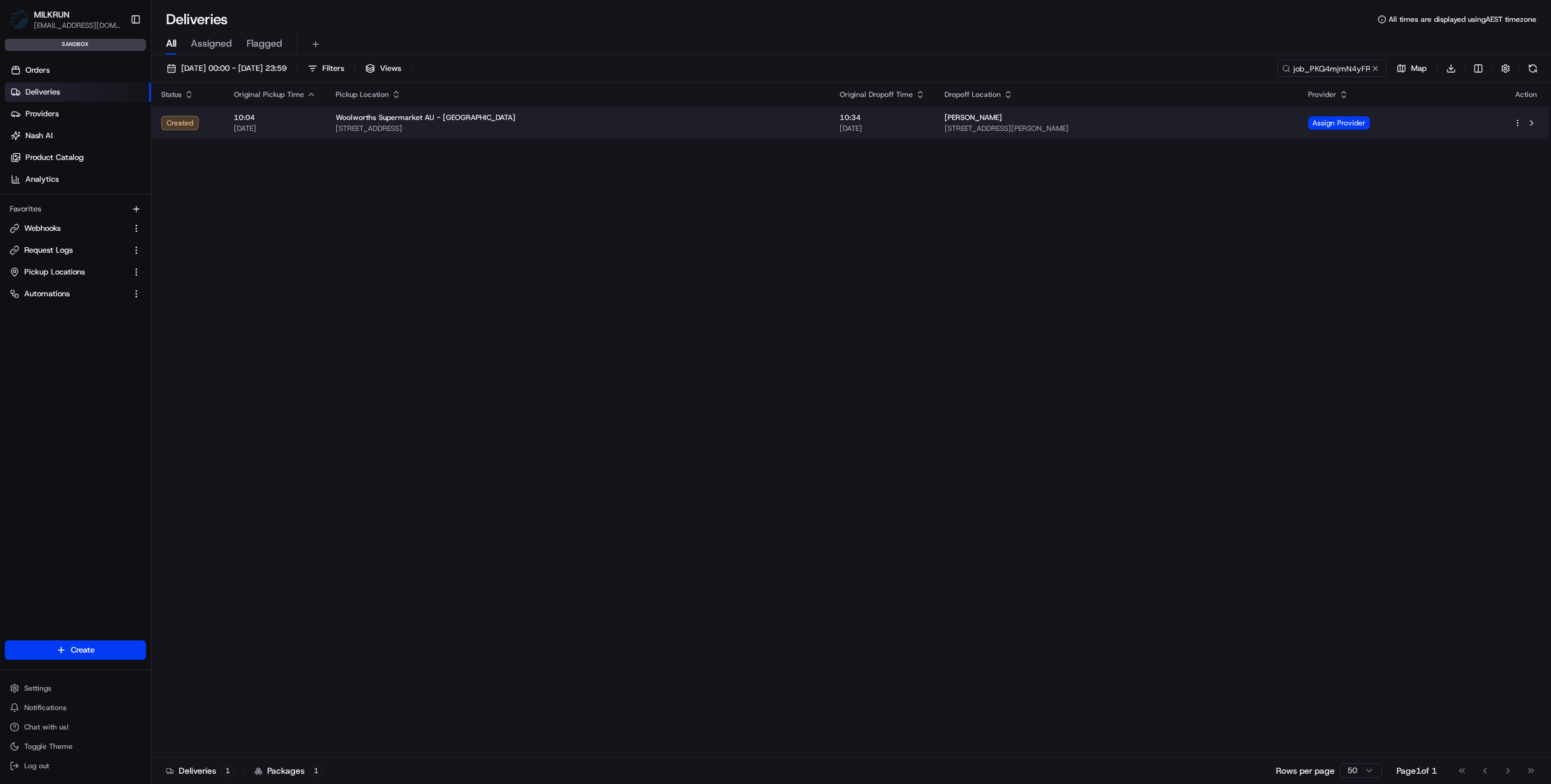
click at [474, 129] on span "[STREET_ADDRESS]" at bounding box center [578, 129] width 485 height 10
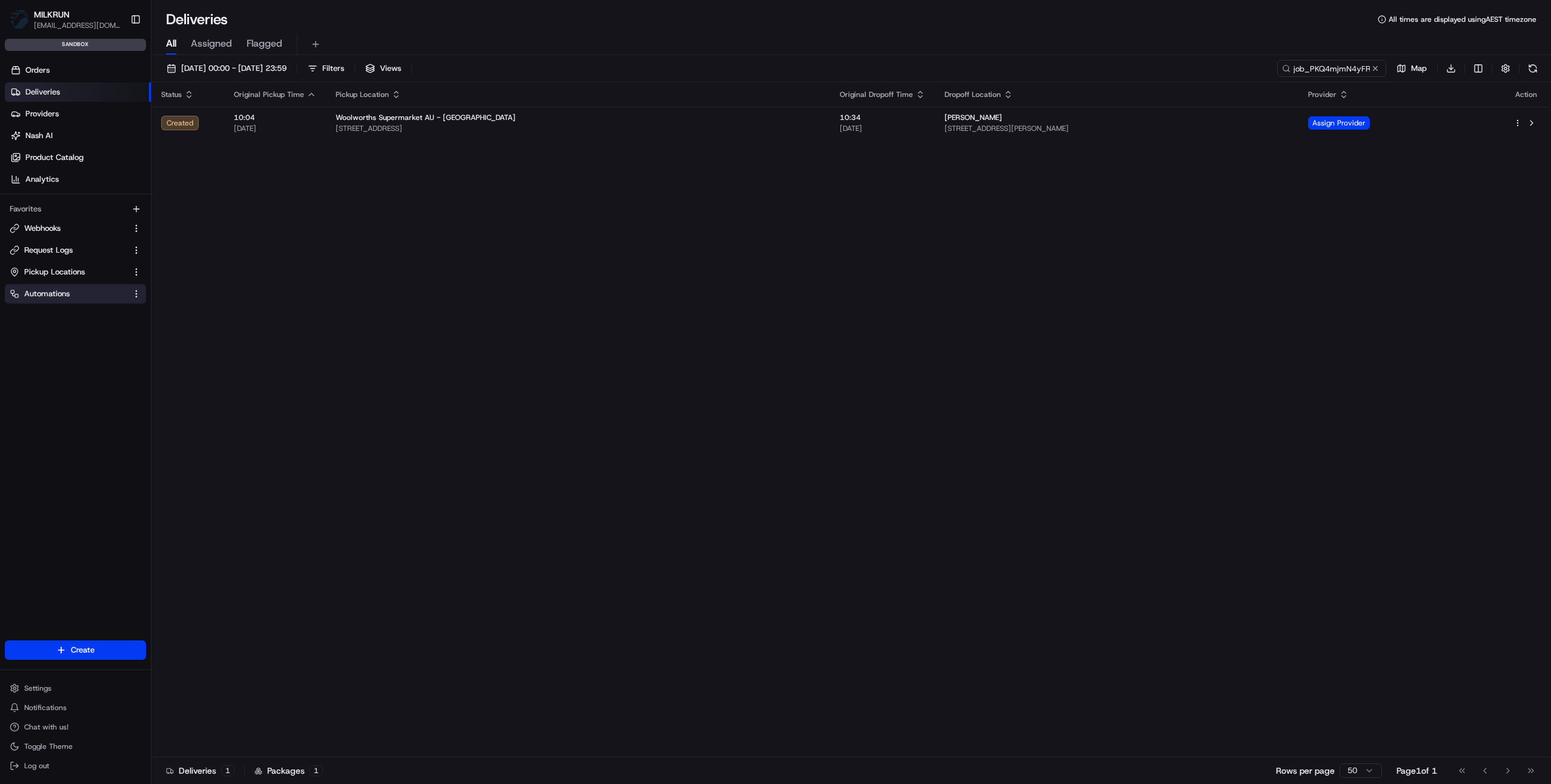
click at [49, 292] on span "Automations" at bounding box center [47, 294] width 45 height 11
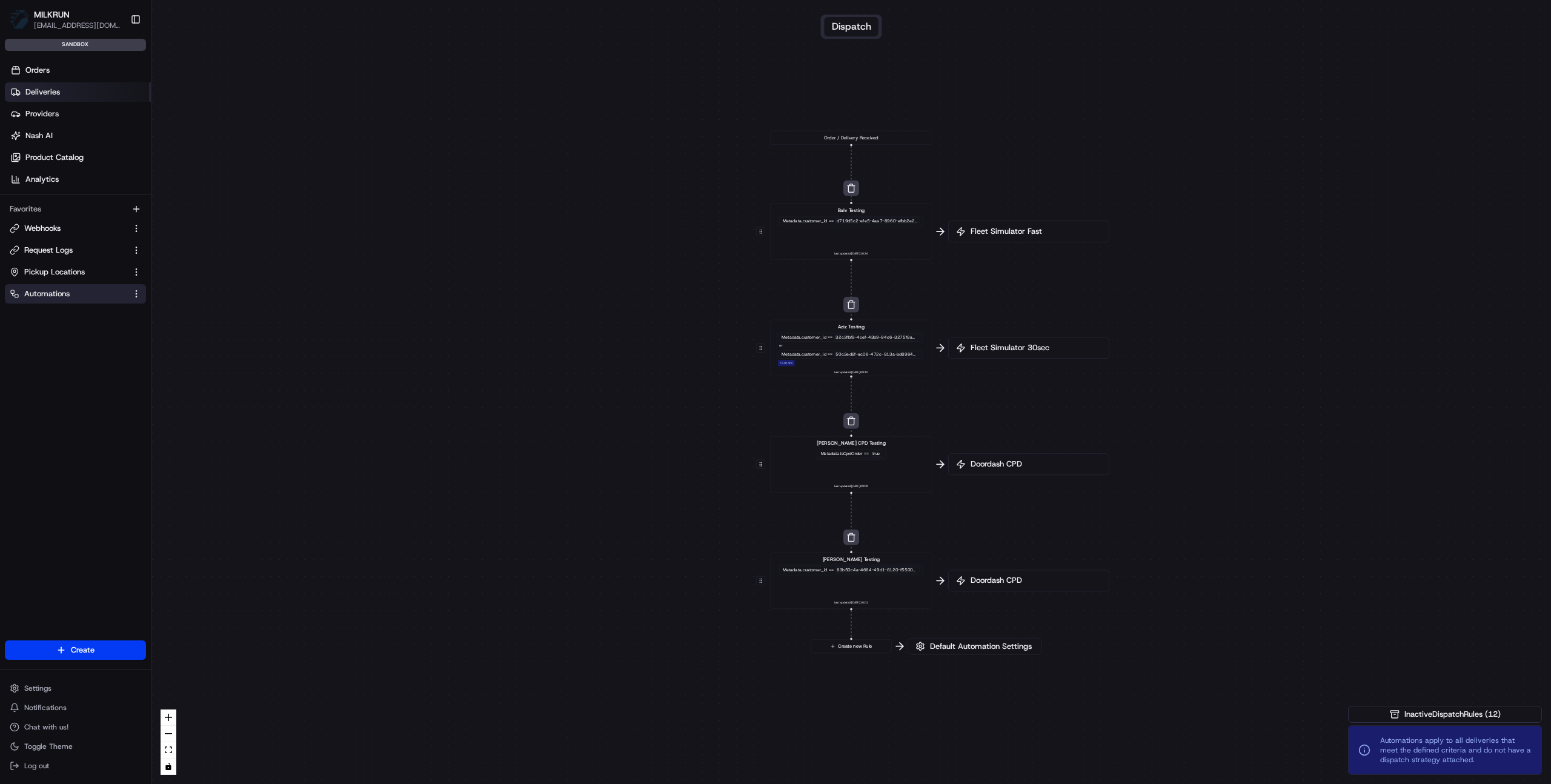
click at [49, 92] on span "Deliveries" at bounding box center [43, 92] width 35 height 11
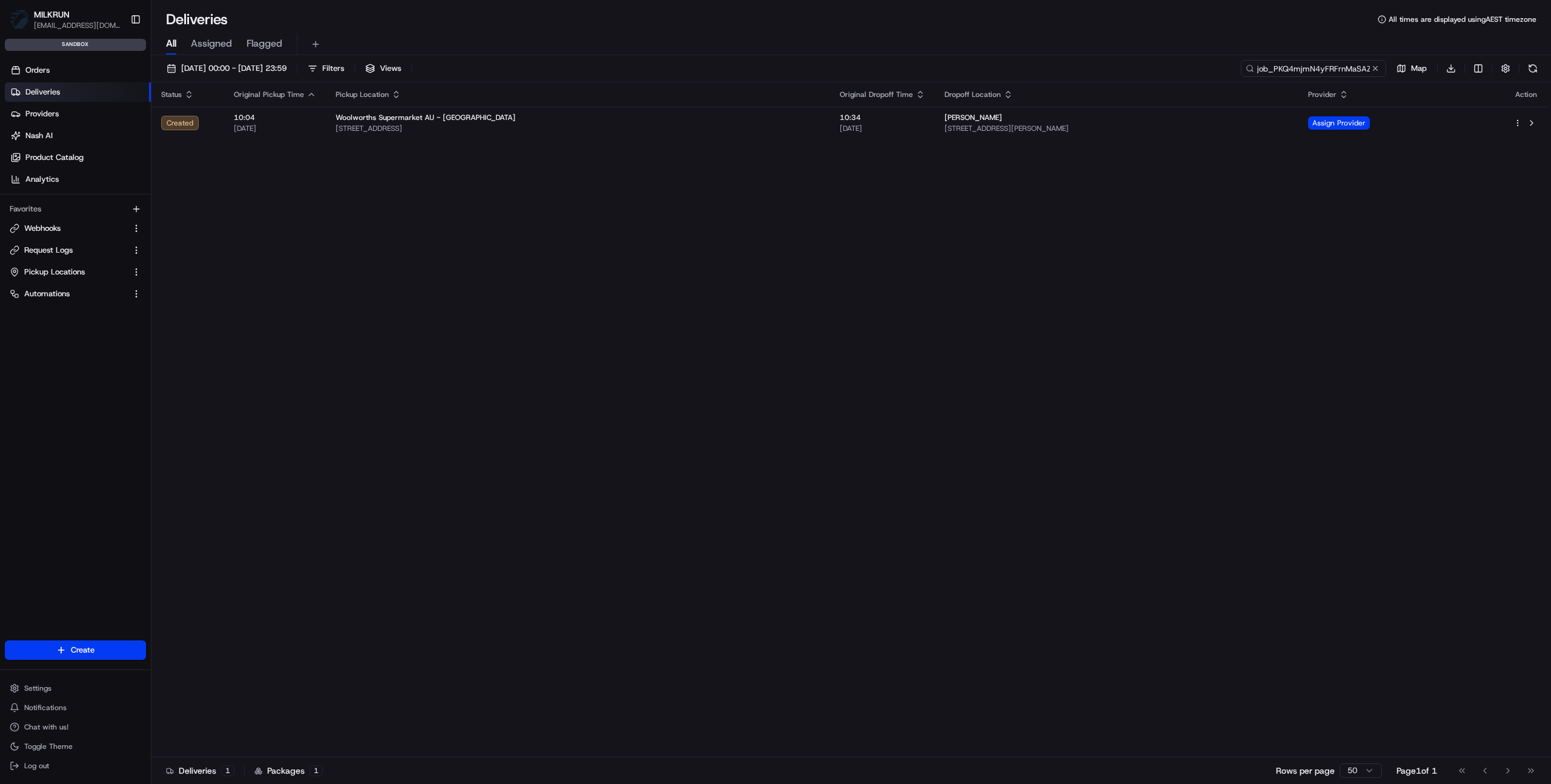
click at [1343, 70] on input "job_PKQ4mjmN4yFRFrnMaSAZhC" at bounding box center [1314, 68] width 146 height 17
click at [1344, 70] on input "job_PKQ4mjmN4yFRFrnMaSAZhC" at bounding box center [1314, 68] width 146 height 17
paste input "JoSiA3BhEE5awHNRiApU2B"
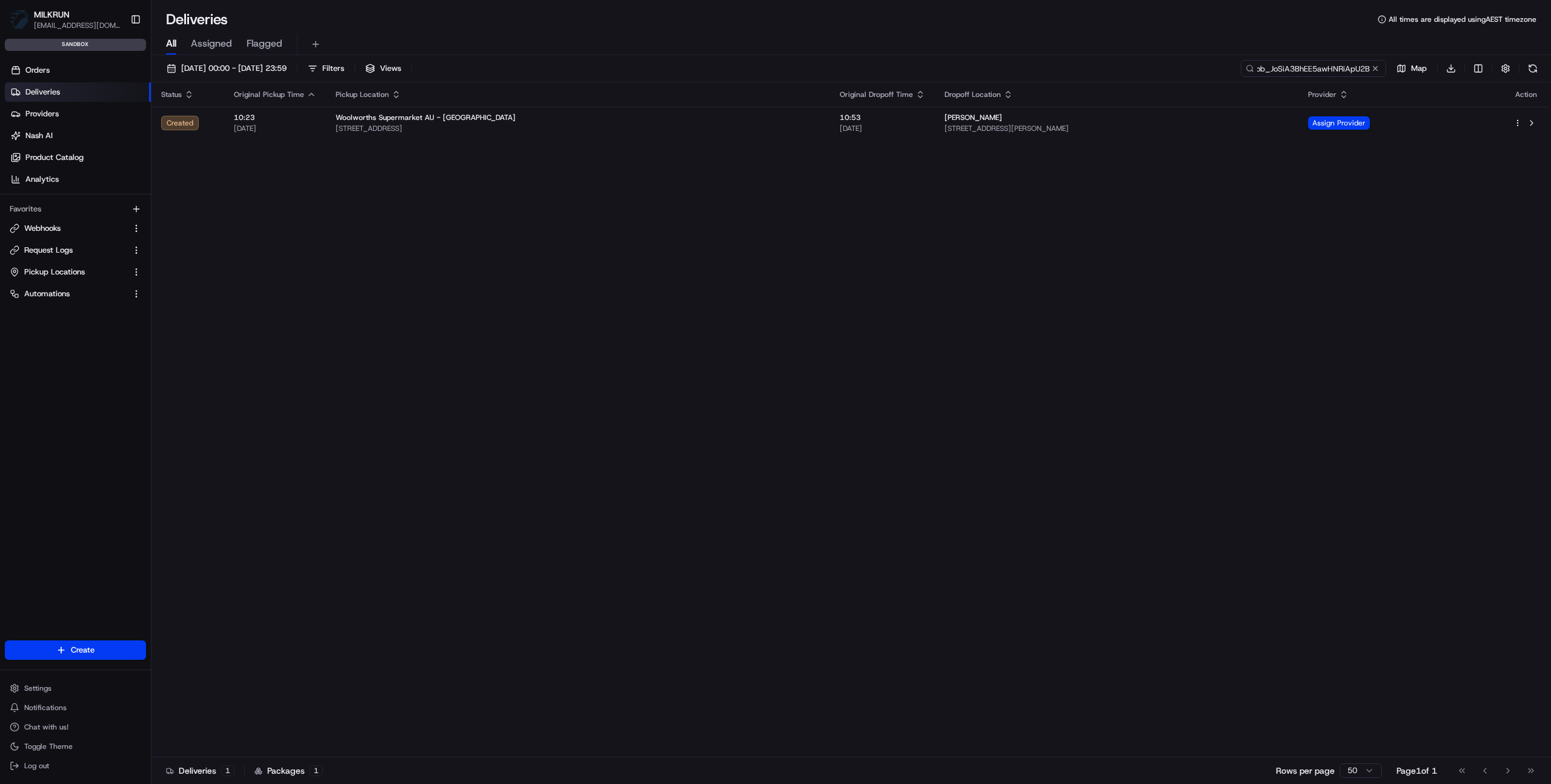
type input "job_JoSiA3BhEE5awHNRiApU2B"
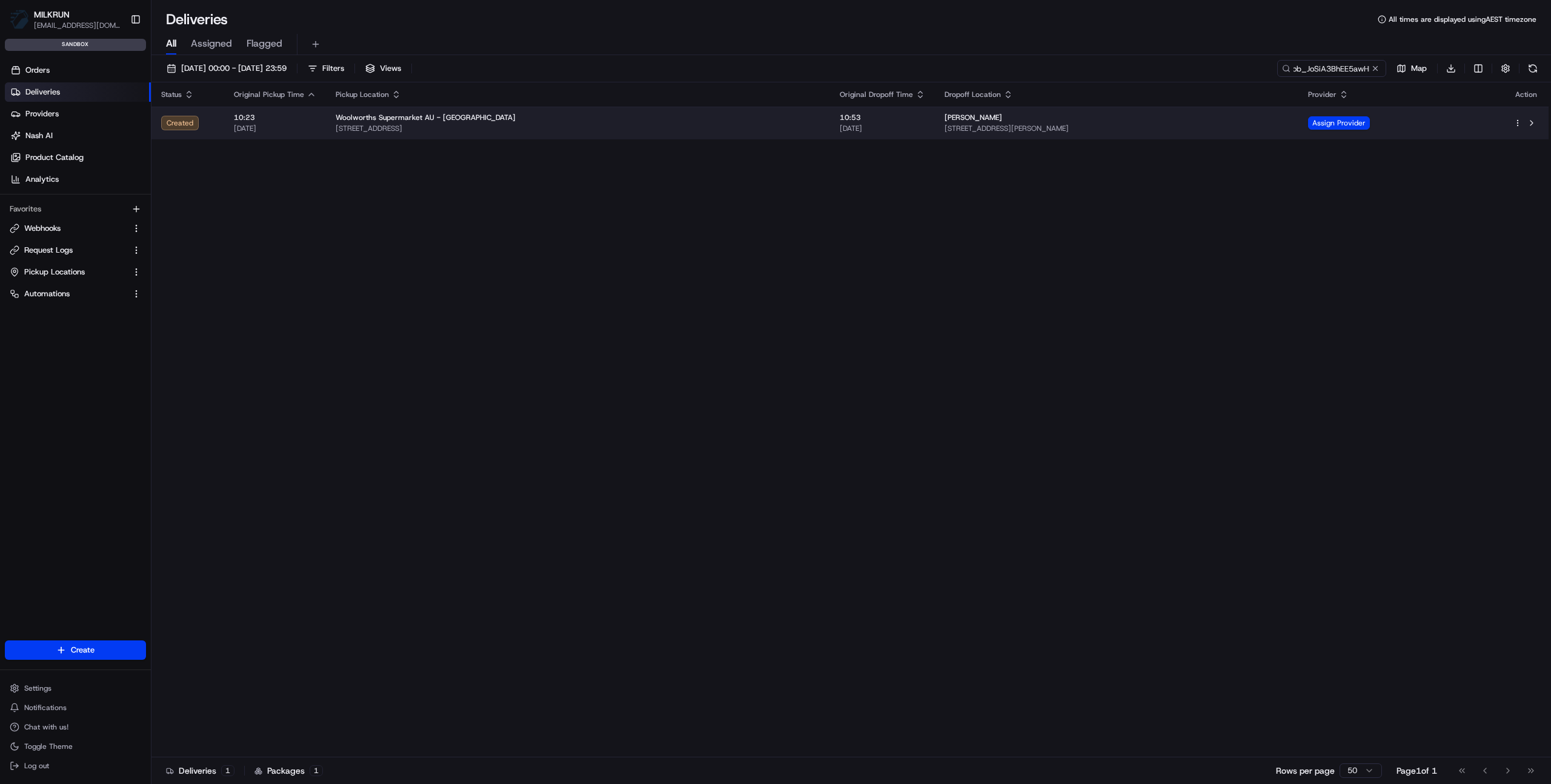
click at [944, 128] on span "[STREET_ADDRESS][PERSON_NAME]" at bounding box center [1116, 129] width 344 height 10
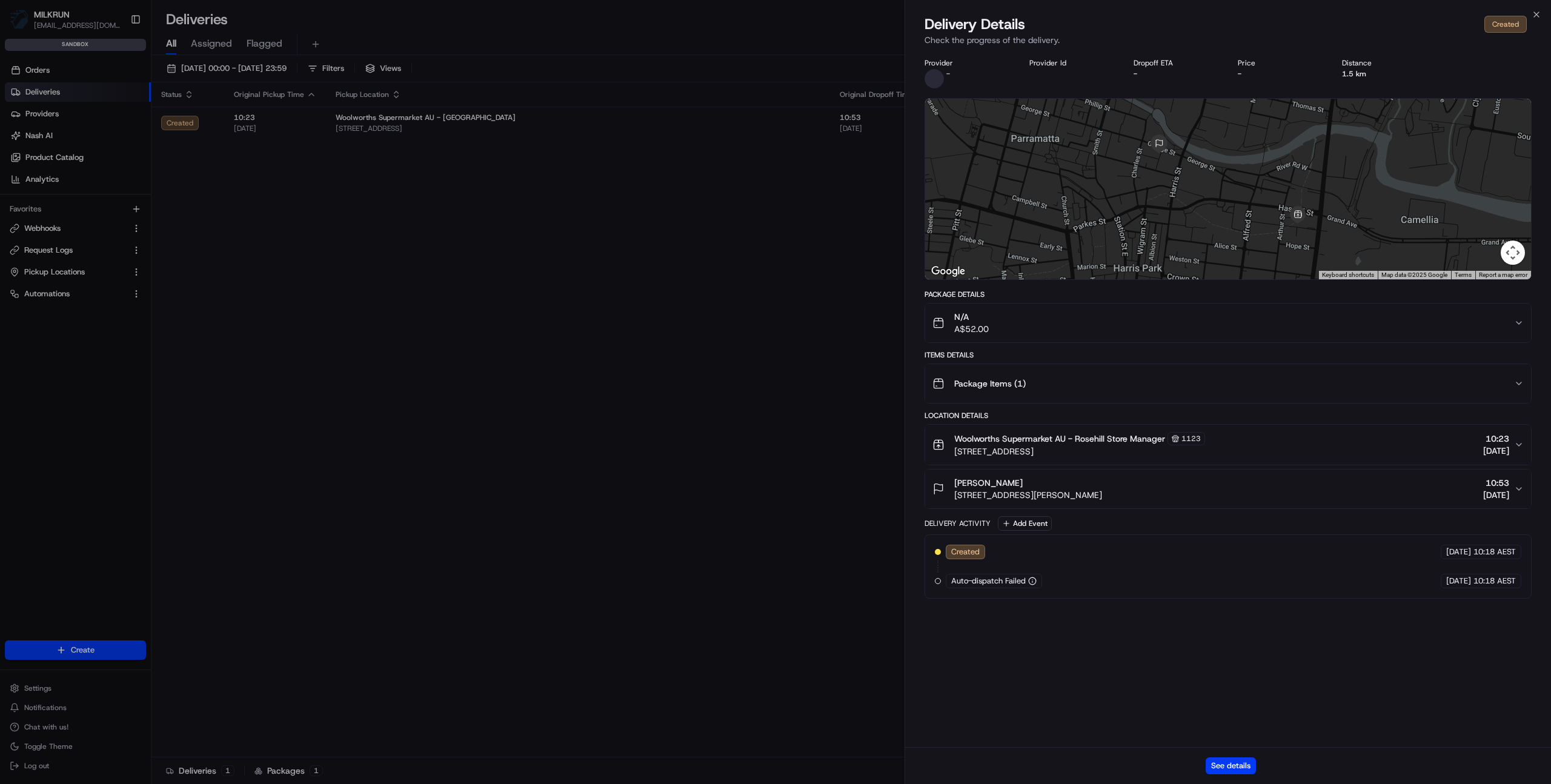
click at [1050, 611] on div "Provider - Provider Id Dropoff ETA - Price - Distance 1.5 km ← Move left → Move…" at bounding box center [1229, 399] width 646 height 696
drag, startPoint x: 923, startPoint y: 528, endPoint x: 1057, endPoint y: 561, distance: 138.0
click at [1057, 561] on div "Reason: Failed auto-dispatch (lowest_price): Failed auto-dispatch (lowest_price…" at bounding box center [1033, 545] width 233 height 58
copy div "Reason: Failed auto-dispatch (lowest_price): Failed auto-dispatch (lowest_price…"
click at [1231, 765] on button "See details" at bounding box center [1231, 766] width 50 height 17
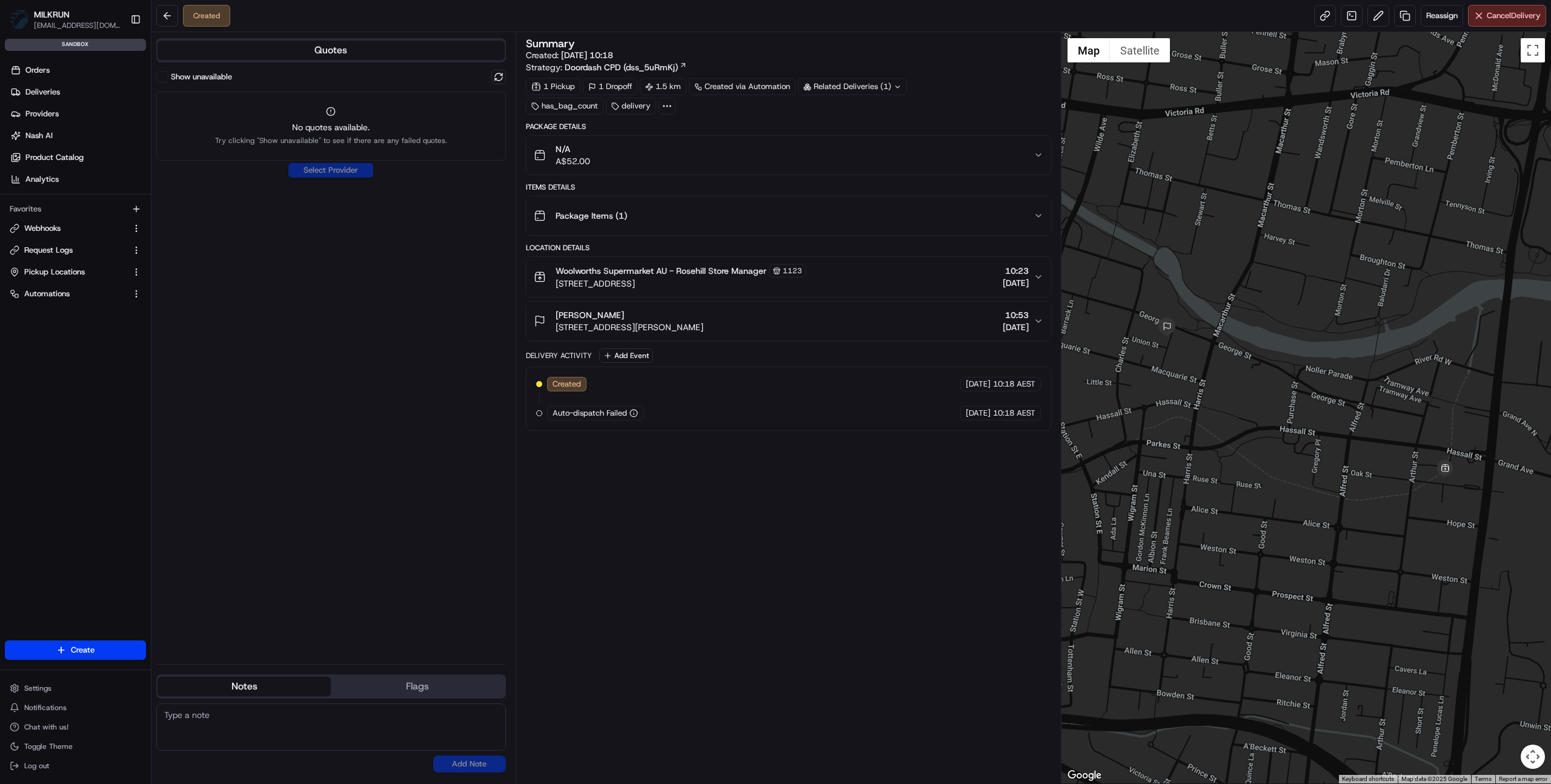
click at [332, 254] on div "Show unavailable No quotes available. Try clicking "Show unavailable" to see if…" at bounding box center [331, 362] width 350 height 585
click at [65, 93] on link "Deliveries" at bounding box center [78, 92] width 146 height 19
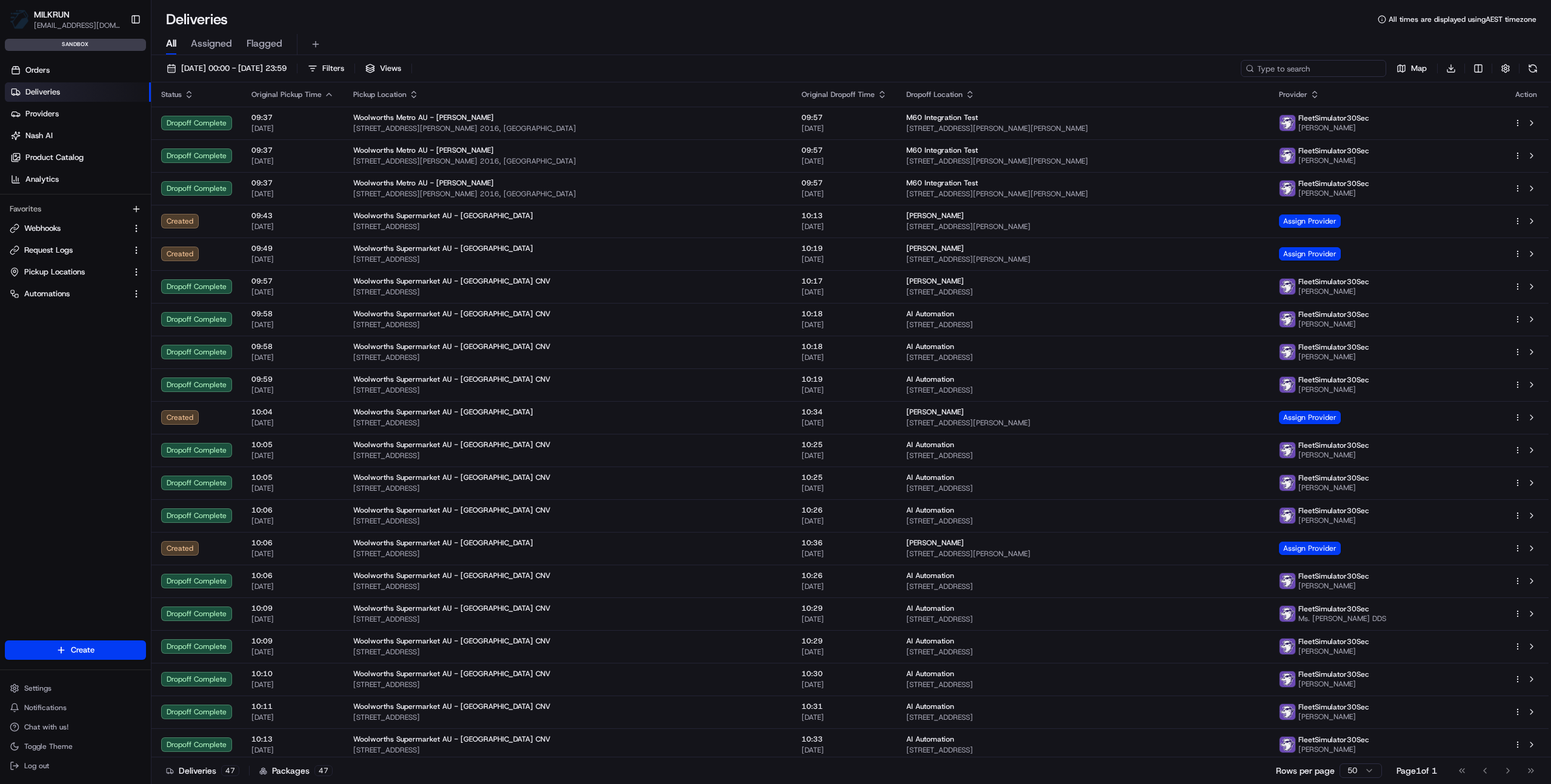
click at [1321, 68] on input at bounding box center [1314, 68] width 146 height 17
paste input "job_95N3Ysk58S3zRhoLUQRpEH"
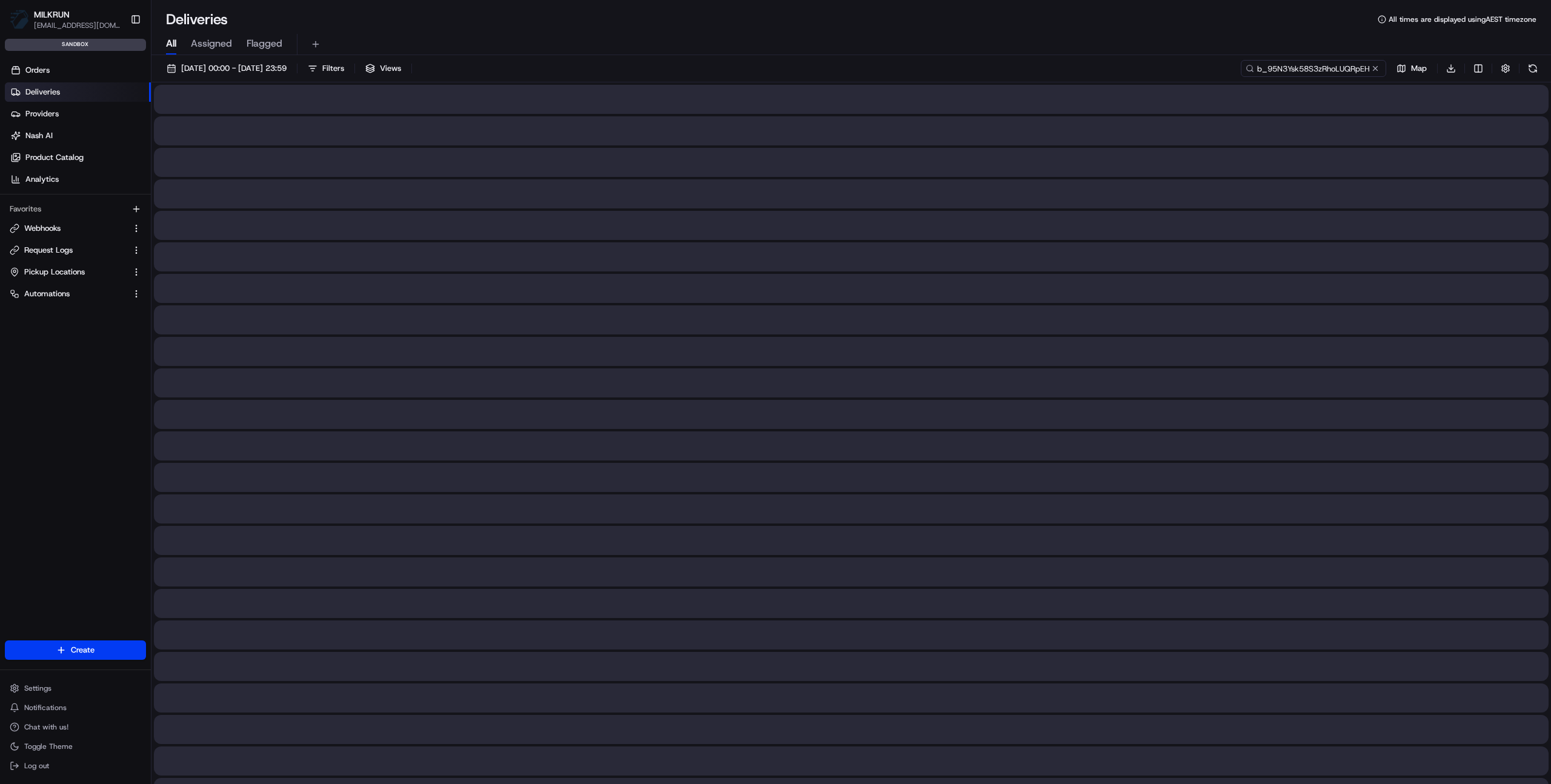
type input "job_95N3Ysk58S3zRhoLUQRpEH"
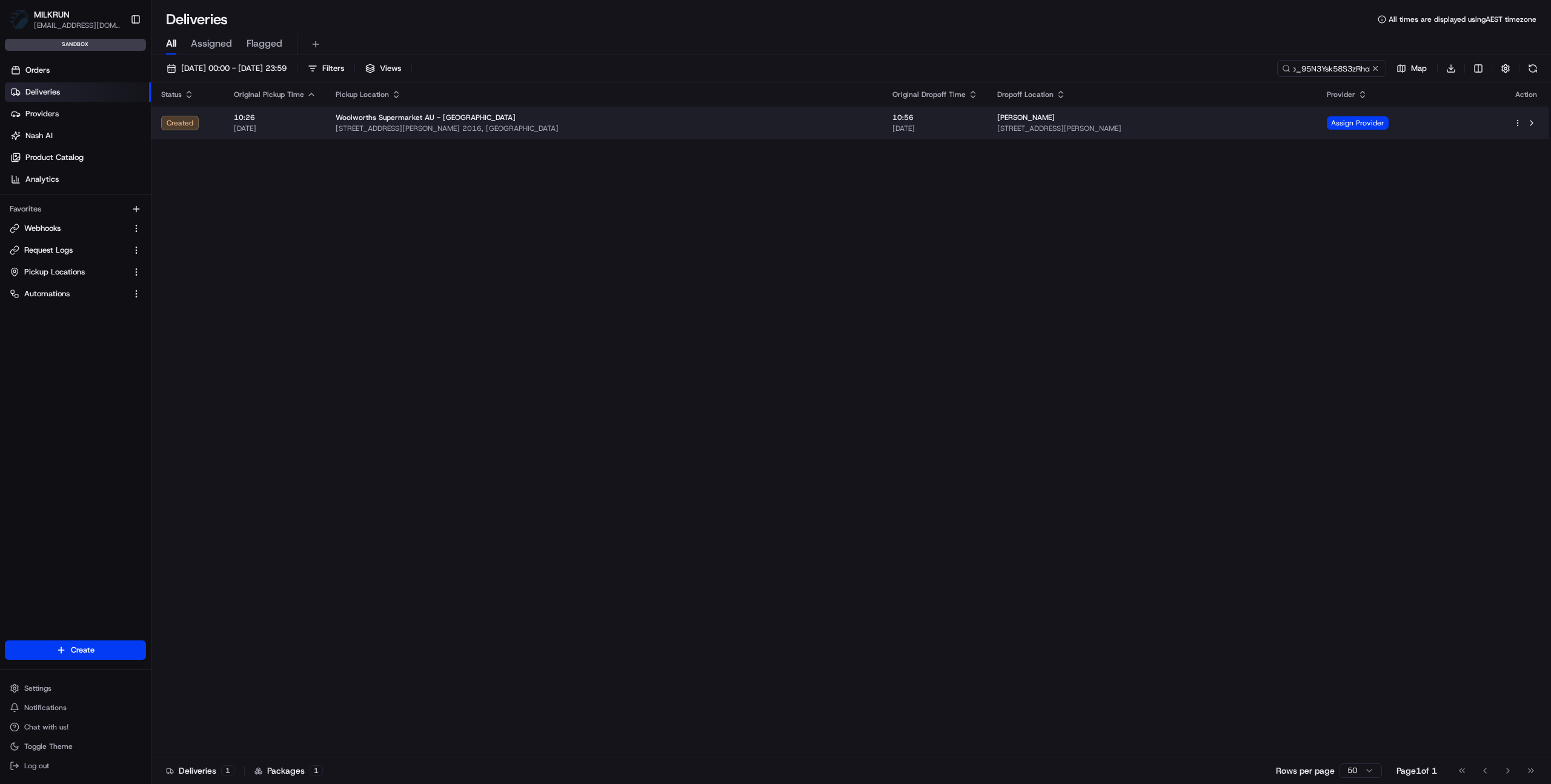
click at [893, 132] on span "[DATE]" at bounding box center [935, 129] width 86 height 10
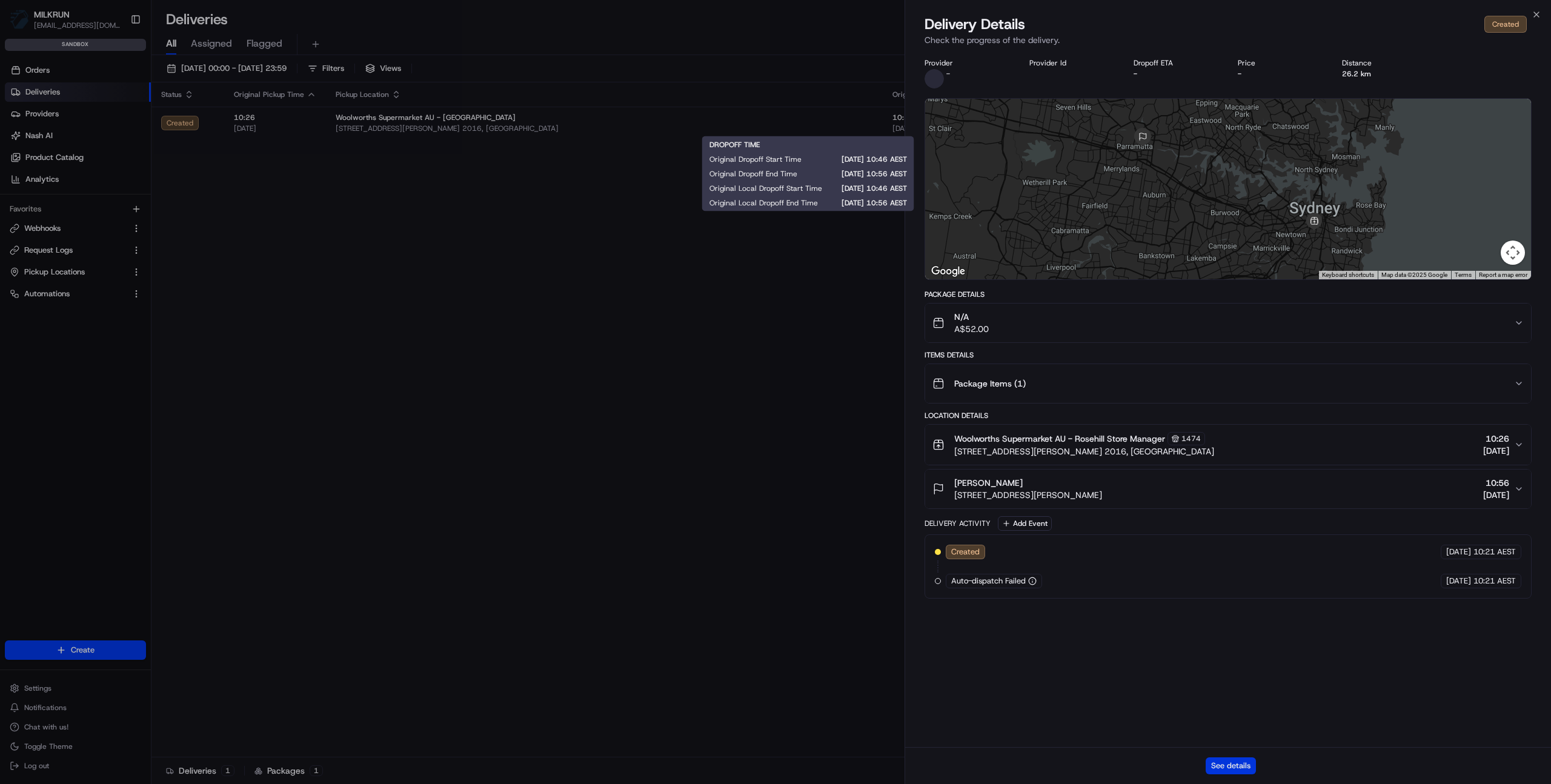
click at [1229, 767] on button "See details" at bounding box center [1231, 766] width 50 height 17
click at [0, 0] on body "MILKRUN [EMAIL_ADDRESS][DOMAIN_NAME] Toggle Sidebar sandbox Orders Deliveries P…" at bounding box center [775, 392] width 1551 height 784
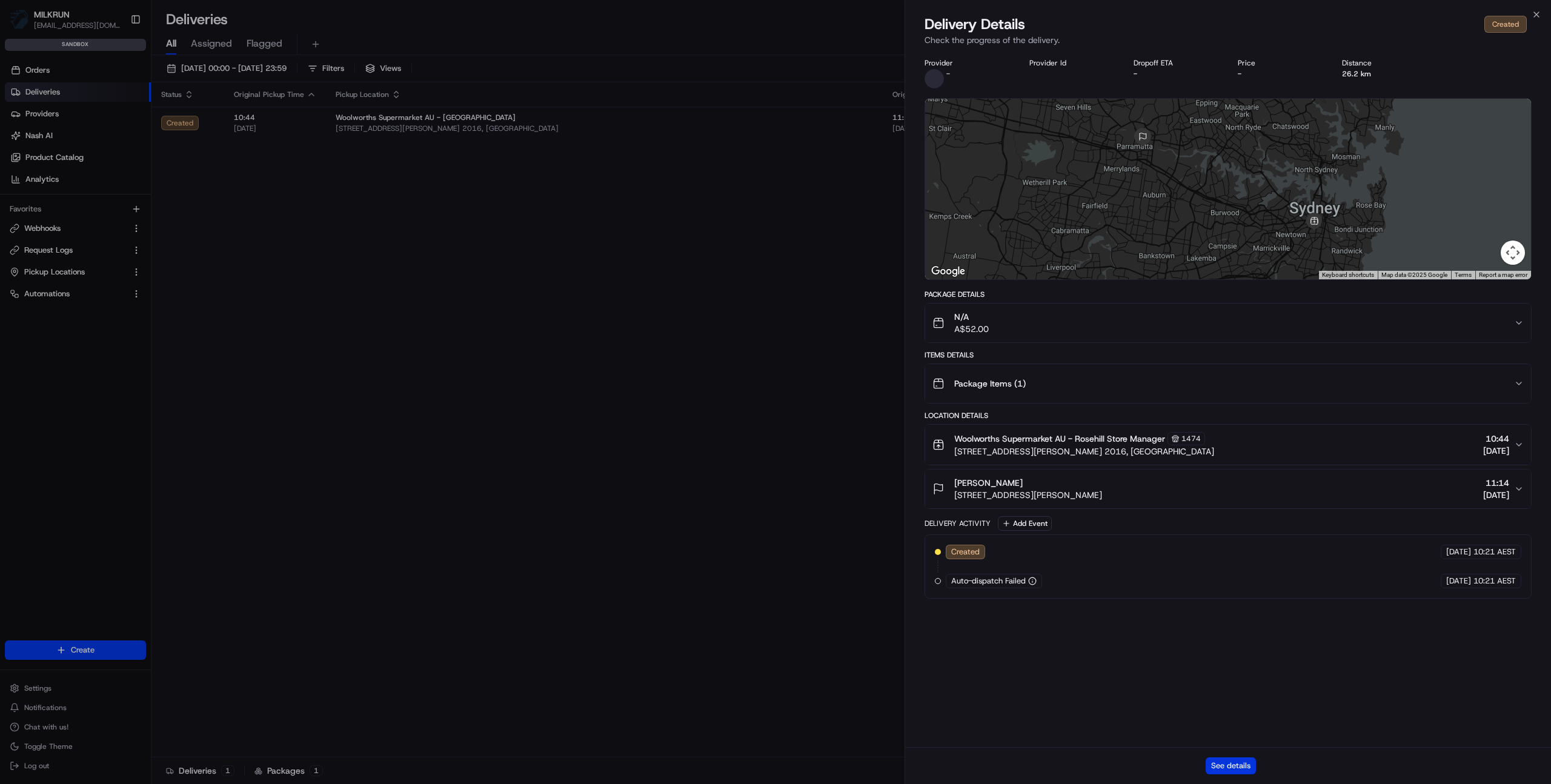
click at [1219, 772] on button "See details" at bounding box center [1231, 766] width 50 height 17
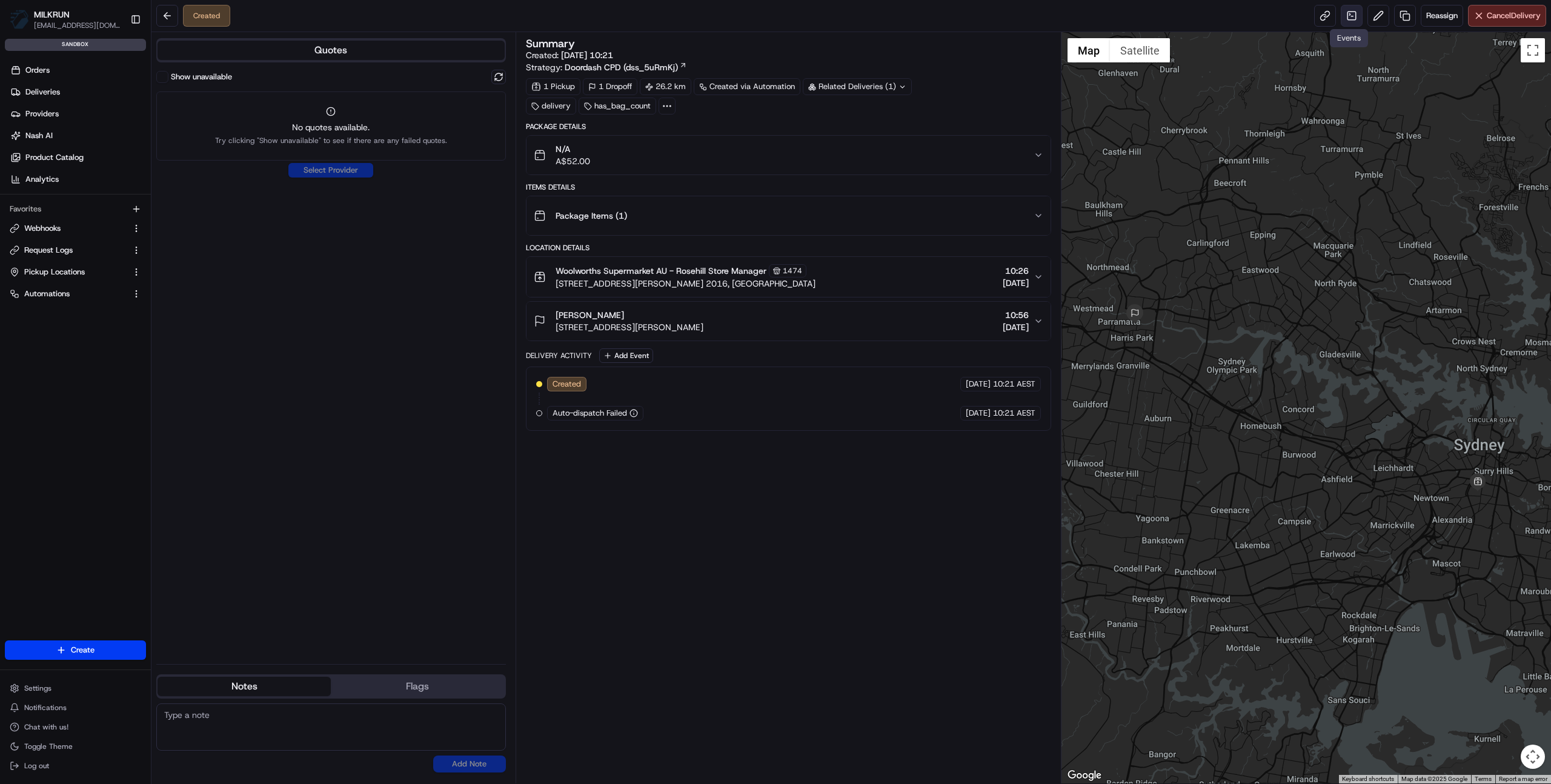
click at [1346, 17] on link at bounding box center [1352, 15] width 22 height 22
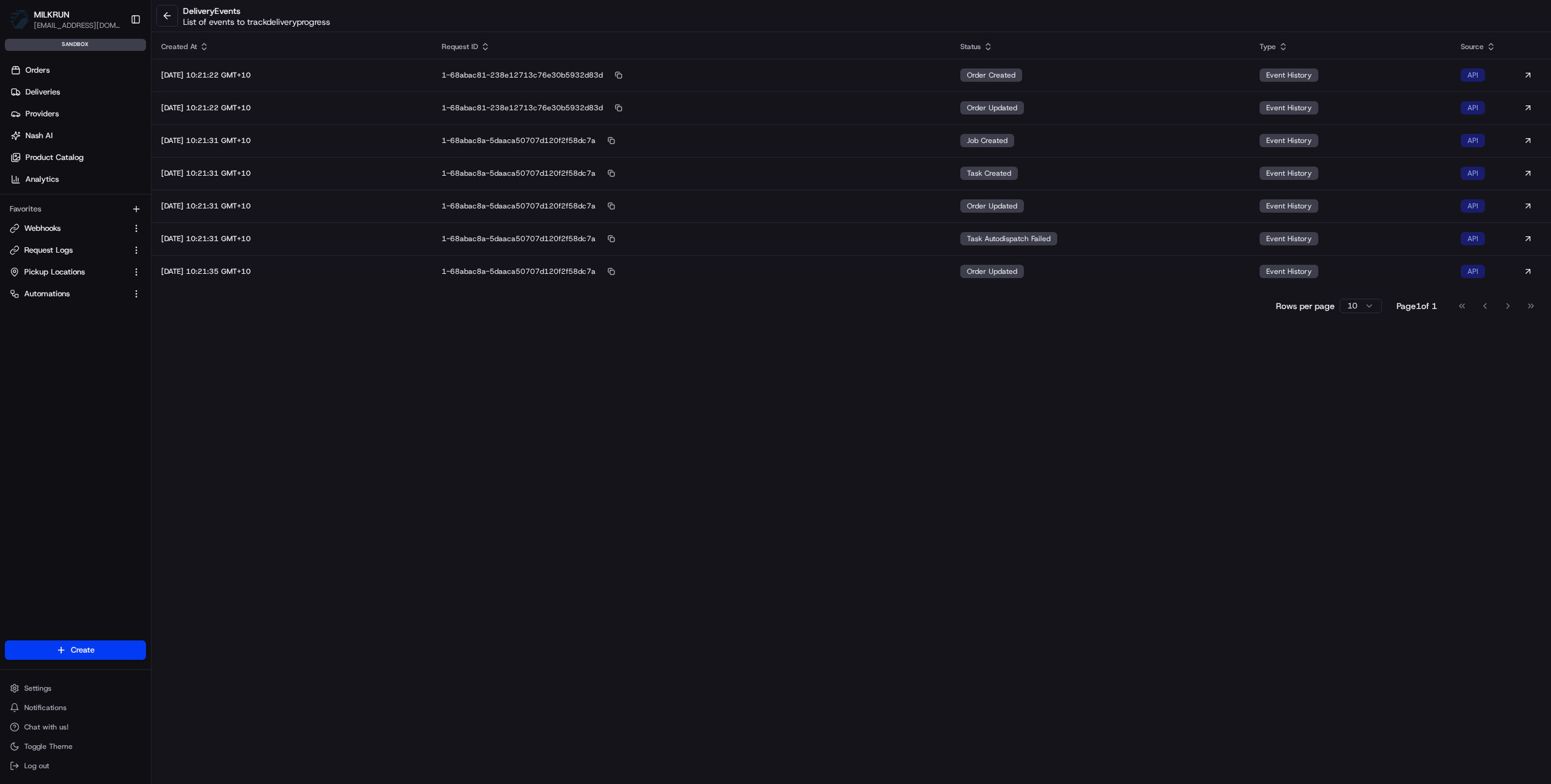
click at [72, 366] on div "Orders Deliveries Providers Nash AI Product Catalog Analytics Favorites Webhook…" at bounding box center [75, 360] width 151 height 609
click at [49, 249] on span "Request Logs" at bounding box center [49, 251] width 49 height 11
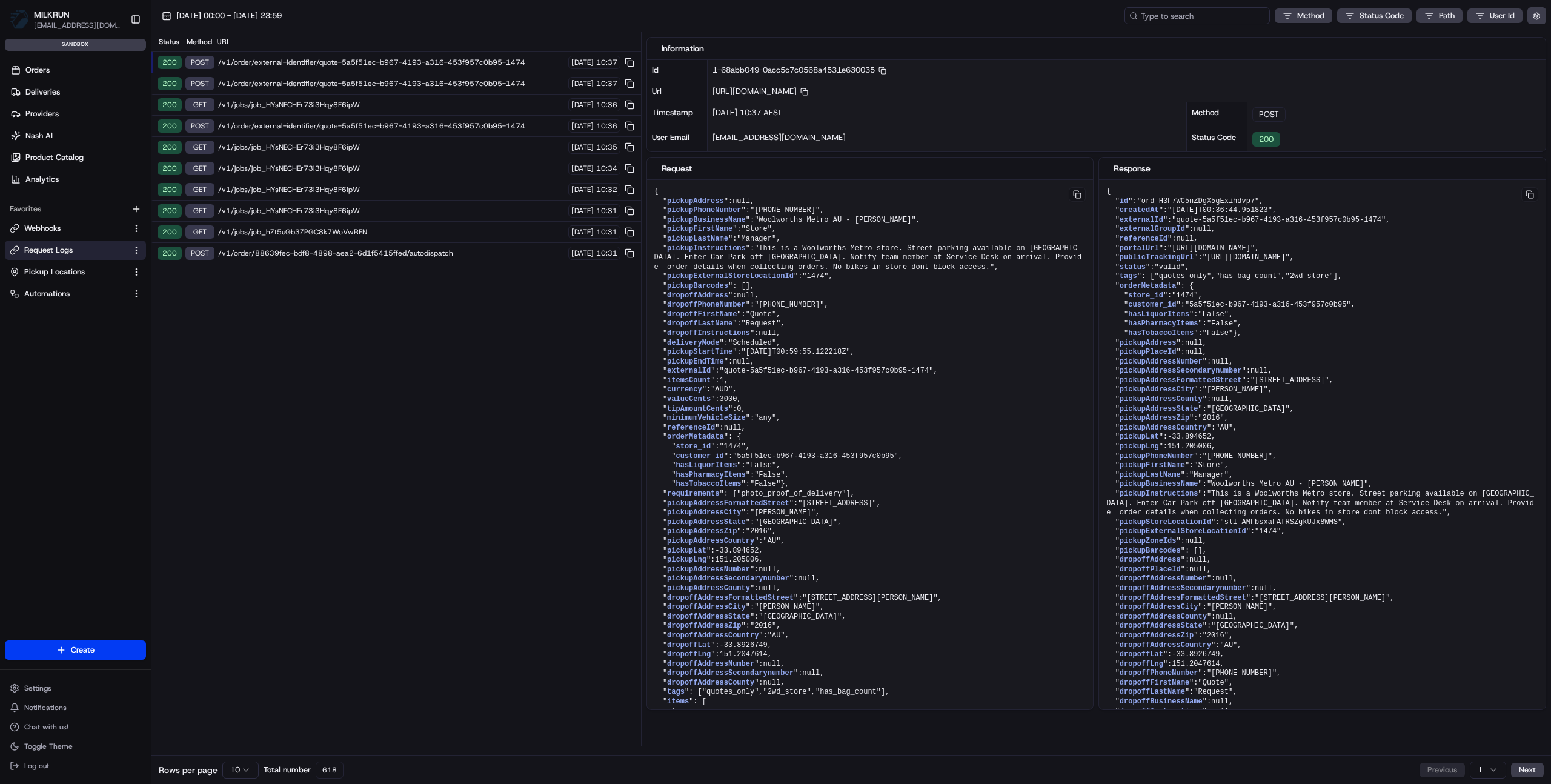
click at [1236, 16] on input at bounding box center [1197, 15] width 146 height 17
paste input "job_95N3Ysk58S3zRhoLUQRpEH"
type input "job_95N3Ysk58S3zRhoLUQRpEH"
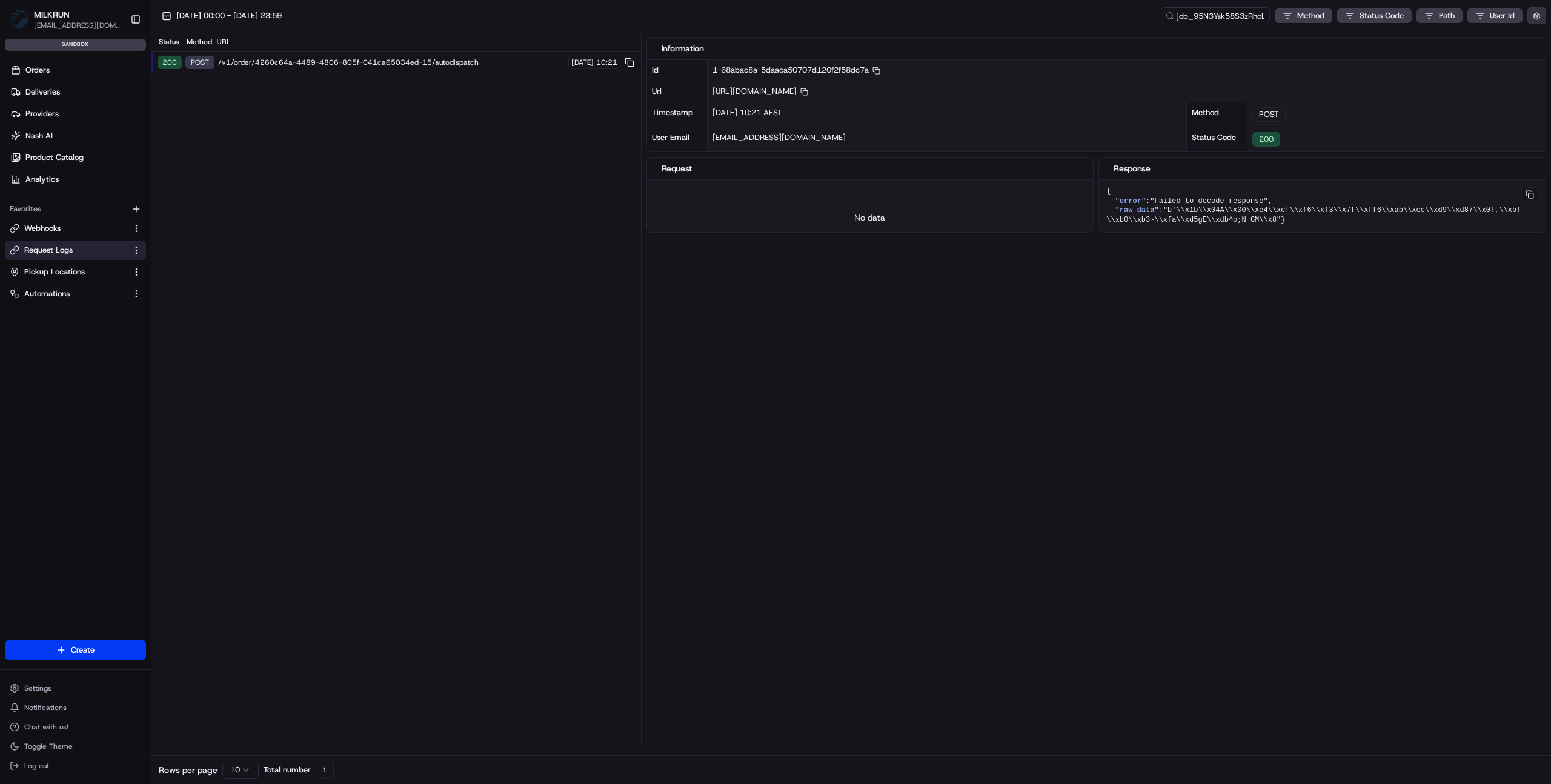
click at [1536, 14] on button "button" at bounding box center [1537, 15] width 19 height 17
click at [1486, 38] on label "Display Only Provider Logs" at bounding box center [1437, 38] width 97 height 11
click at [1534, 38] on button "Display Only Provider Logs" at bounding box center [1538, 38] width 10 height 10
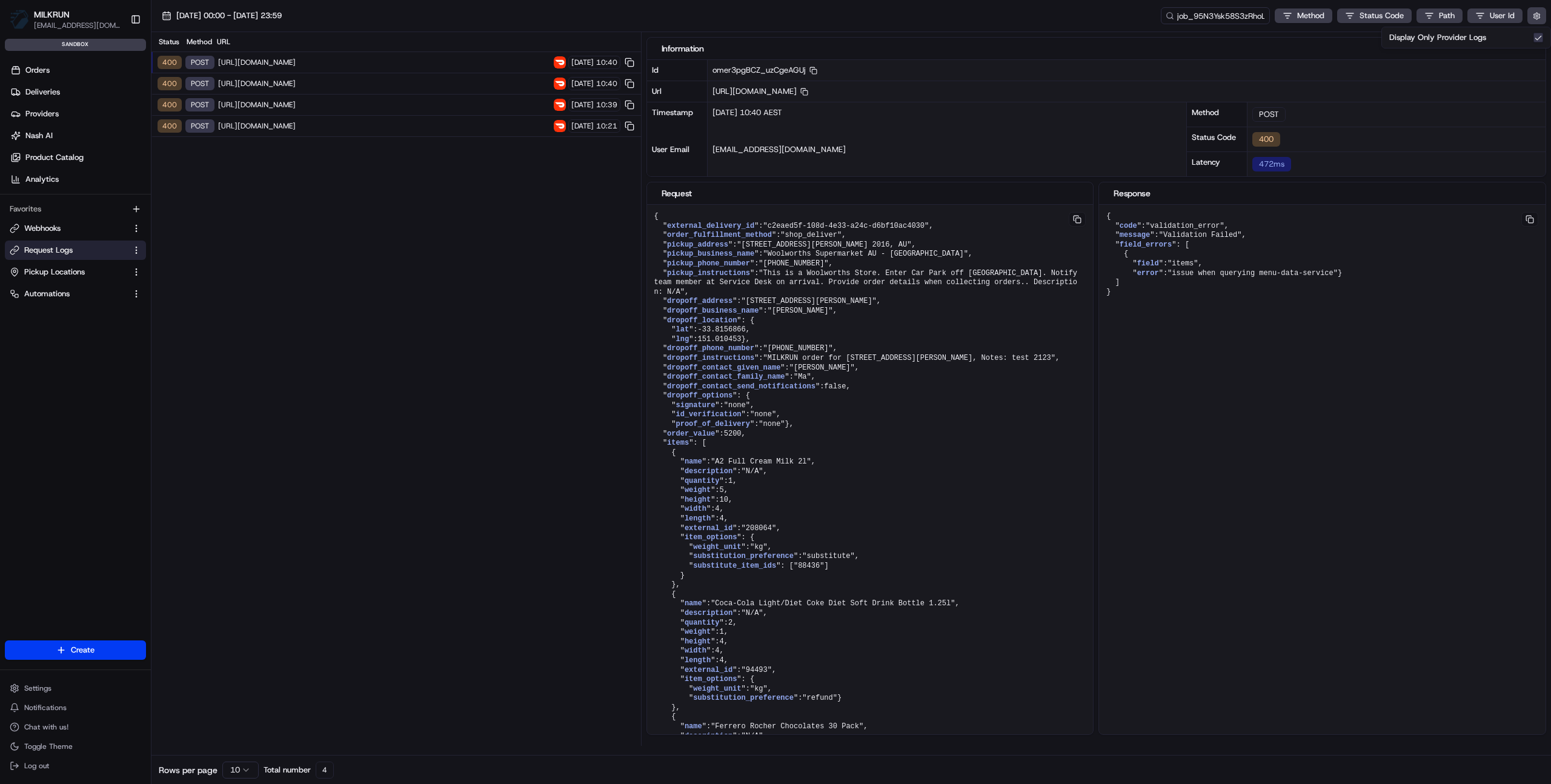
drag, startPoint x: 596, startPoint y: 368, endPoint x: 797, endPoint y: 389, distance: 202.1
click at [596, 368] on div "Status Method URL 400 POST https://openapi.doordash.com/drive/v2/quotes 25/08/2…" at bounding box center [396, 389] width 490 height 714
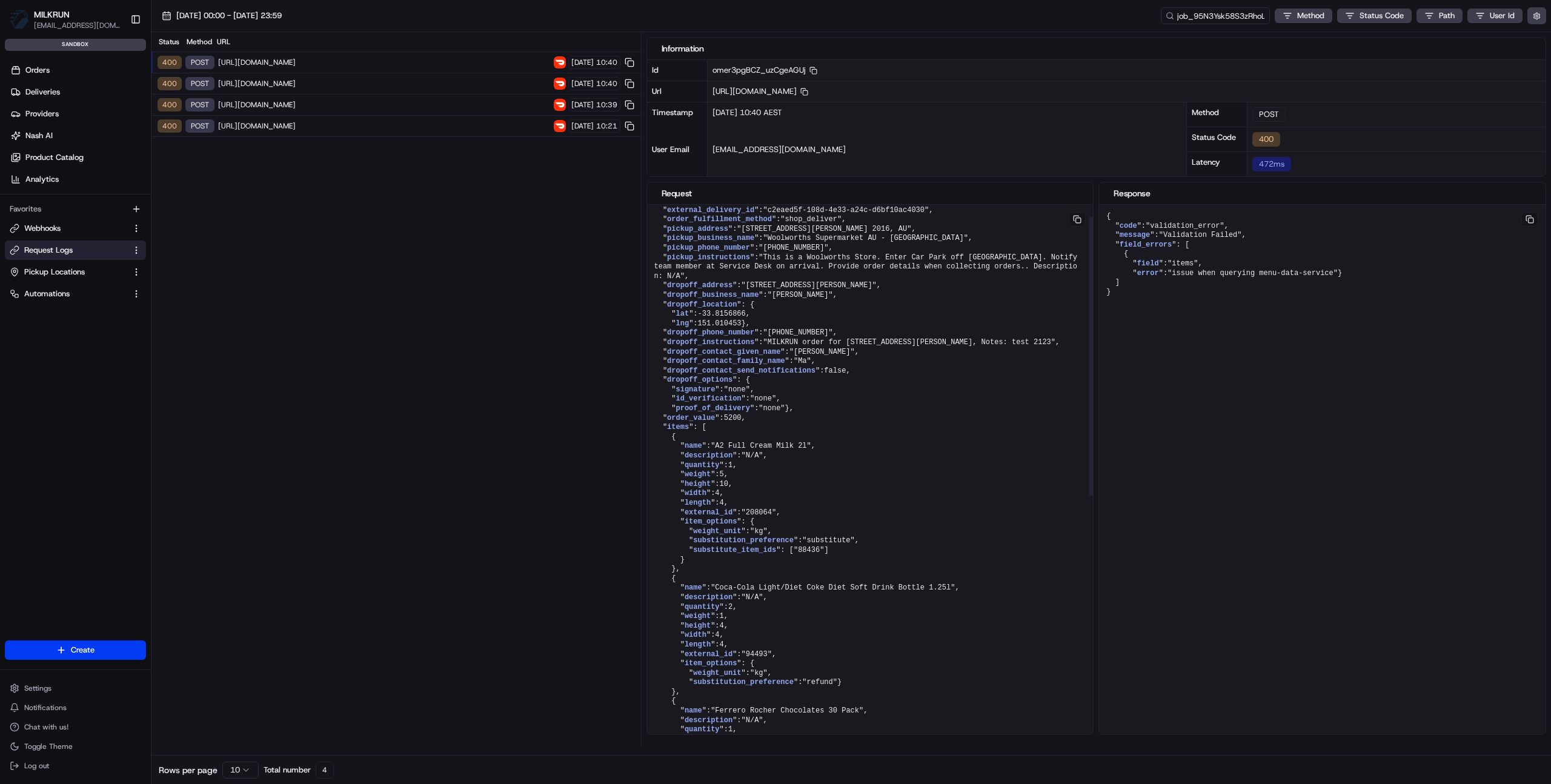
scroll to position [24, 0]
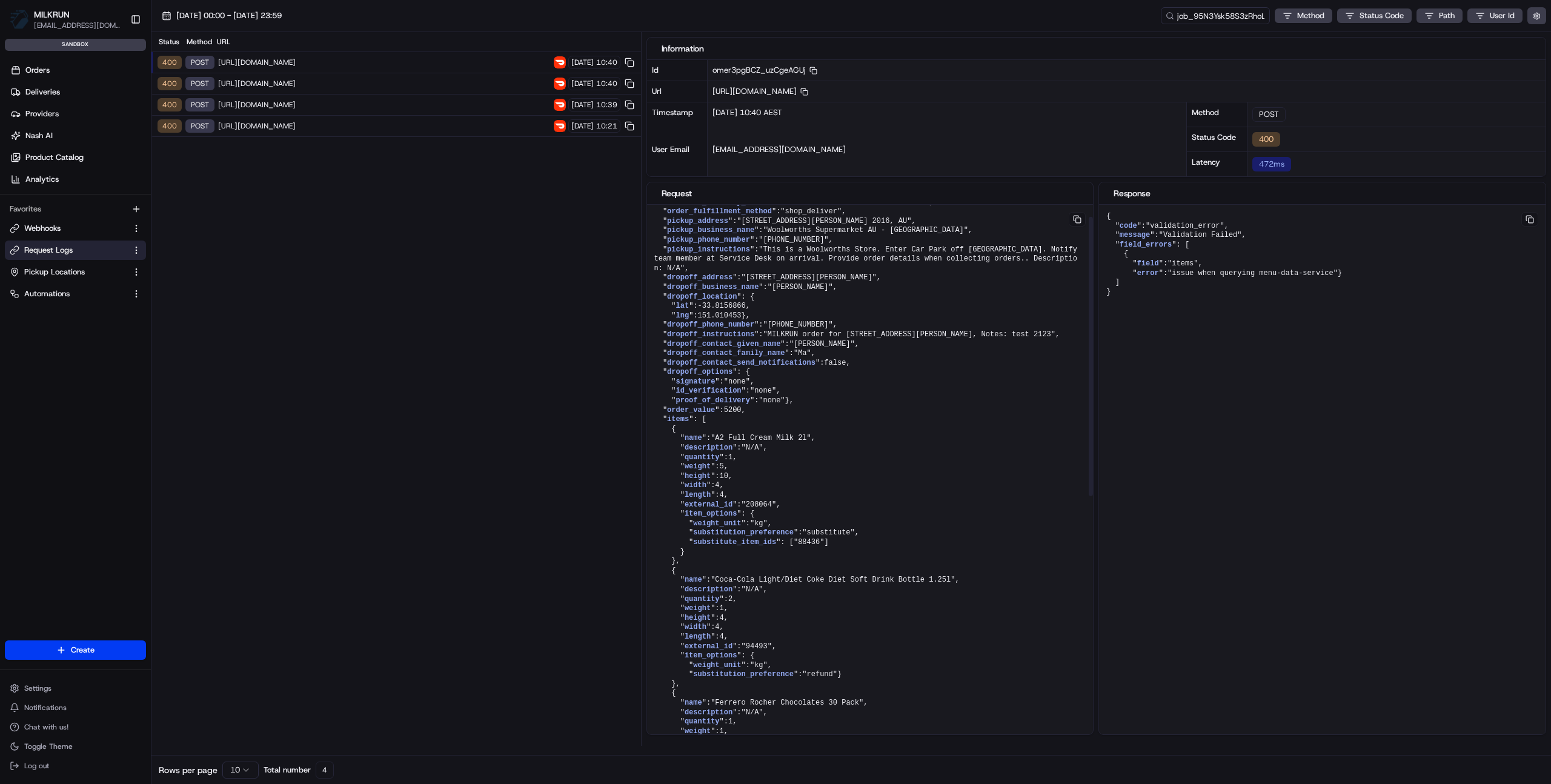
click at [685, 455] on pre "{ " external_delivery_id ": "c2eaed5f-108d-4e33-a24c-d6bf10ac4030" , " order_fu…" at bounding box center [870, 656] width 446 height 950
click at [677, 455] on pre "{ " external_delivery_id ": "c2eaed5f-108d-4e33-a24c-d6bf10ac4030" , " order_fu…" at bounding box center [870, 656] width 446 height 950
click at [674, 457] on pre "{ " external_delivery_id ": "c2eaed5f-108d-4e33-a24c-d6bf10ac4030" , " order_fu…" at bounding box center [870, 656] width 446 height 950
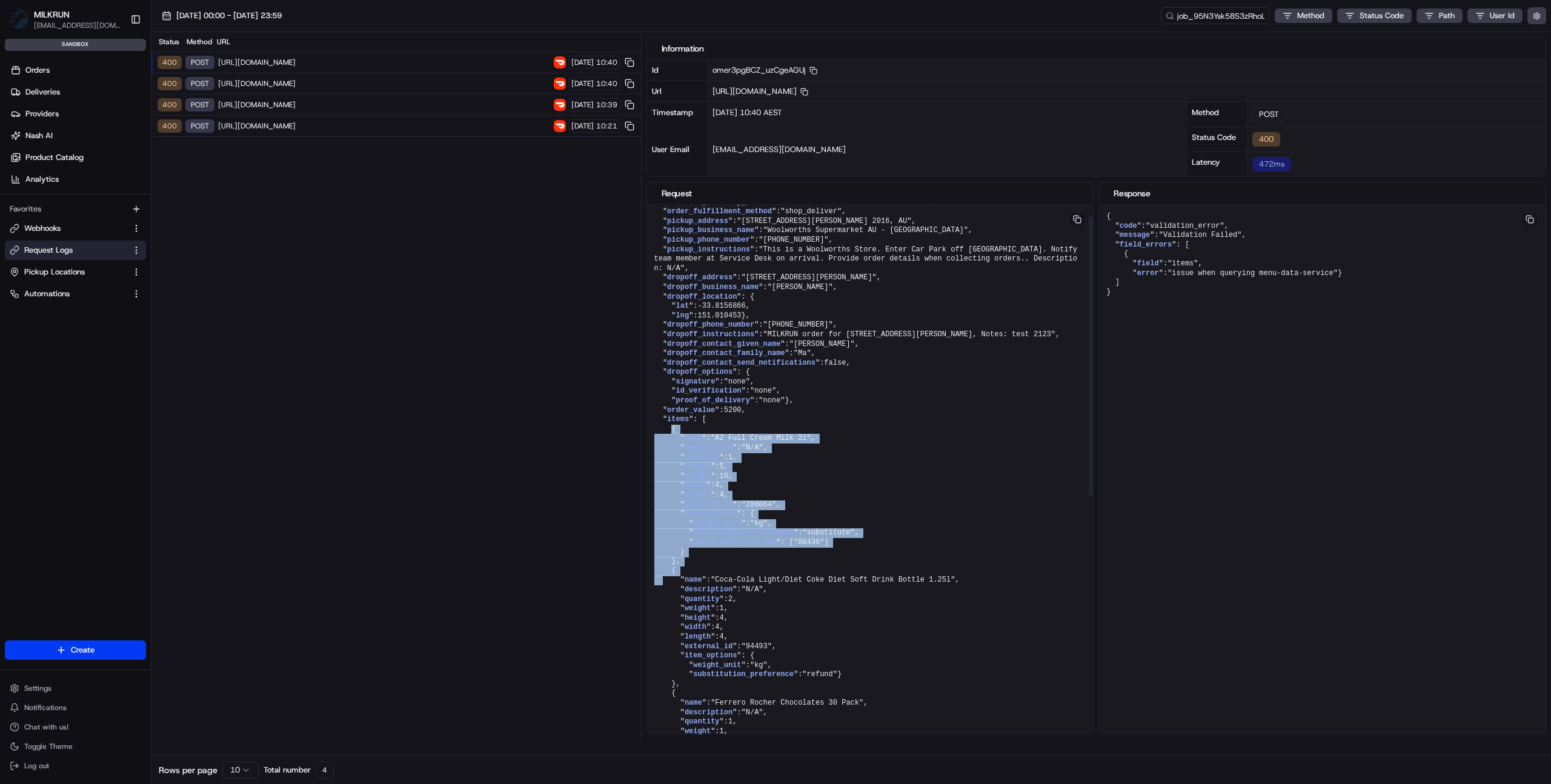
drag, startPoint x: 680, startPoint y: 607, endPoint x: 670, endPoint y: 462, distance: 145.3
click at [670, 462] on pre "{ " external_delivery_id ": "c2eaed5f-108d-4e33-a24c-d6bf10ac4030" , " order_fu…" at bounding box center [870, 656] width 446 height 950
click at [703, 457] on pre "{ " external_delivery_id ": "c2eaed5f-108d-4e33-a24c-d6bf10ac4030" , " order_fu…" at bounding box center [870, 656] width 446 height 950
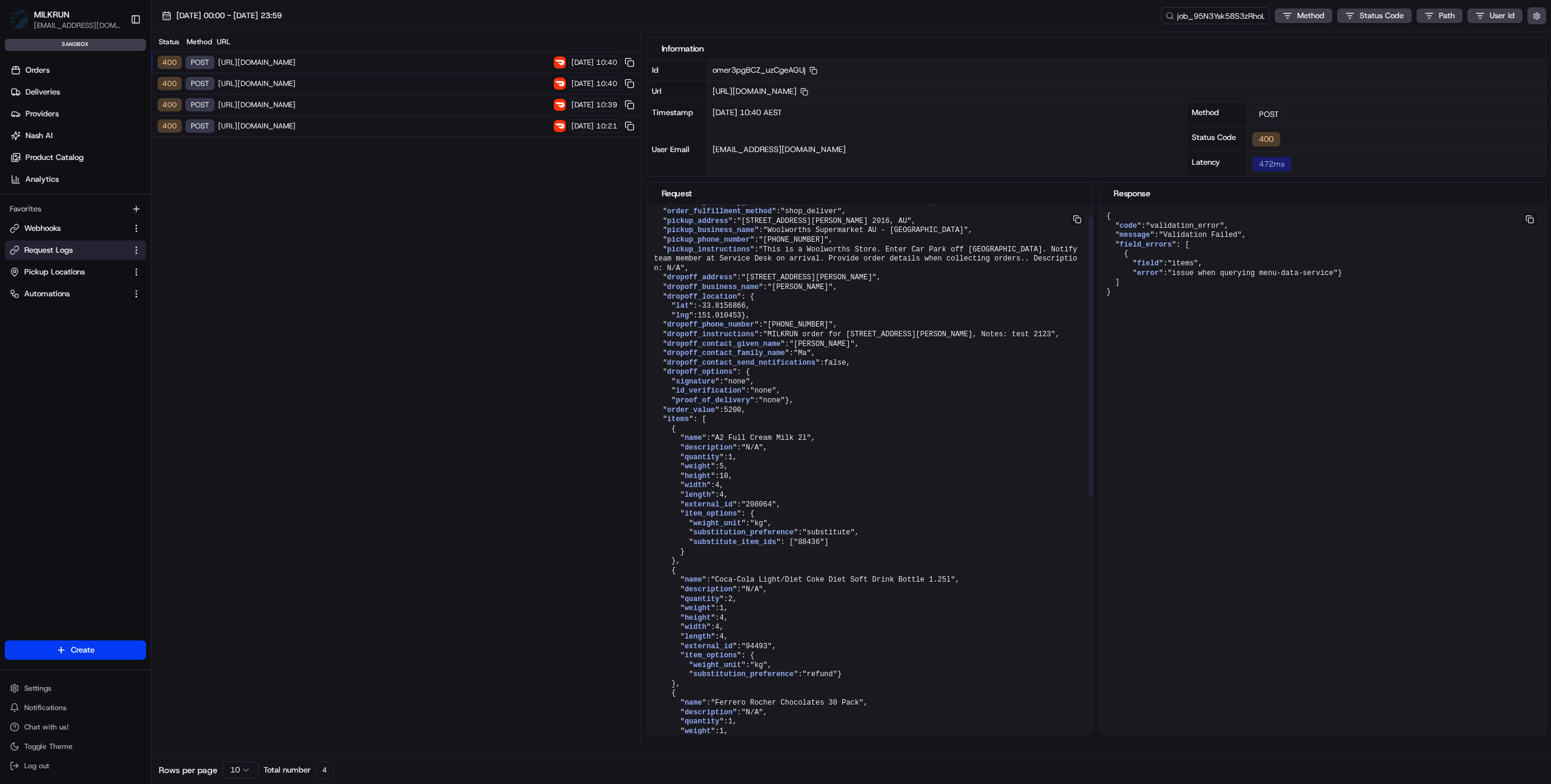
click at [763, 542] on pre "{ " external_delivery_id ": "c2eaed5f-108d-4e33-a24c-d6bf10ac4030" , " order_fu…" at bounding box center [870, 656] width 446 height 950
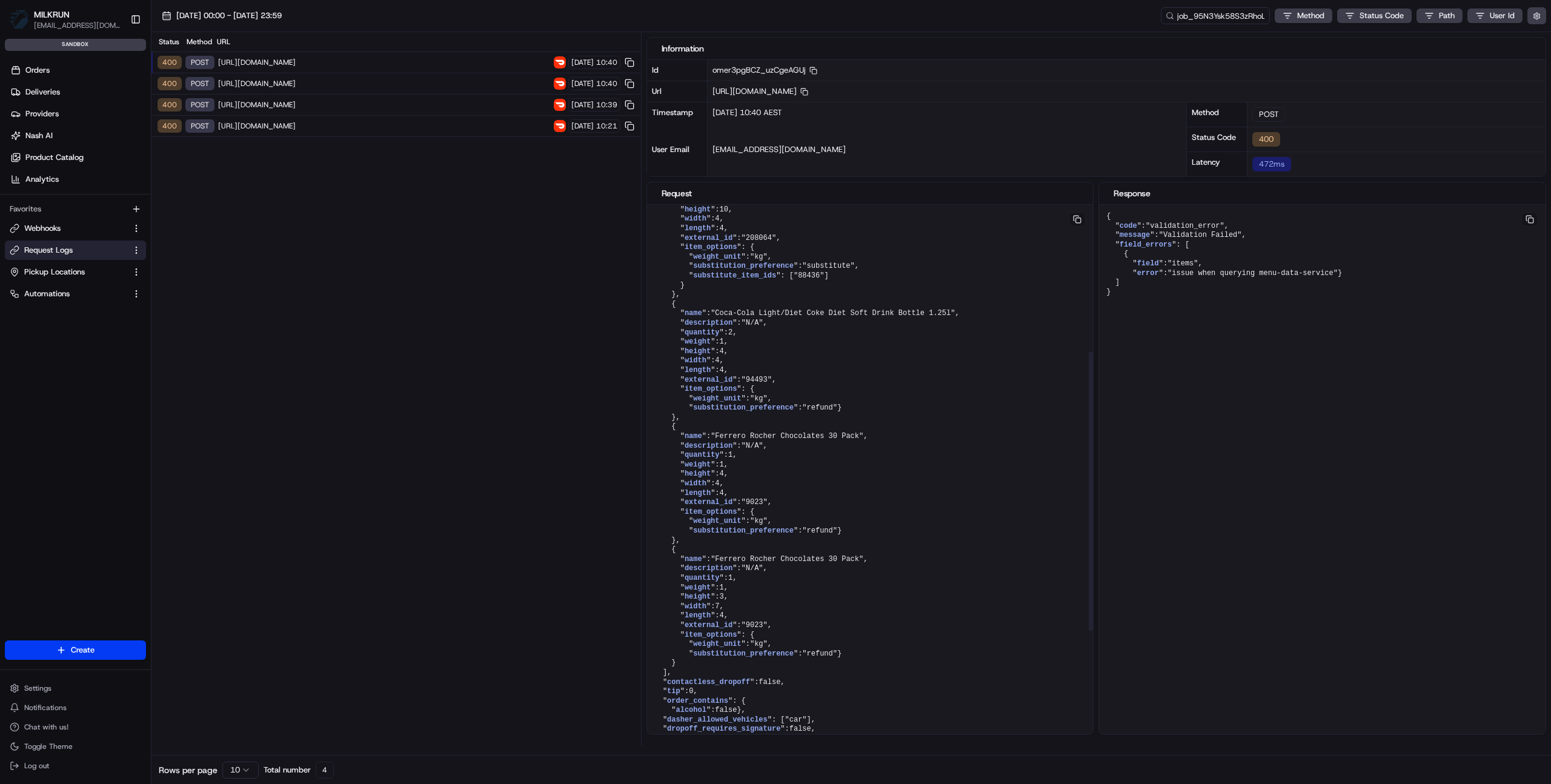
scroll to position [235, 0]
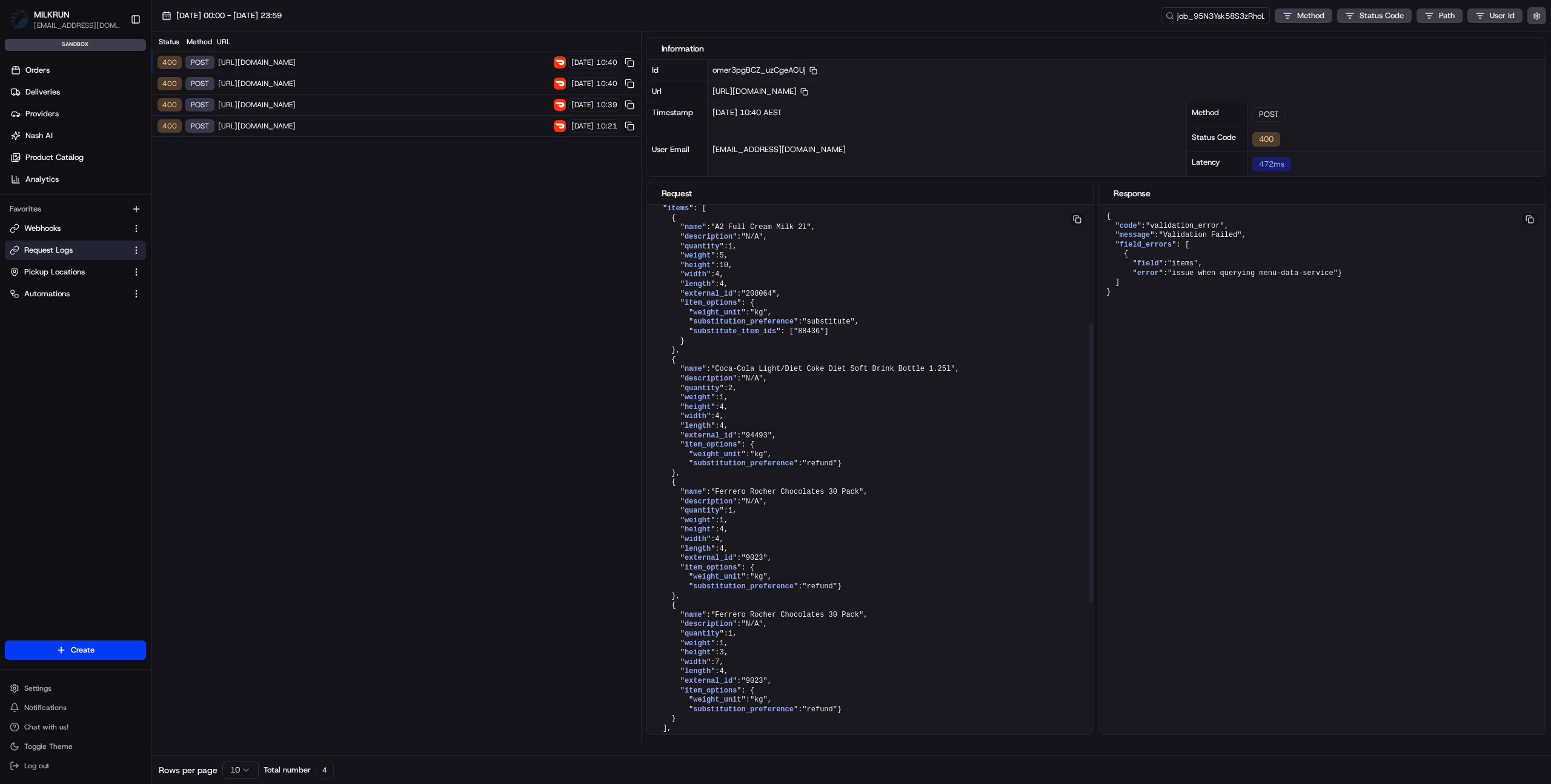
drag, startPoint x: 671, startPoint y: 432, endPoint x: 679, endPoint y: 420, distance: 14.4
click at [671, 432] on pre "{ " external_delivery_id ": "c2eaed5f-108d-4e33-a24c-d6bf10ac4030" , " order_fu…" at bounding box center [870, 445] width 446 height 950
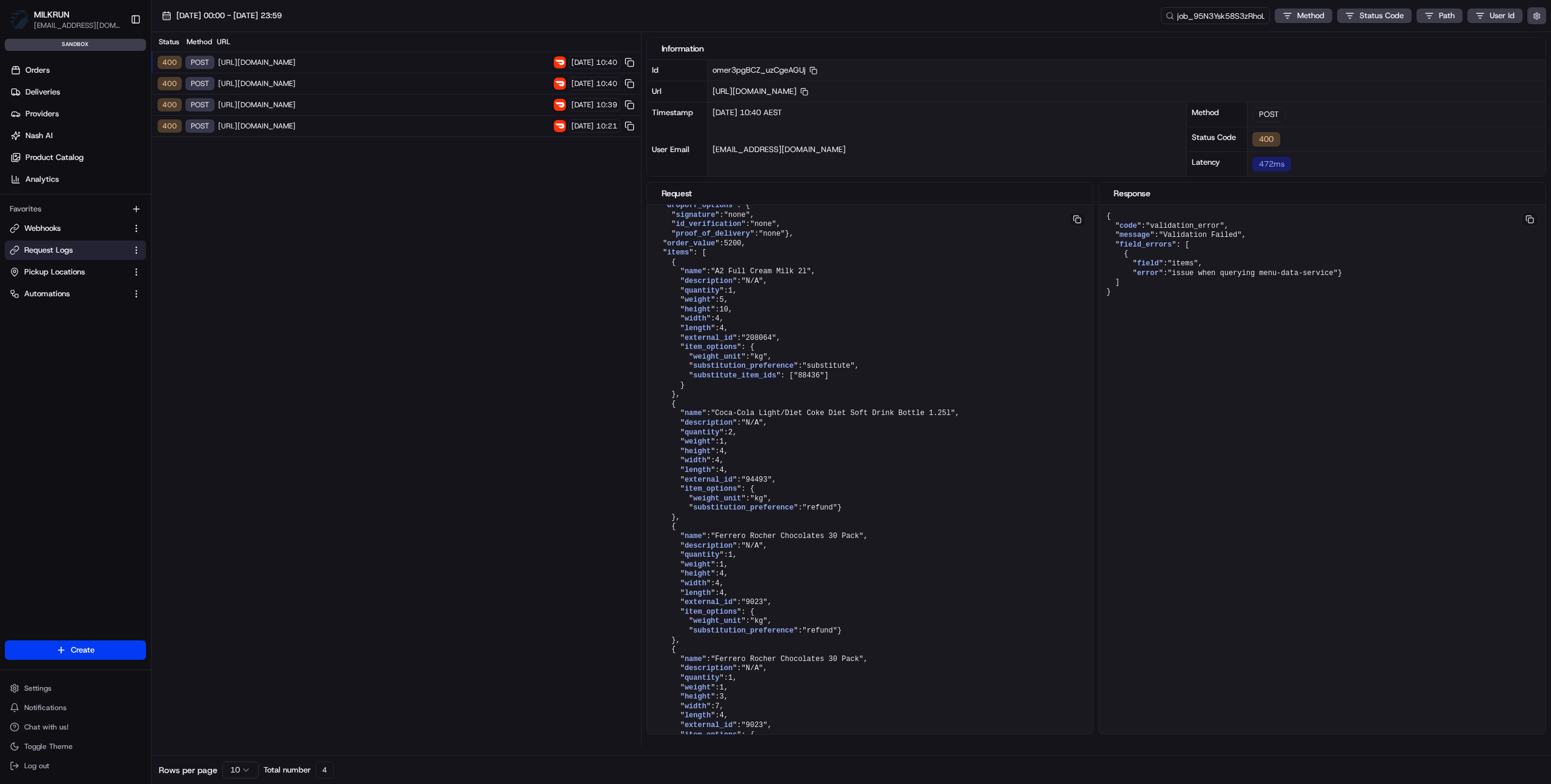
click at [924, 108] on div "25/08/2025 10:40 AEST" at bounding box center [946, 120] width 478 height 37
drag, startPoint x: 817, startPoint y: 283, endPoint x: 226, endPoint y: 347, distance: 594.5
click at [816, 283] on pre "{ " external_delivery_id ": "c2eaed5f-108d-4e33-a24c-d6bf10ac4030" , " order_fu…" at bounding box center [870, 489] width 446 height 950
drag, startPoint x: 687, startPoint y: 314, endPoint x: 803, endPoint y: 292, distance: 118.1
click at [690, 313] on pre "{ " external_delivery_id ": "c2eaed5f-108d-4e33-a24c-d6bf10ac4030" , " order_fu…" at bounding box center [870, 489] width 446 height 950
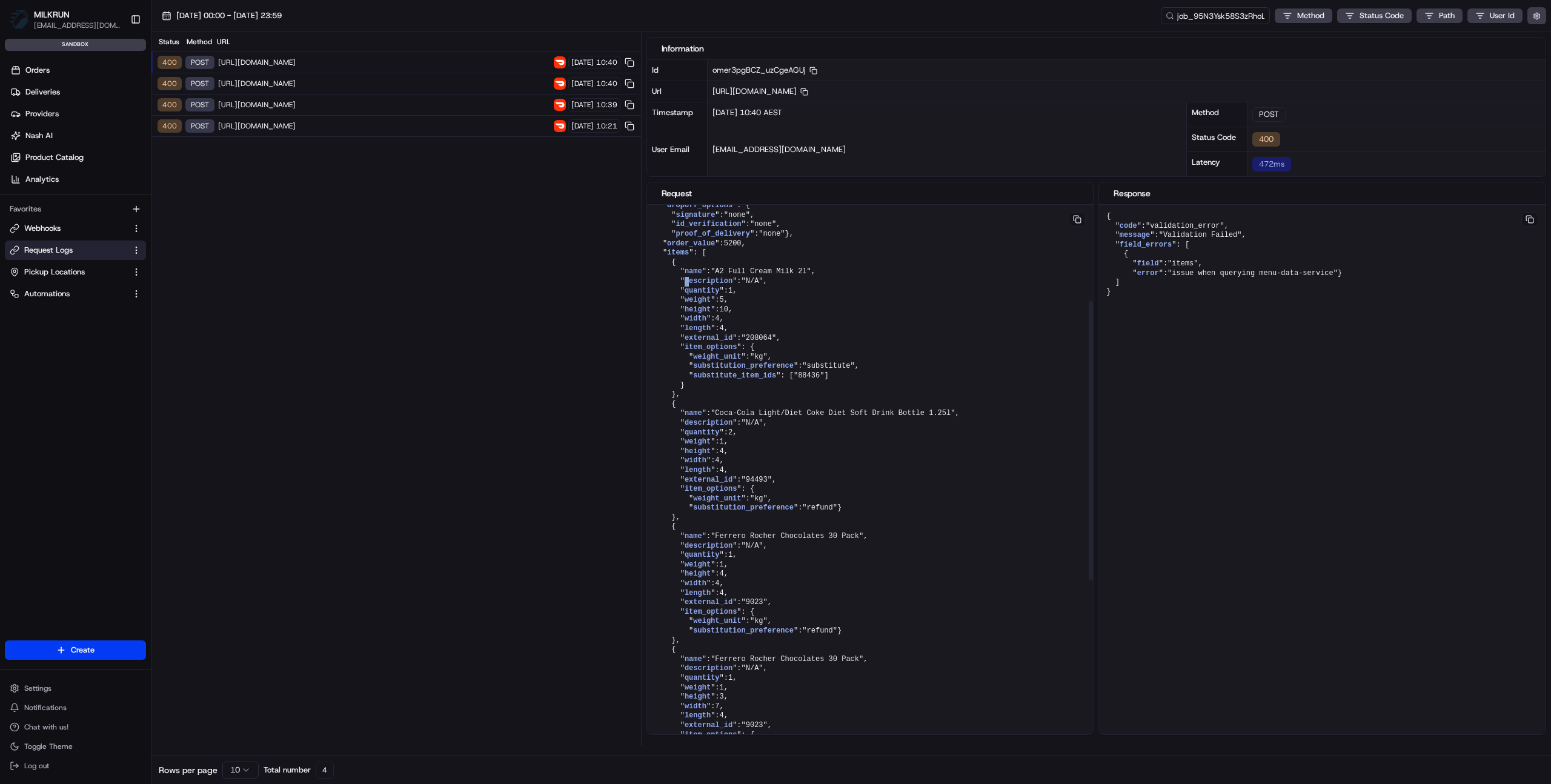
click at [1076, 219] on button at bounding box center [1077, 219] width 17 height 15
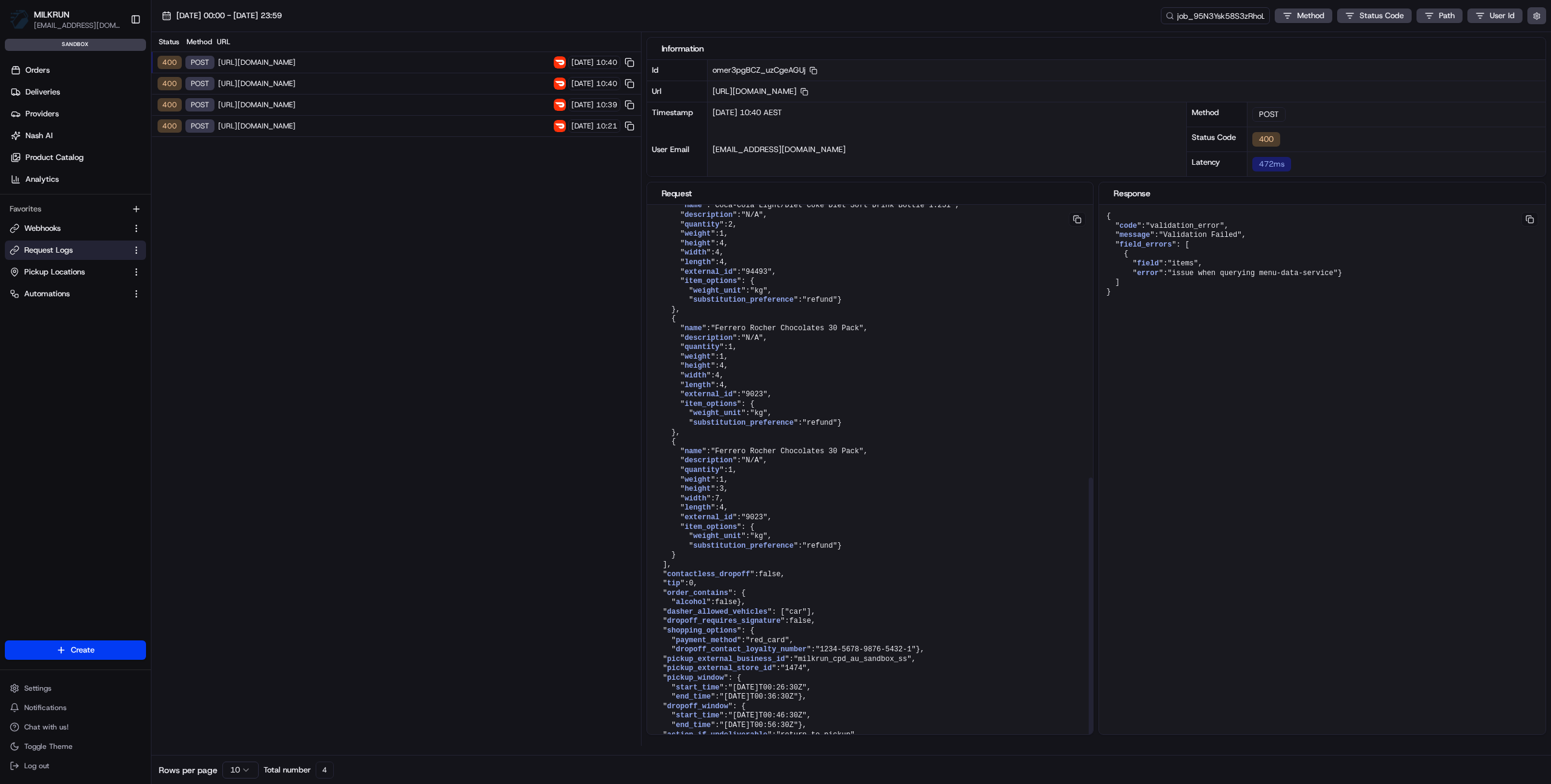
scroll to position [539, 0]
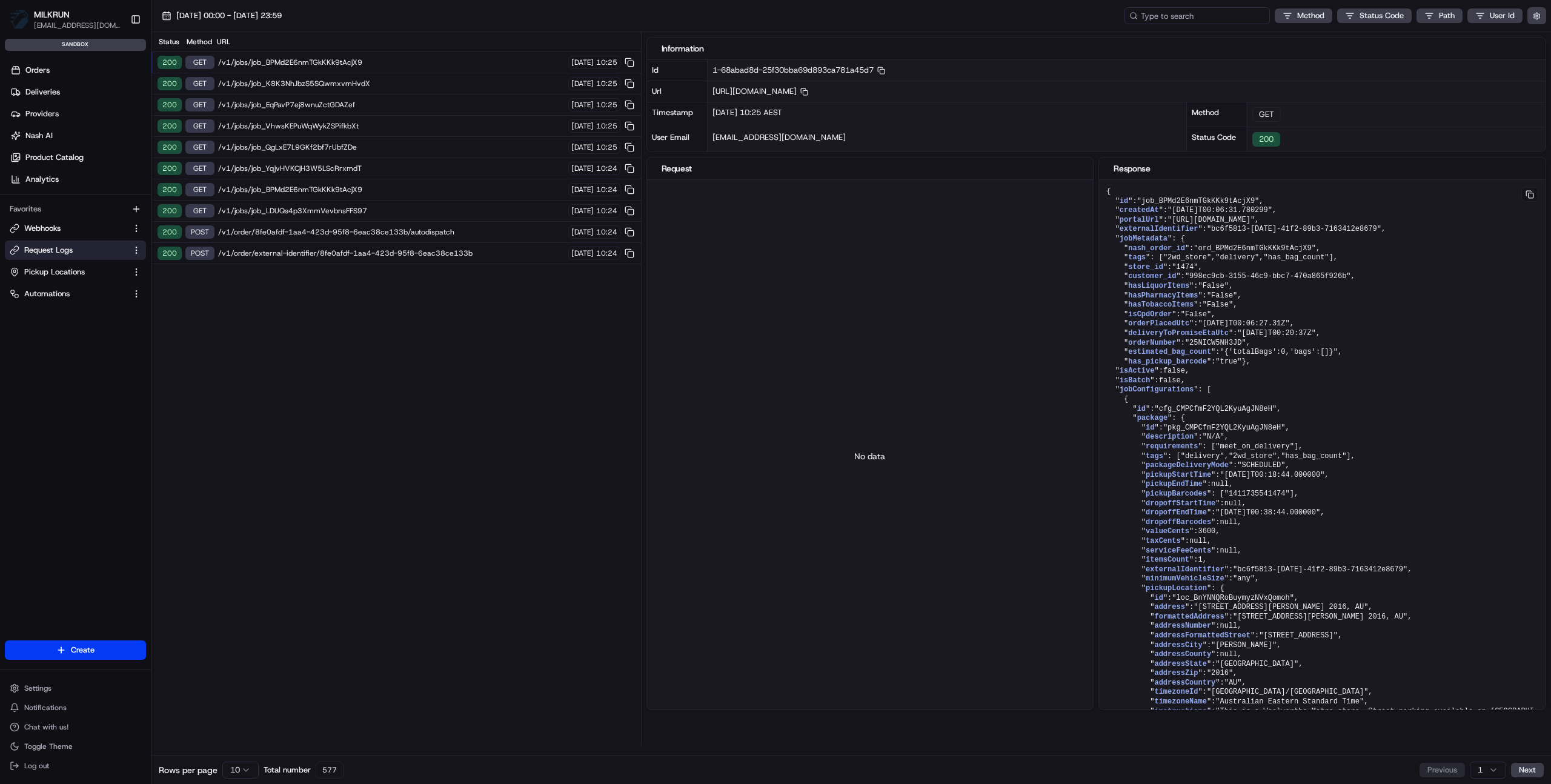
click at [1200, 16] on input at bounding box center [1197, 15] width 146 height 17
paste input "job_95N3Ysk58S3zRhoLUQRpEH"
type input "job_95N3Ysk58S3zRhoLUQRpEH"
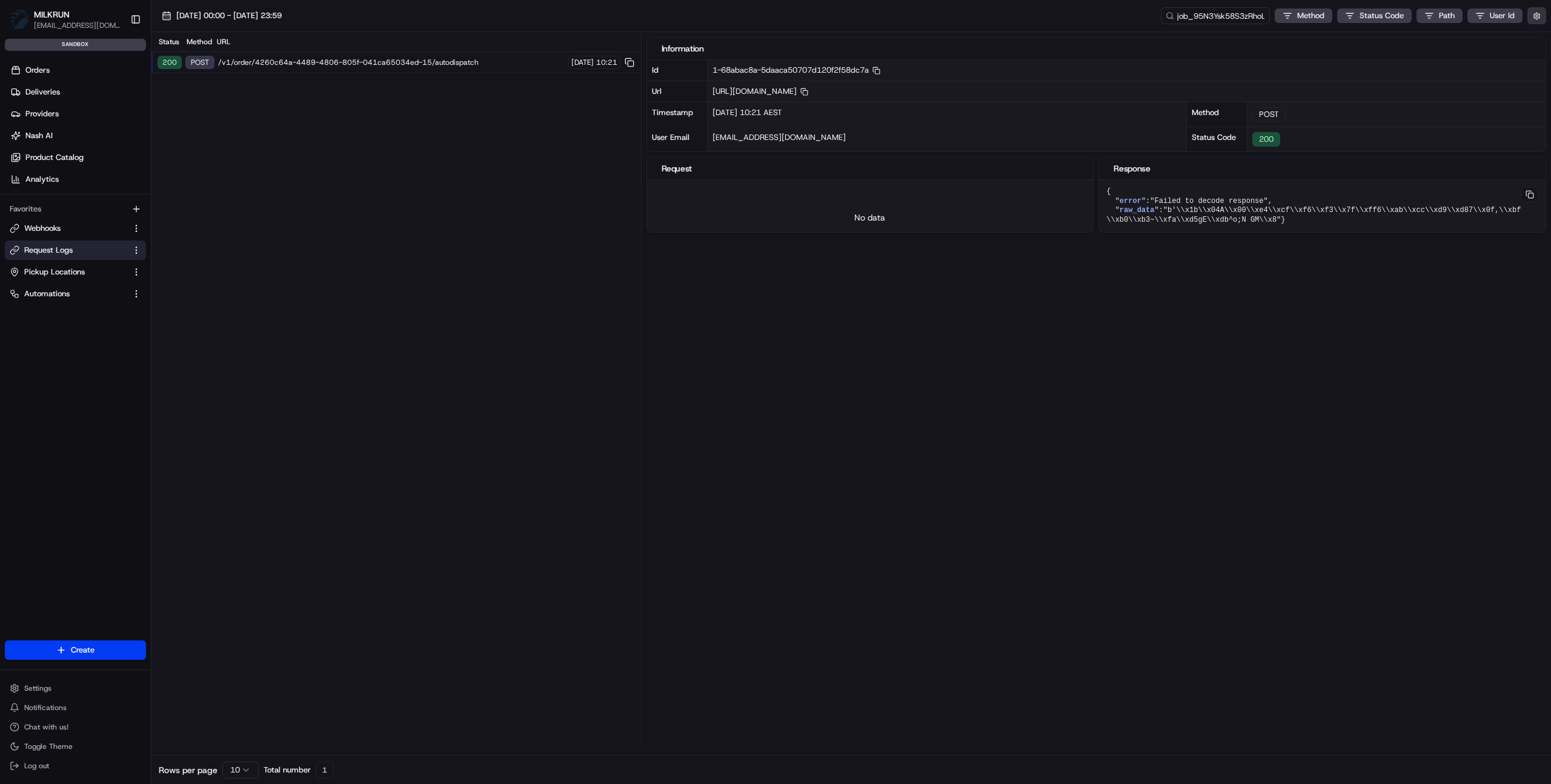
click at [1538, 15] on button "button" at bounding box center [1537, 15] width 19 height 17
click at [1479, 40] on label "Display Only Provider Logs" at bounding box center [1437, 38] width 97 height 11
click at [1534, 40] on button "Display Only Provider Logs" at bounding box center [1538, 38] width 10 height 10
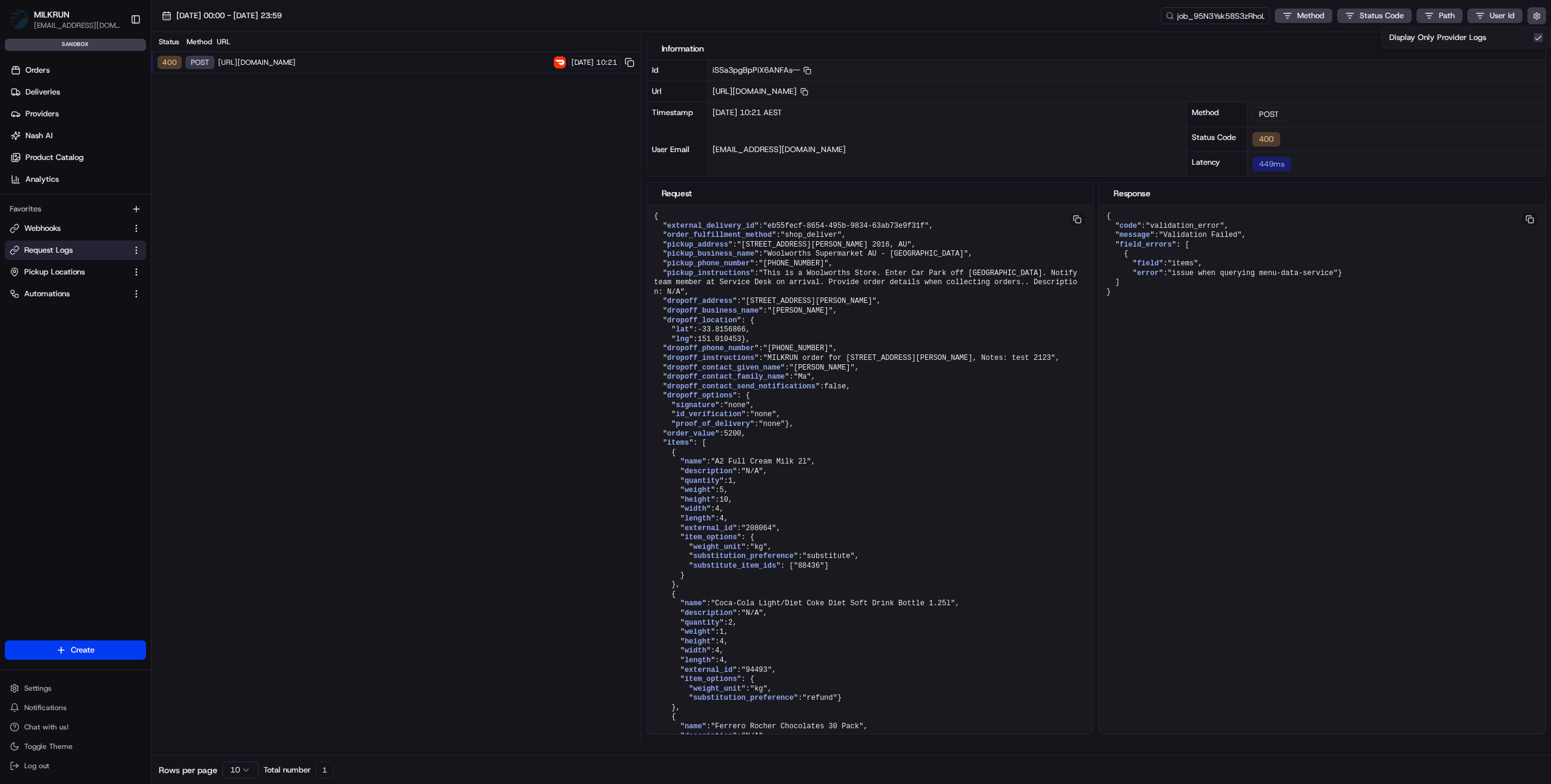
click at [336, 343] on div "Status Method URL 400 POST [URL][DOMAIN_NAME] [DATE] 10:21" at bounding box center [396, 389] width 490 height 714
click at [1094, 395] on div "{ " code ": "validation_error" , " message ": "Validation Failed" , " field_err…" at bounding box center [870, 480] width 446 height 552
click at [1094, 506] on div "{ " code ": "validation_error" , " message ": "Validation Failed" , " field_err…" at bounding box center [870, 480] width 446 height 552
click at [402, 518] on div "Status Method URL 400 POST [URL][DOMAIN_NAME] [DATE] 10:21" at bounding box center [396, 389] width 490 height 714
click at [554, 63] on img at bounding box center [559, 62] width 12 height 12
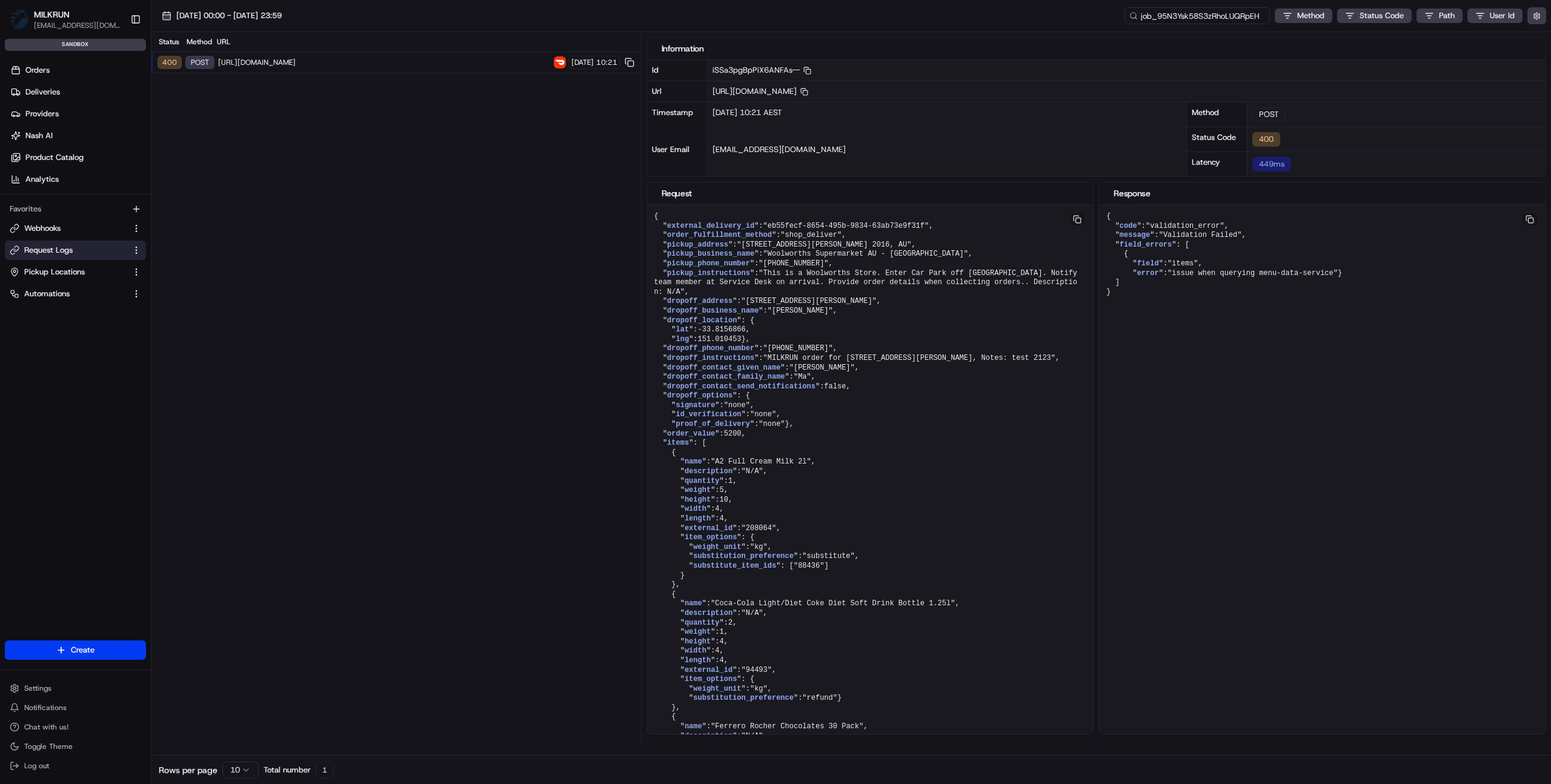
click at [1225, 17] on input "job_95N3Ysk58S3zRhoLUQRpEH" at bounding box center [1197, 15] width 146 height 17
paste input "JoSiA3BhEE5awHNRiApU2B"
type input "job_JoSiA3BhEE5awHNRiApU2B"
click at [1094, 431] on div "{ " code ": "validation_error" , " message ": "Validation Failed" , " field_err…" at bounding box center [870, 480] width 446 height 552
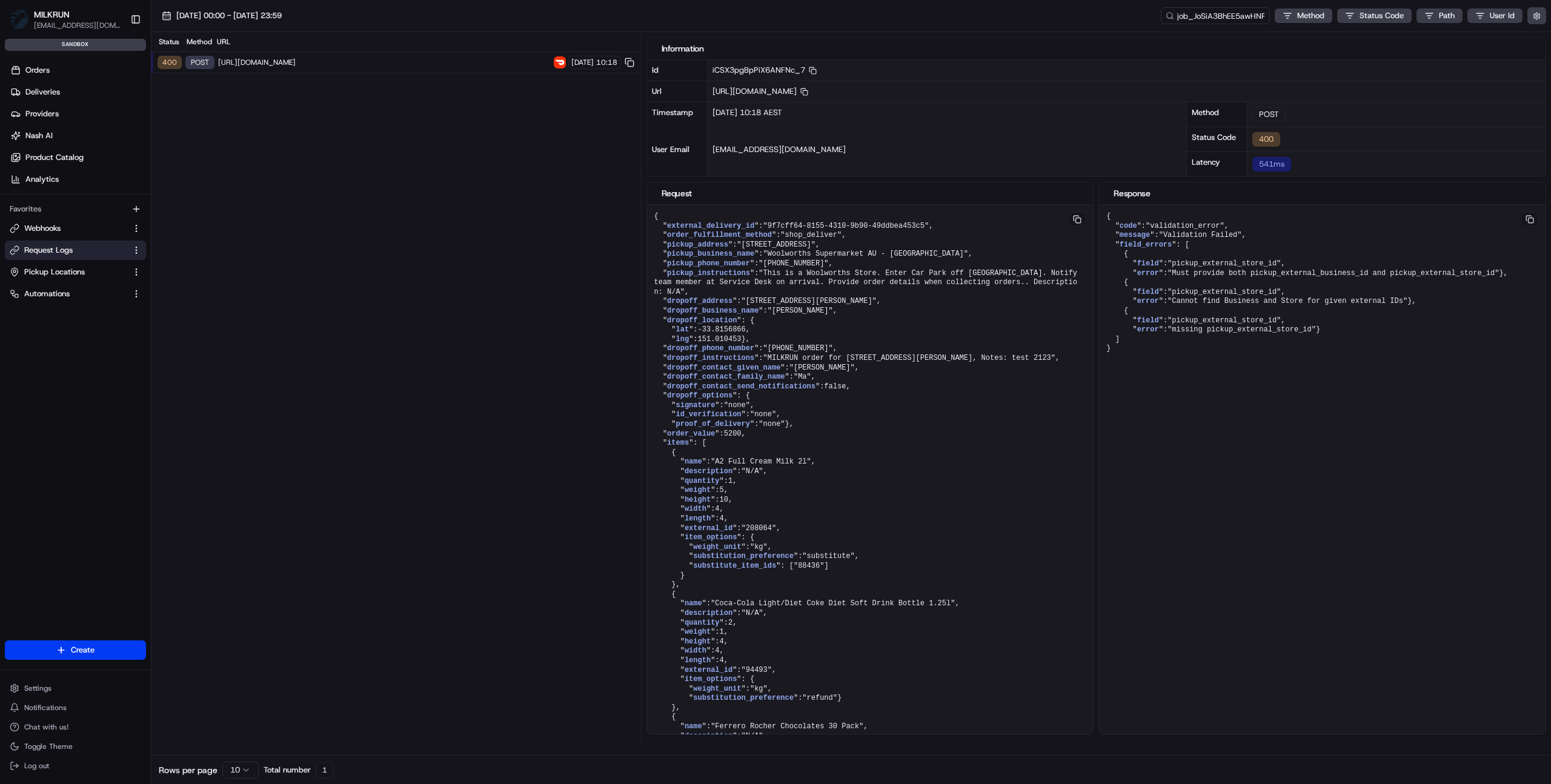
click at [1359, 133] on div "400" at bounding box center [1397, 139] width 298 height 25
click at [1238, 15] on input "job_JoSiA3BhEE5awHNRiApU2B" at bounding box center [1197, 15] width 146 height 17
click at [1192, 16] on input "job_JoSiA3BhEE5awHNRiApU2B" at bounding box center [1197, 15] width 146 height 17
paste input "95N3Ysk58S3zRhoLUQRpEH"
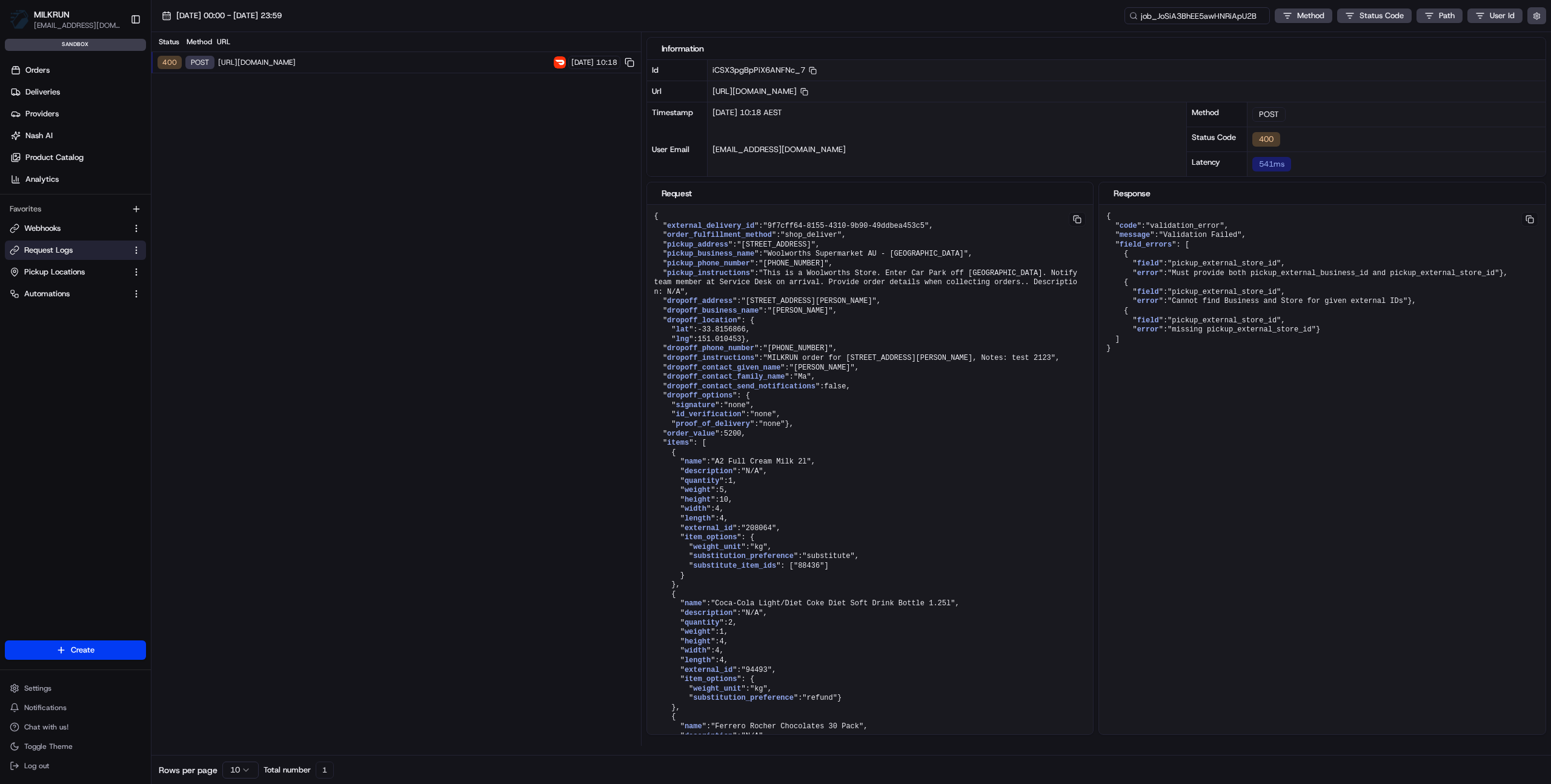
type input "job_95N3Ysk58S3zRhoLUQRpEH"
click at [1086, 221] on button at bounding box center [1077, 219] width 17 height 15
click at [1086, 219] on button at bounding box center [1077, 219] width 17 height 15
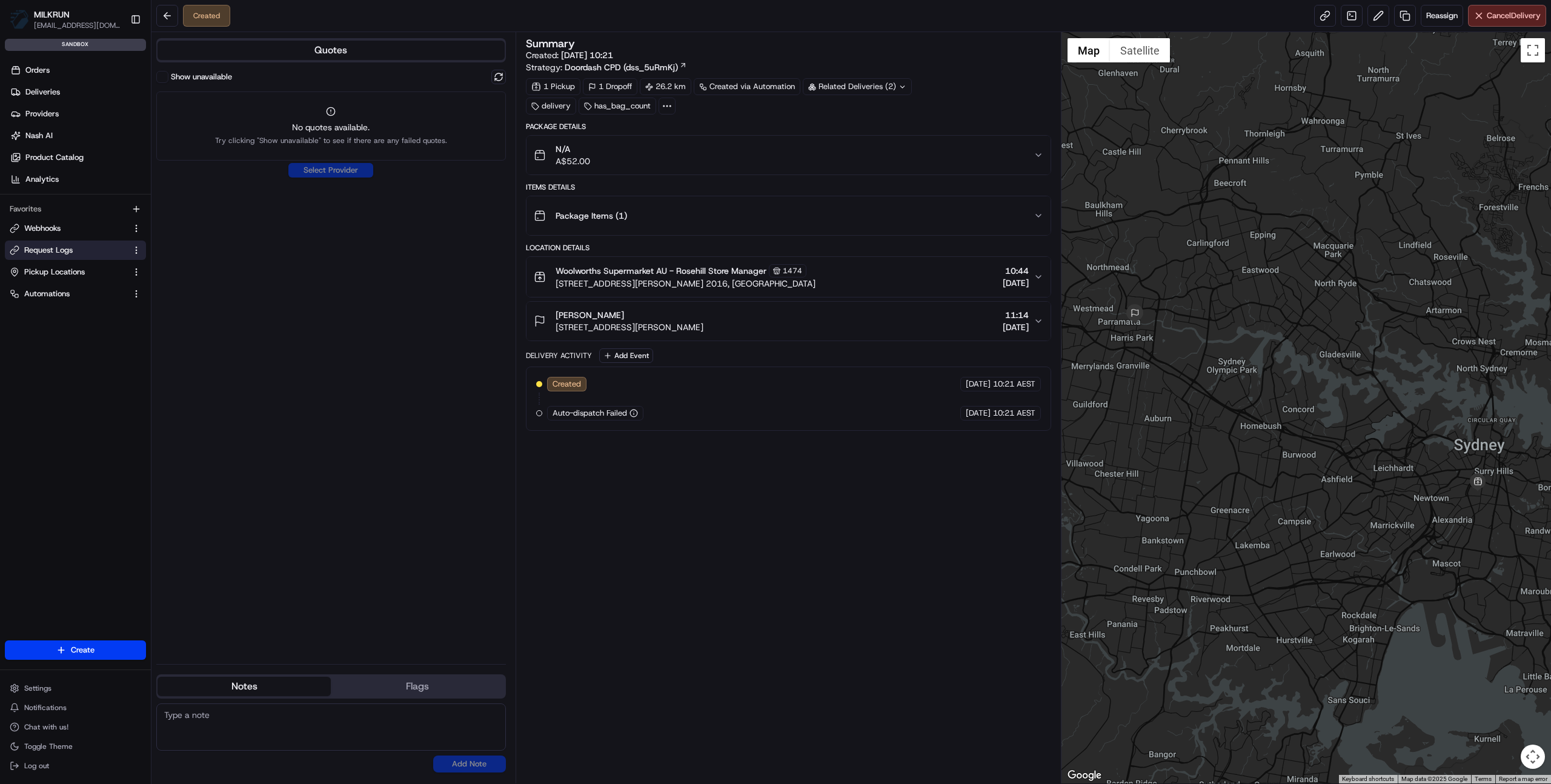
click at [51, 249] on span "Request Logs" at bounding box center [49, 251] width 49 height 11
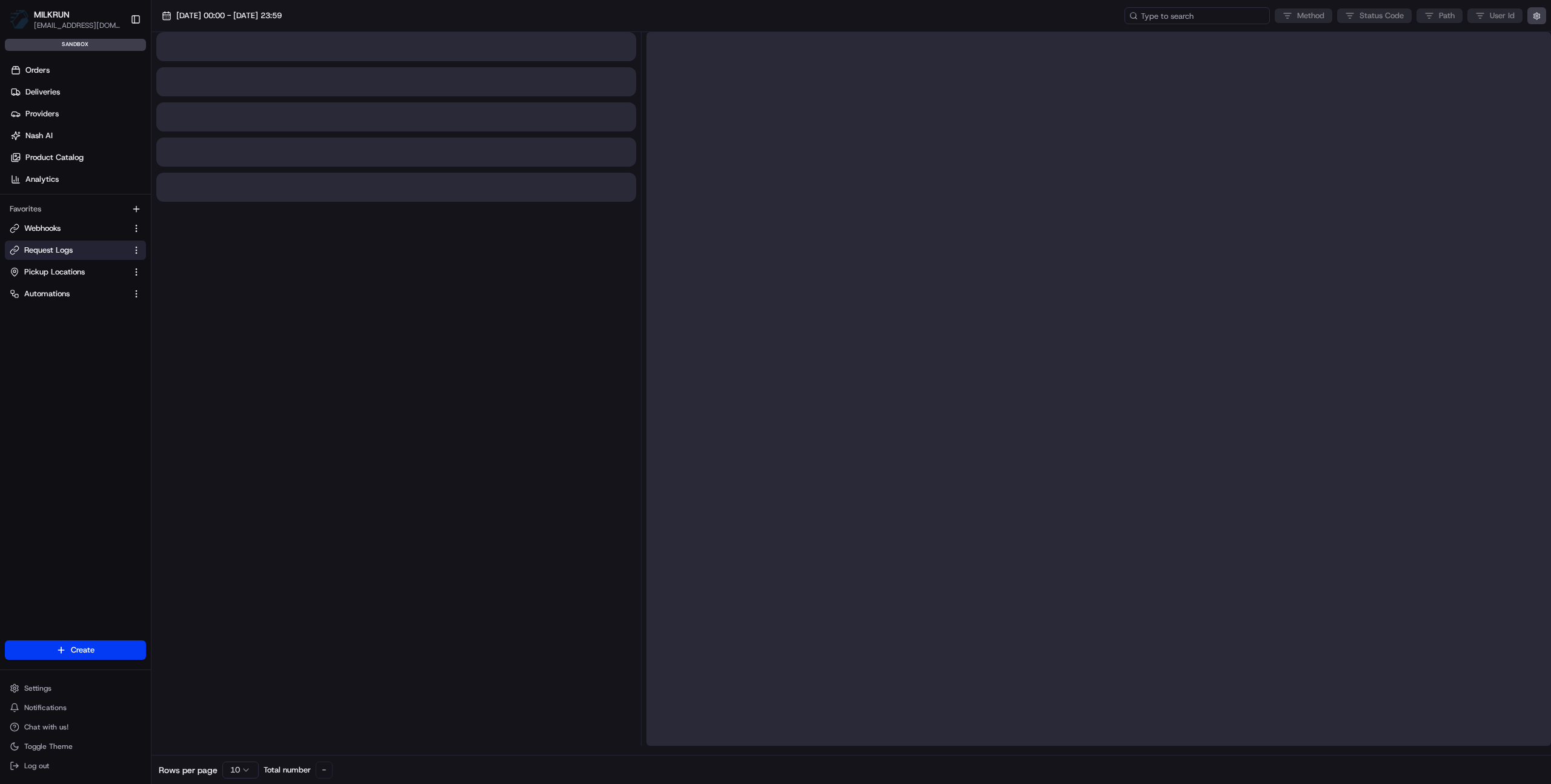
click at [1224, 19] on input at bounding box center [1197, 15] width 146 height 17
paste input "job_RiS9EmraMiehW3aEyDq5BD"
type input "job_RiS9EmraMiehW3aEyDq5BD"
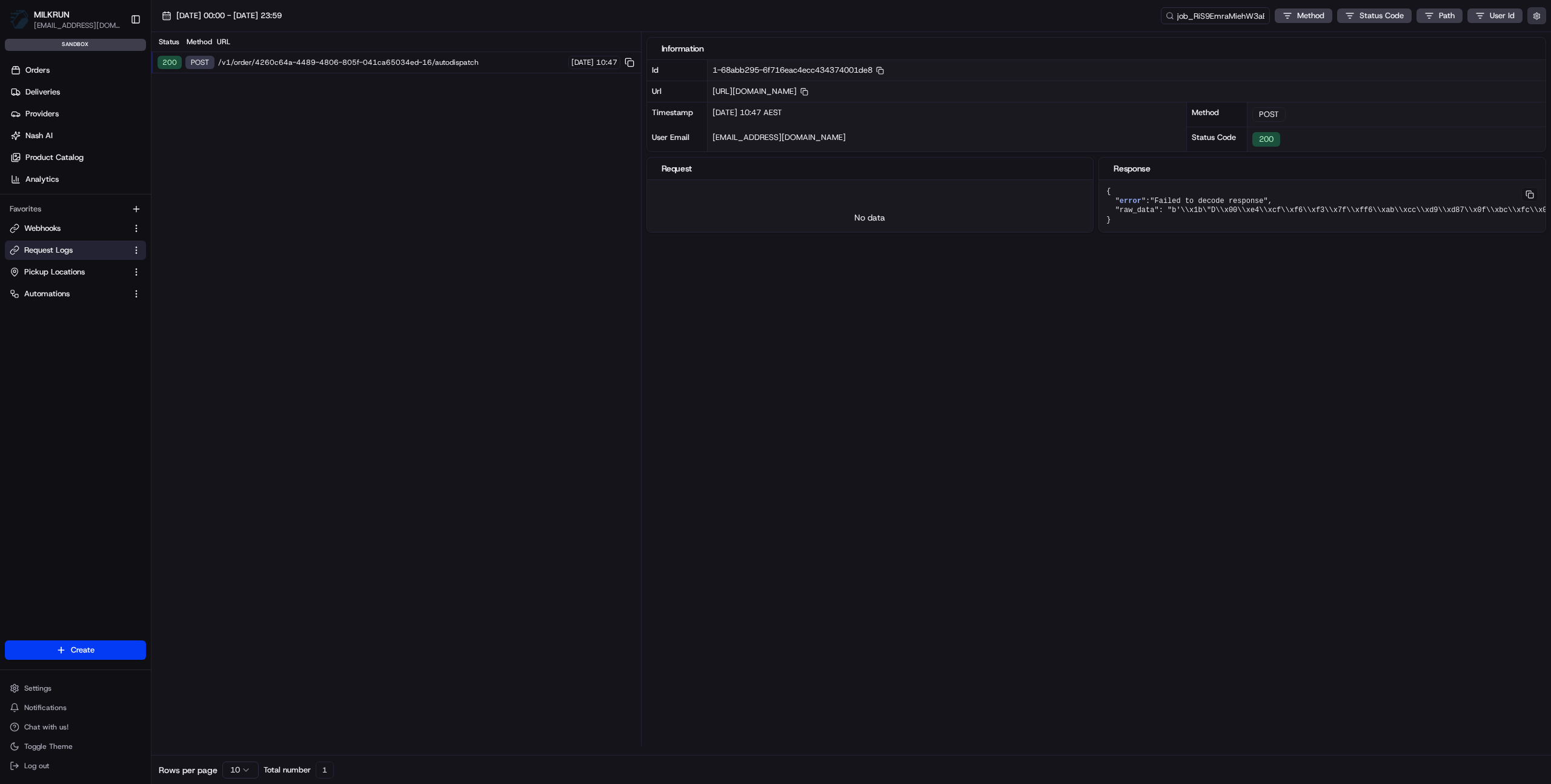
click at [1537, 17] on button "button" at bounding box center [1537, 15] width 19 height 17
click at [1493, 37] on div "Display Only Provider Logs" at bounding box center [1466, 38] width 154 height 11
click at [1527, 42] on div "Display Only Provider Logs" at bounding box center [1466, 38] width 154 height 11
click at [1467, 40] on label "Display Only Provider Logs" at bounding box center [1437, 38] width 97 height 11
click at [1534, 40] on button "Display Only Provider Logs" at bounding box center [1538, 38] width 10 height 10
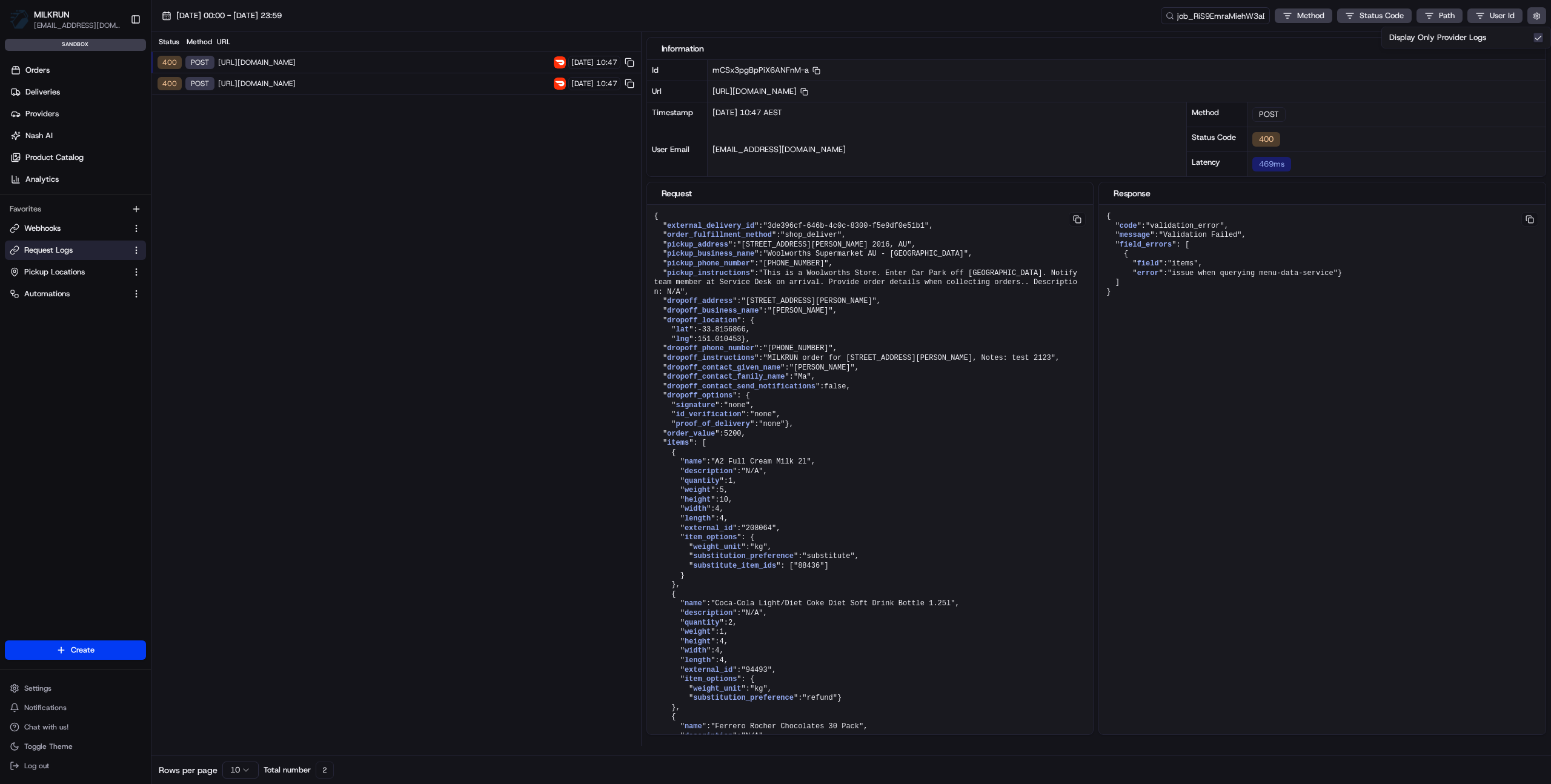
click at [334, 173] on div "Status Method URL 400 POST https://openapi.doordash.com/drive/v2/quotes 25/08/2…" at bounding box center [396, 389] width 490 height 714
click at [320, 81] on span "[URL][DOMAIN_NAME]" at bounding box center [384, 84] width 332 height 10
click at [329, 64] on span "[URL][DOMAIN_NAME]" at bounding box center [384, 63] width 332 height 10
click at [327, 84] on span "[URL][DOMAIN_NAME]" at bounding box center [384, 84] width 332 height 10
click at [407, 553] on div "Status Method URL 400 POST https://openapi.doordash.com/drive/v2/quotes 25/08/2…" at bounding box center [396, 389] width 490 height 714
